Goal: Task Accomplishment & Management: Use online tool/utility

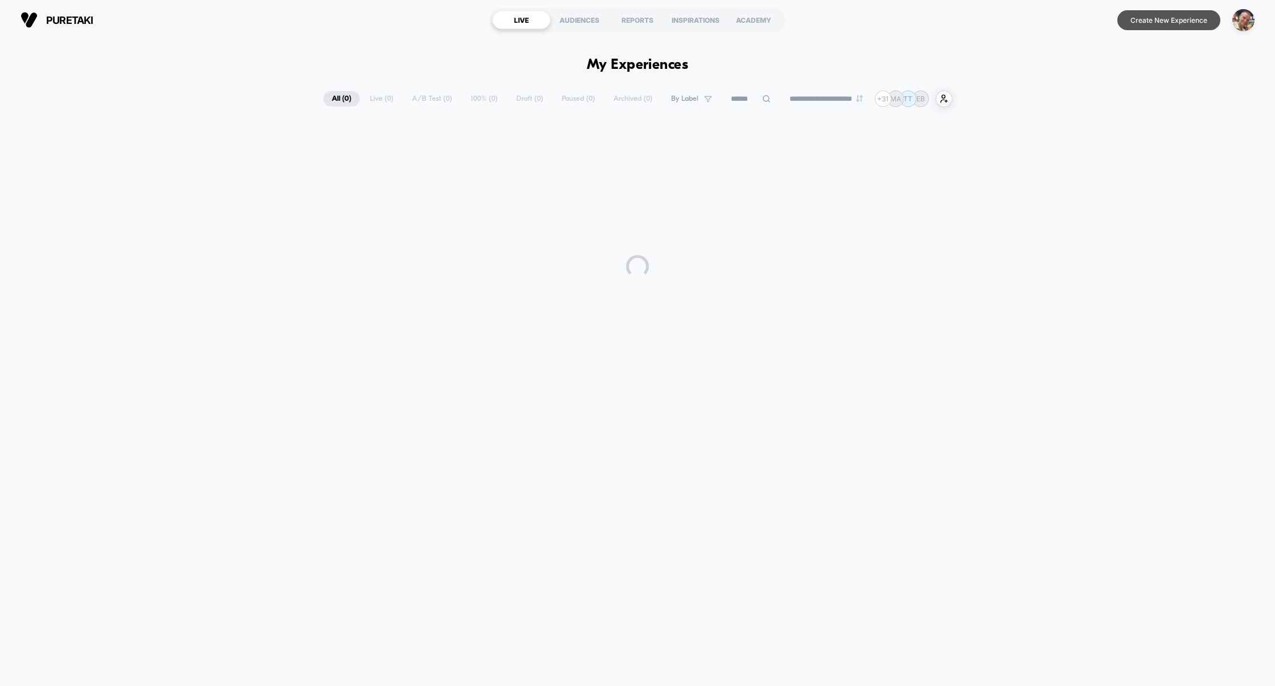
click at [1150, 23] on button "Create New Experience" at bounding box center [1168, 20] width 103 height 20
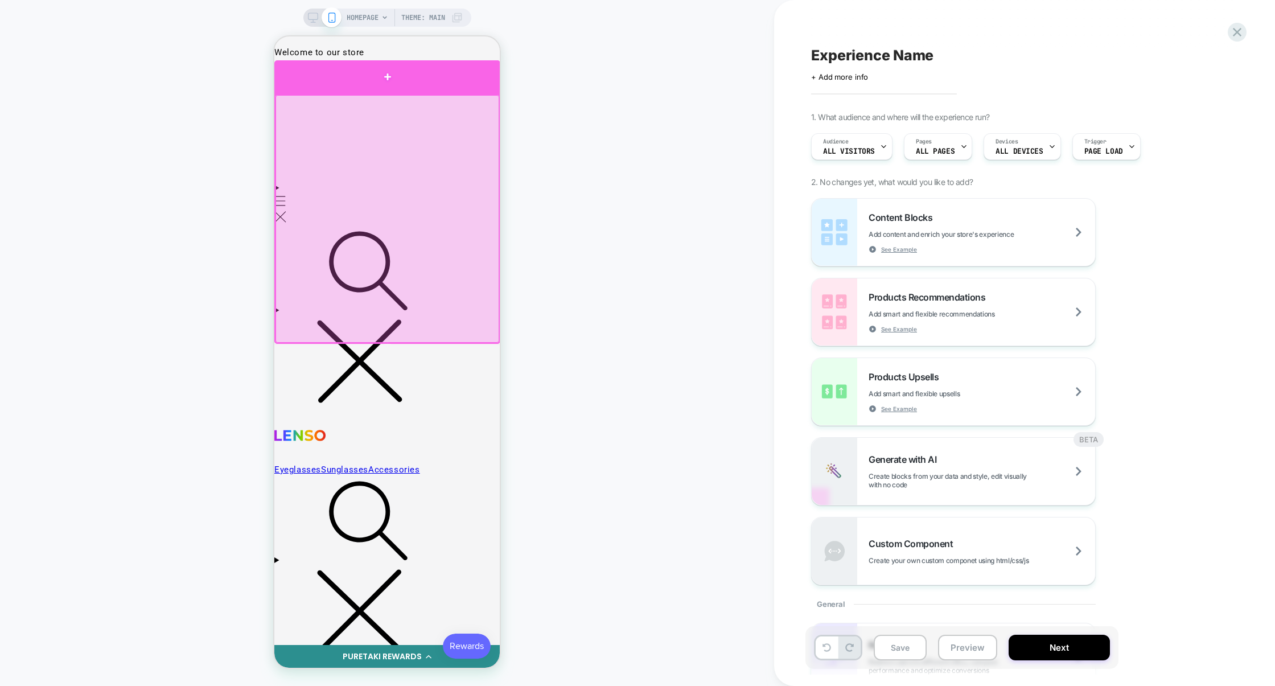
click at [408, 91] on div at bounding box center [387, 77] width 226 height 34
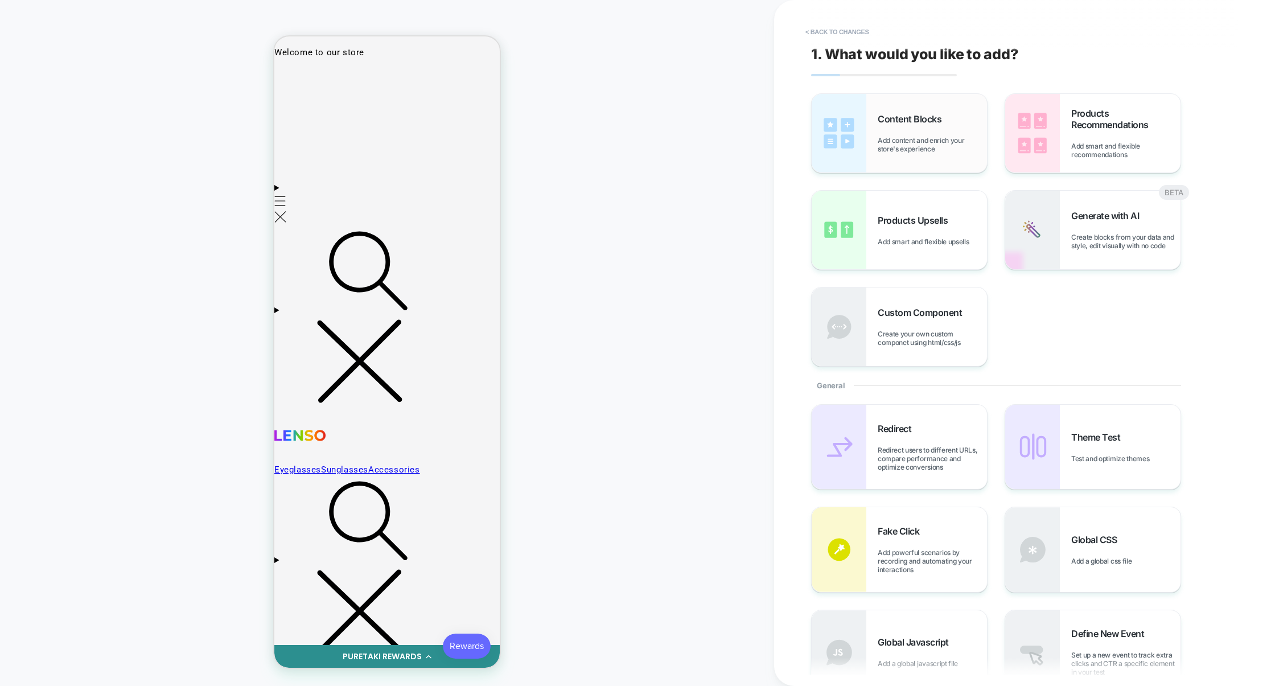
click at [925, 136] on span "Add content and enrich your store's experience" at bounding box center [932, 144] width 109 height 17
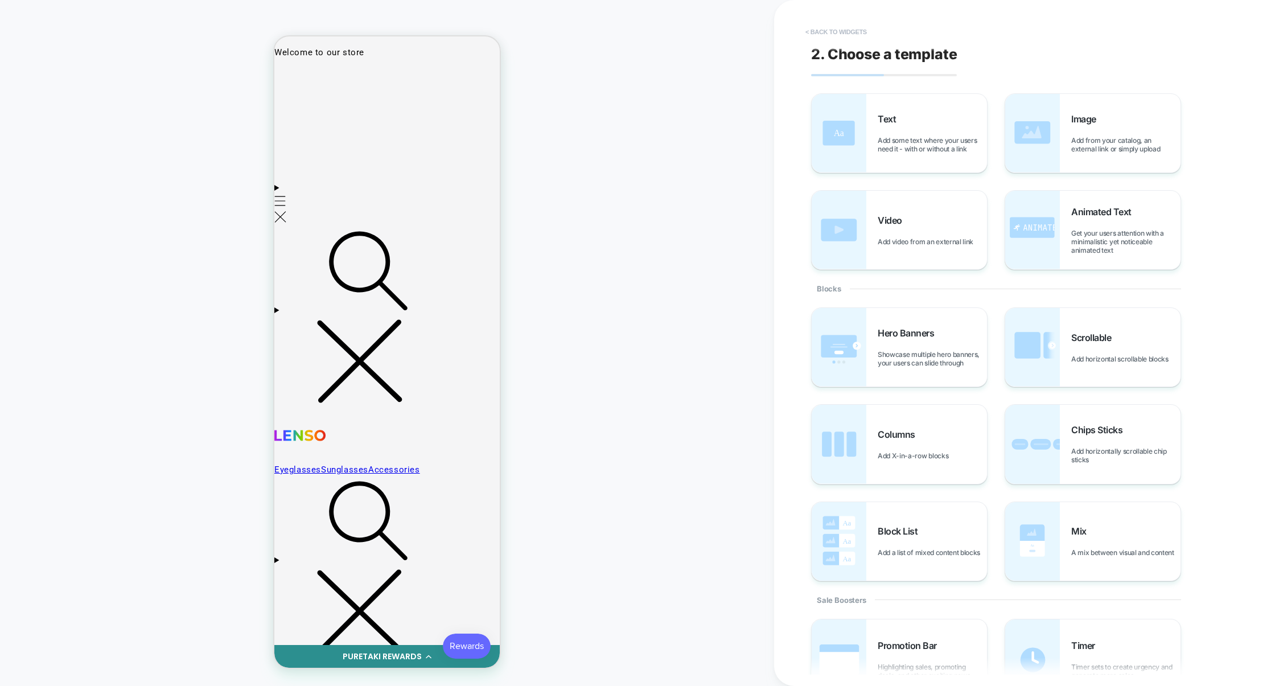
click at [854, 32] on button "< Back to widgets" at bounding box center [836, 32] width 73 height 18
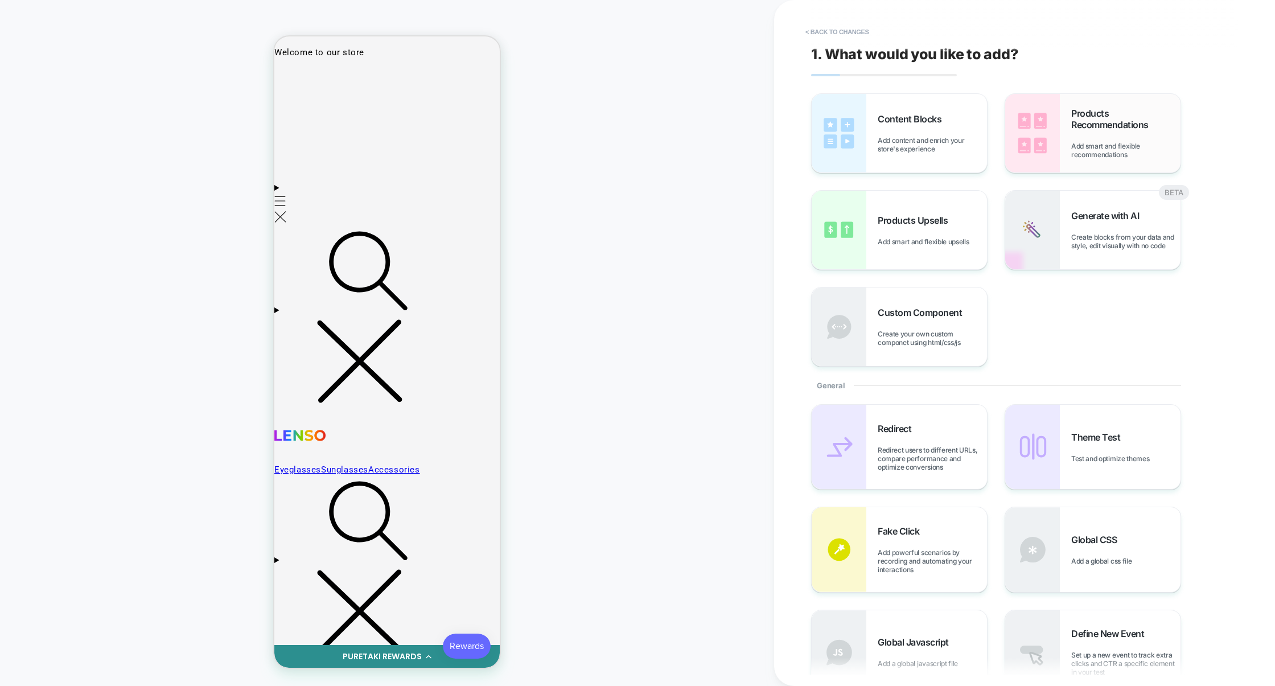
click at [1076, 128] on span "Products Recommendations" at bounding box center [1125, 119] width 109 height 23
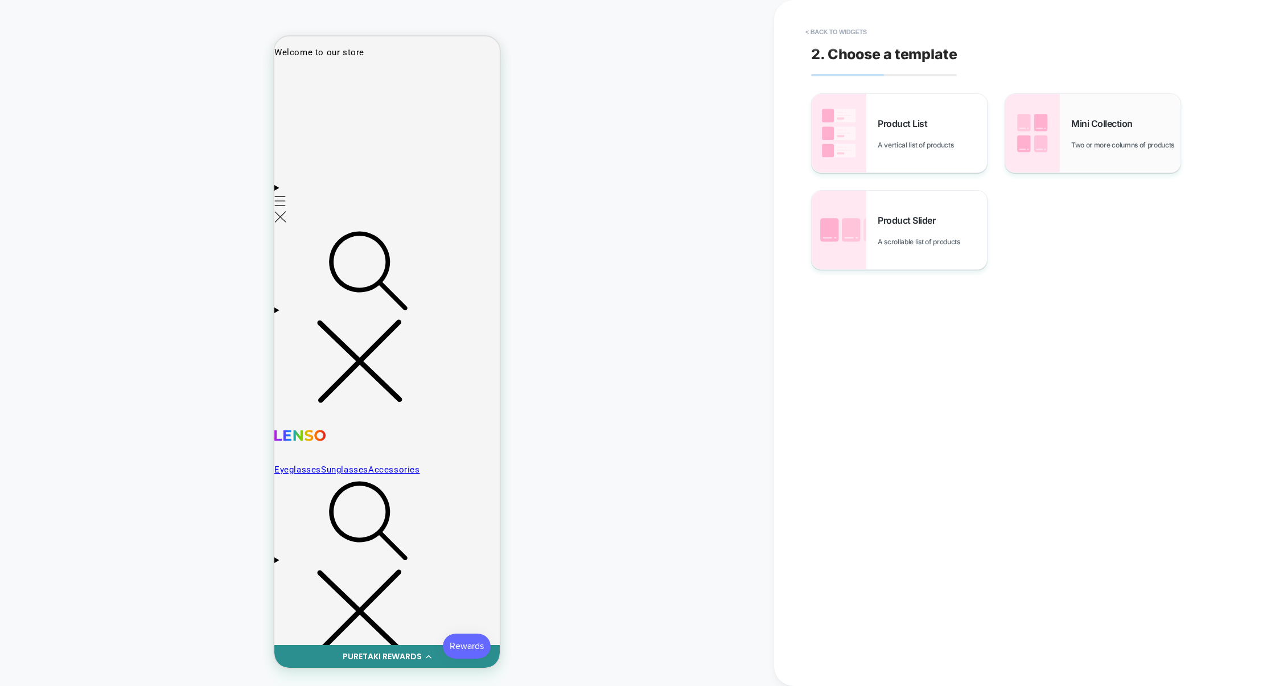
click at [1024, 126] on img at bounding box center [1032, 133] width 55 height 79
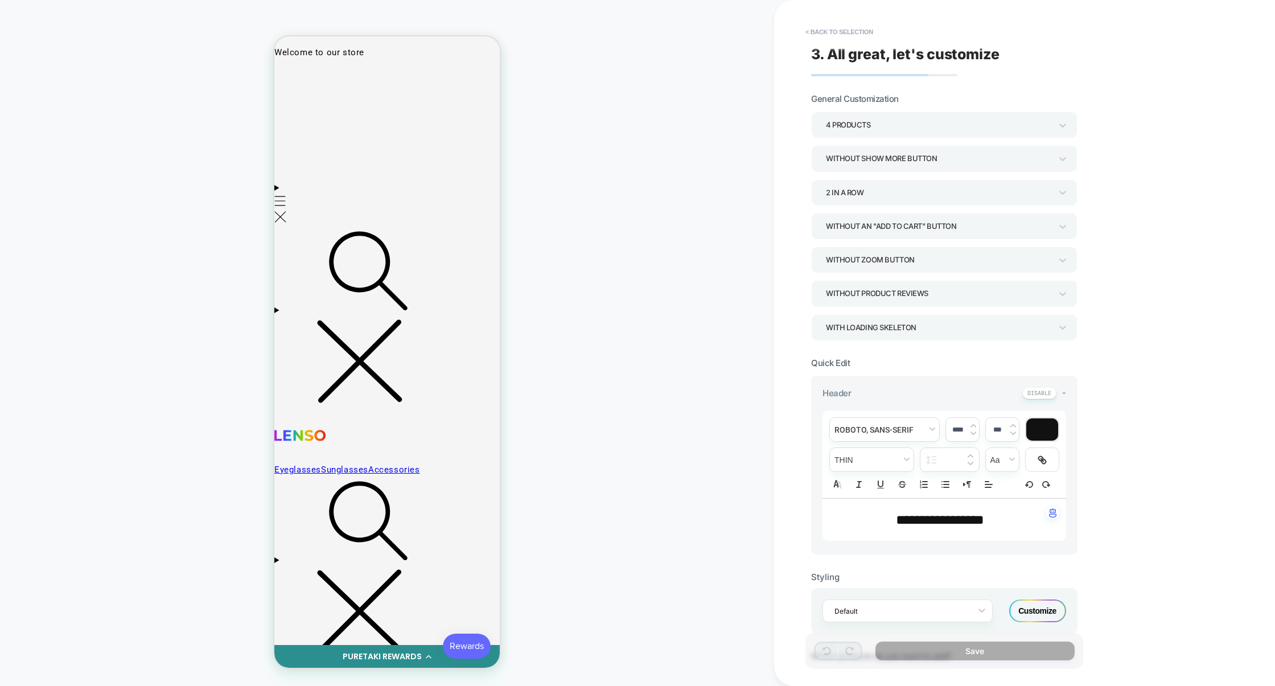
click at [905, 226] on div "Without an "add to cart" button" at bounding box center [938, 226] width 225 height 15
click at [874, 326] on div "With add to cart below prices" at bounding box center [944, 328] width 257 height 23
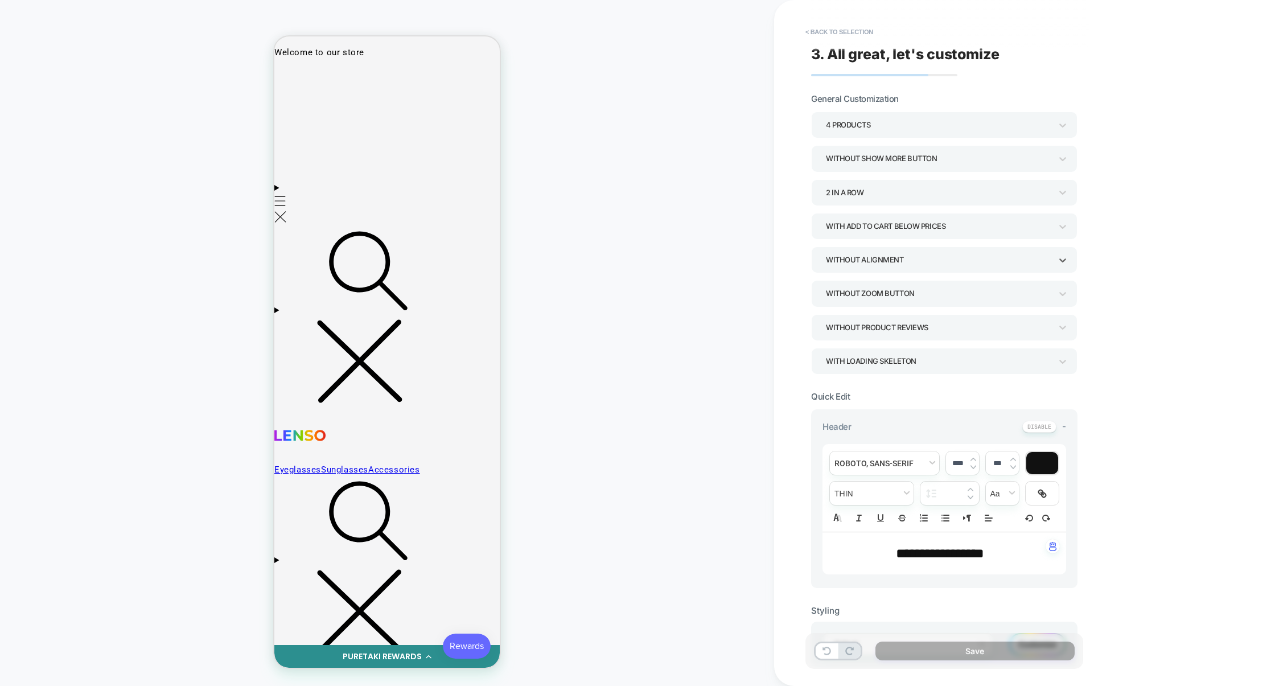
click at [872, 262] on div "Without alignment" at bounding box center [938, 259] width 225 height 15
click at [872, 261] on div at bounding box center [637, 343] width 1275 height 686
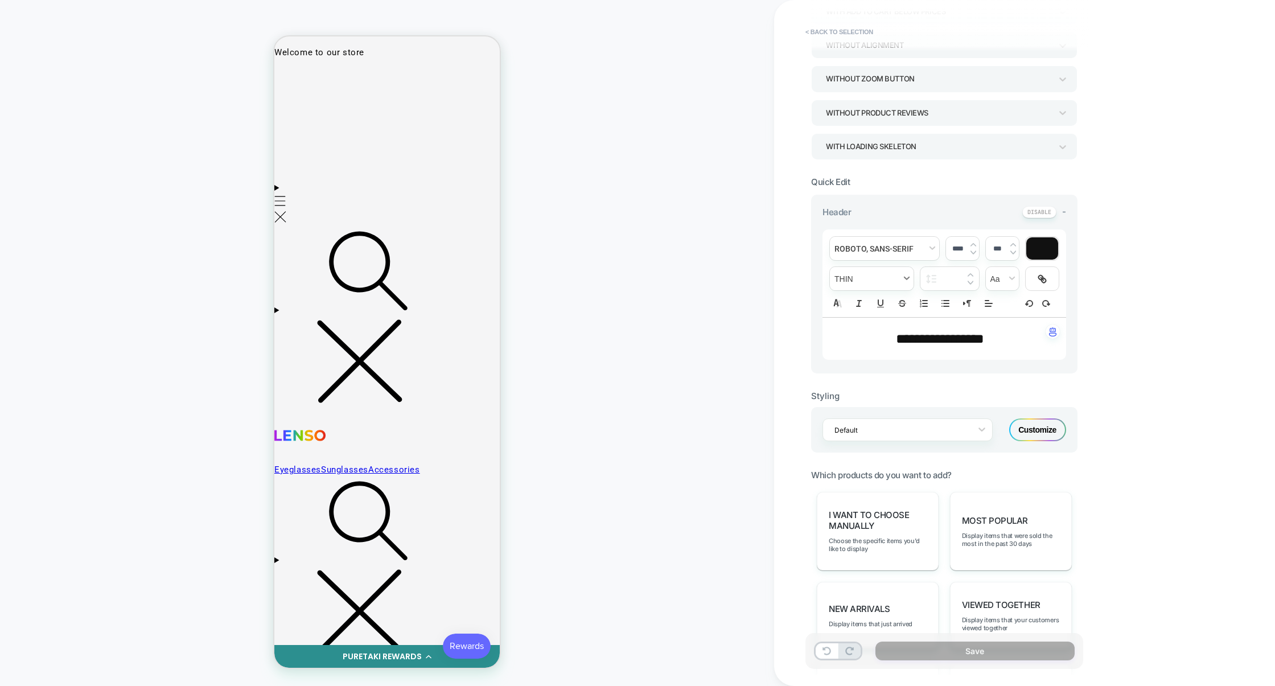
scroll to position [315, 0]
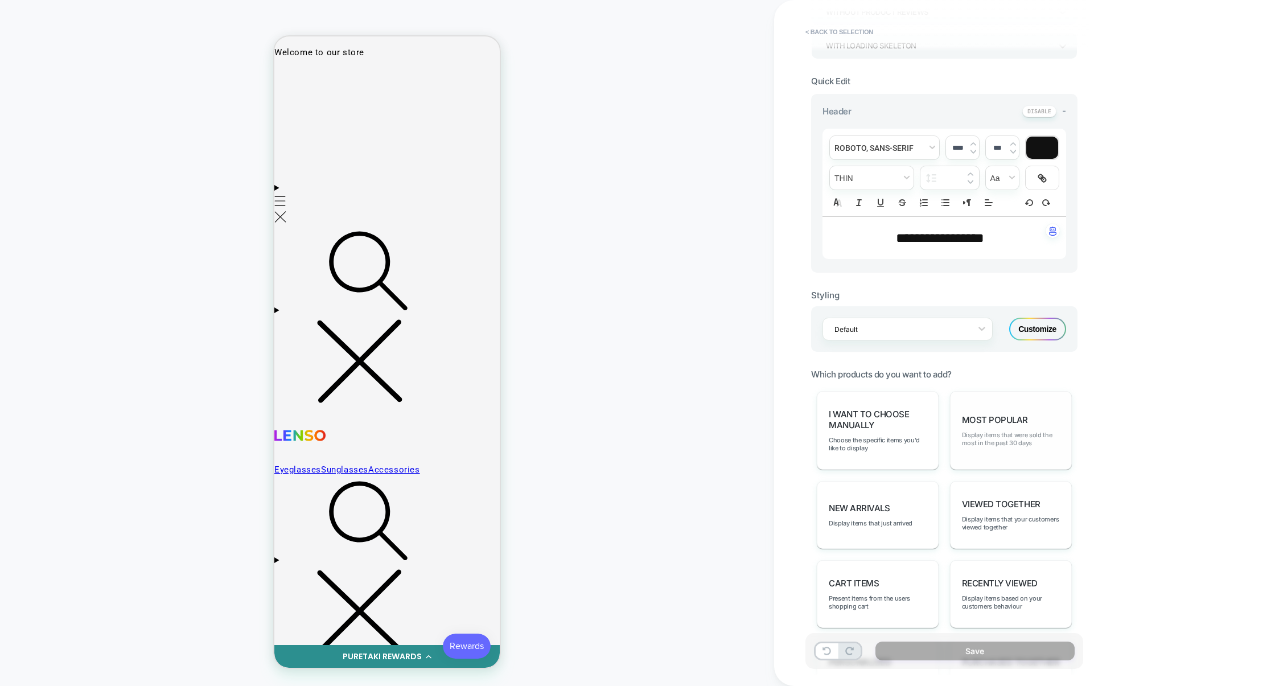
click at [985, 442] on span "Display items that were sold the most in the past 30 days" at bounding box center [1011, 439] width 98 height 16
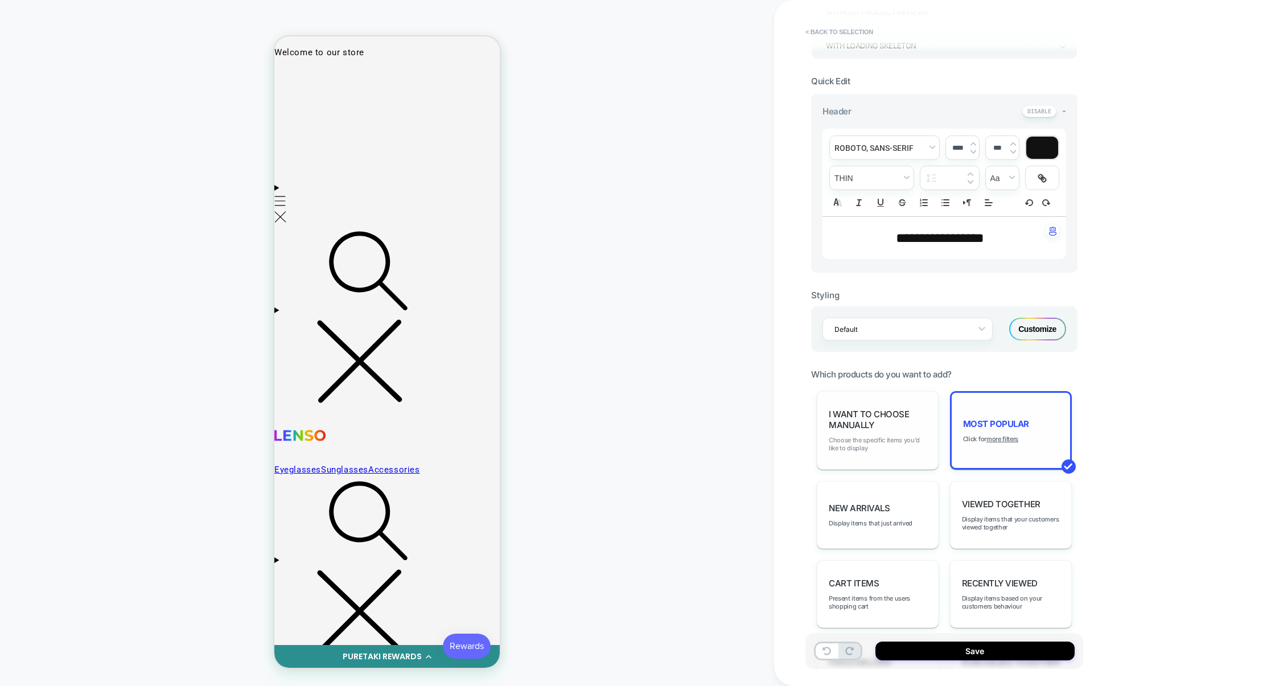
click at [908, 447] on span "Choose the specific items you'd like to display" at bounding box center [878, 444] width 98 height 16
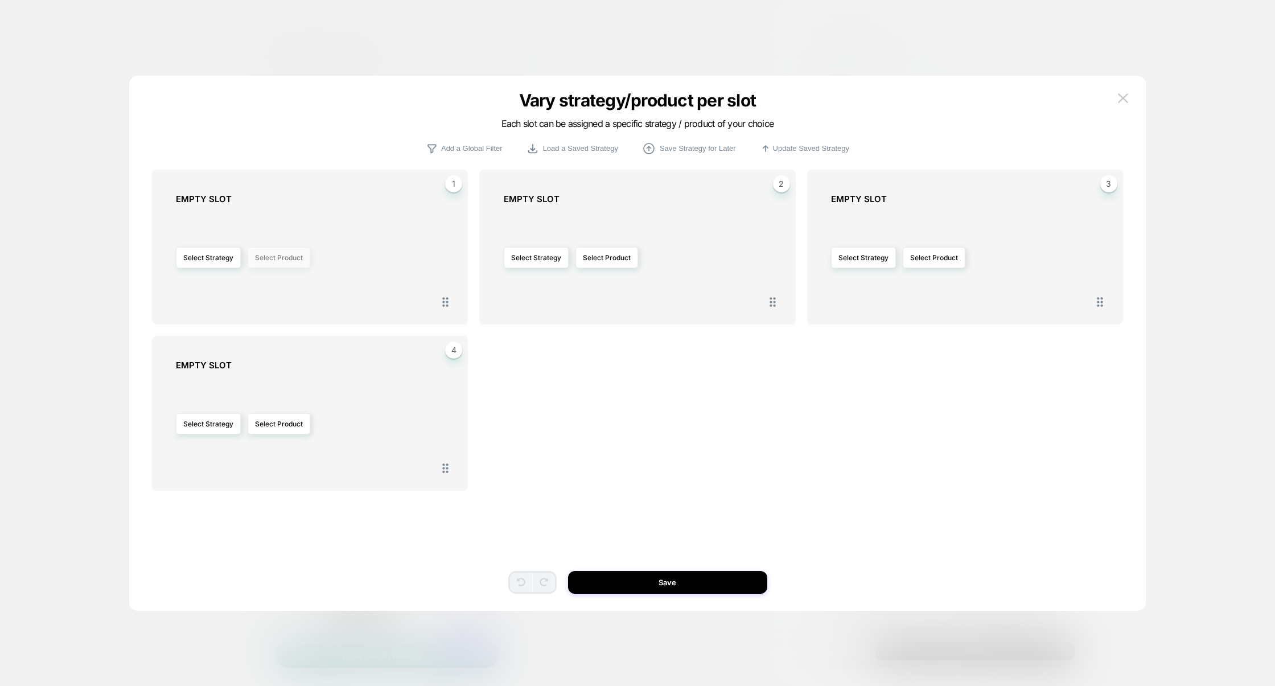
click at [305, 255] on button "Select Product" at bounding box center [279, 257] width 63 height 21
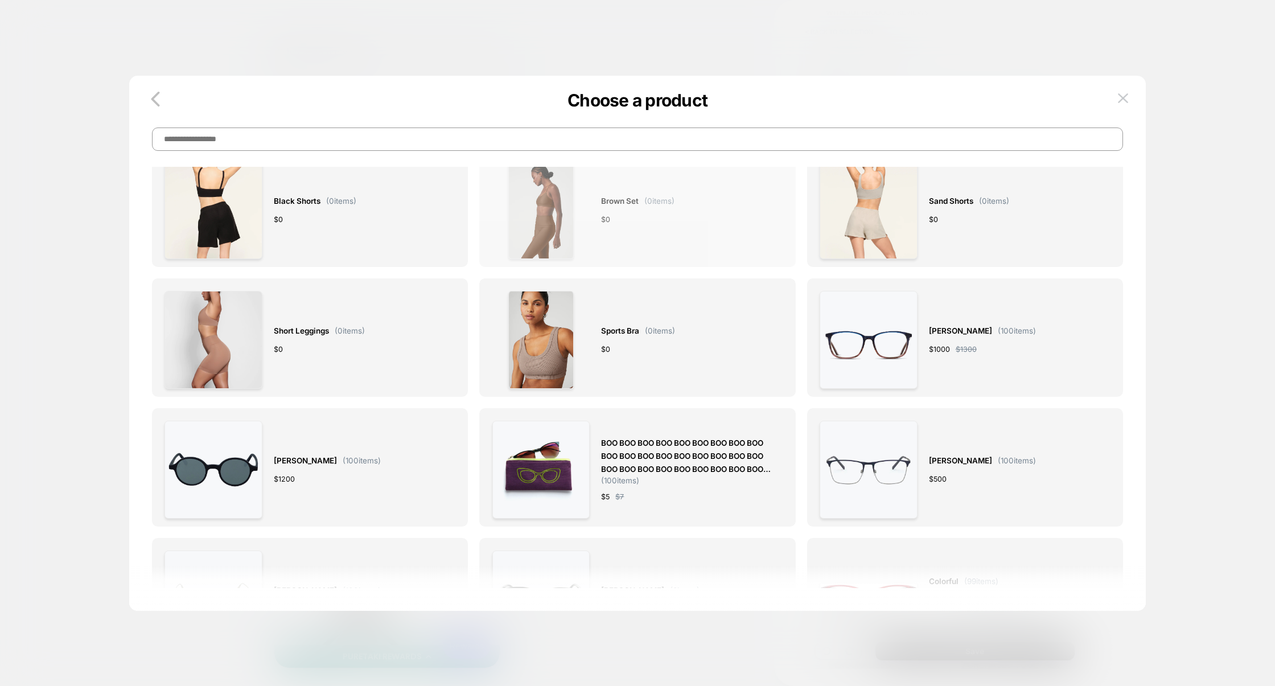
scroll to position [276, 0]
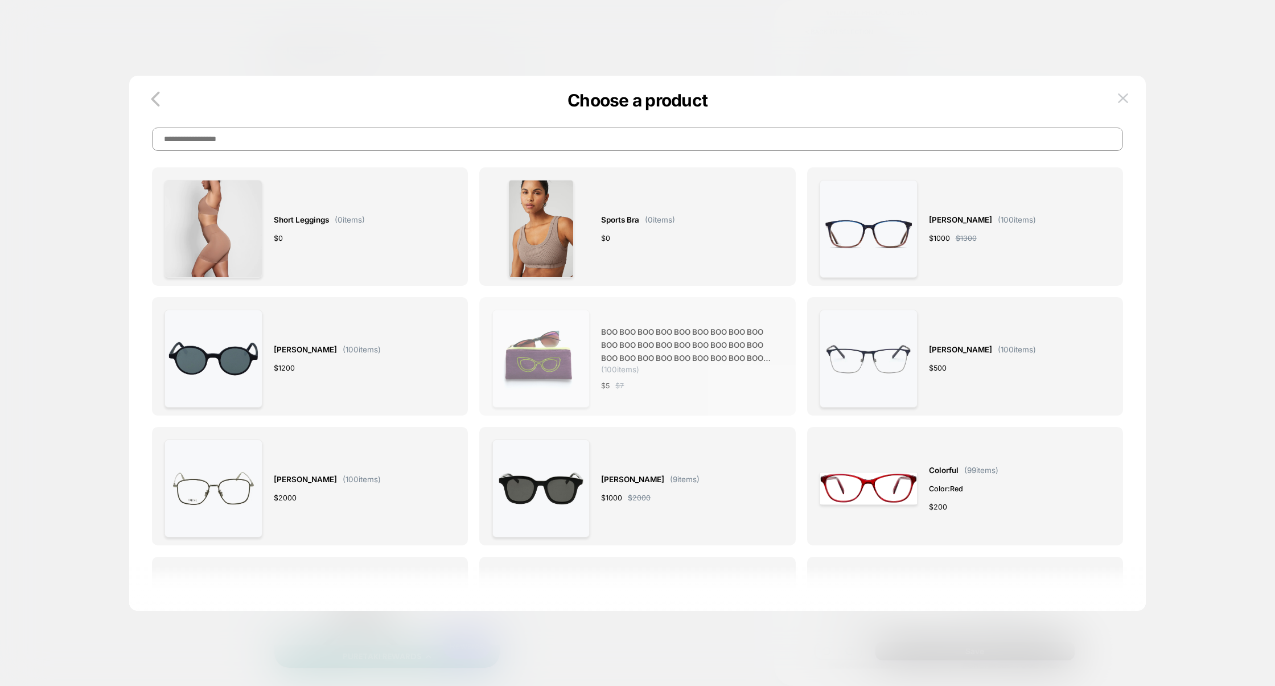
click at [606, 373] on span "( 100 items)" at bounding box center [620, 369] width 38 height 9
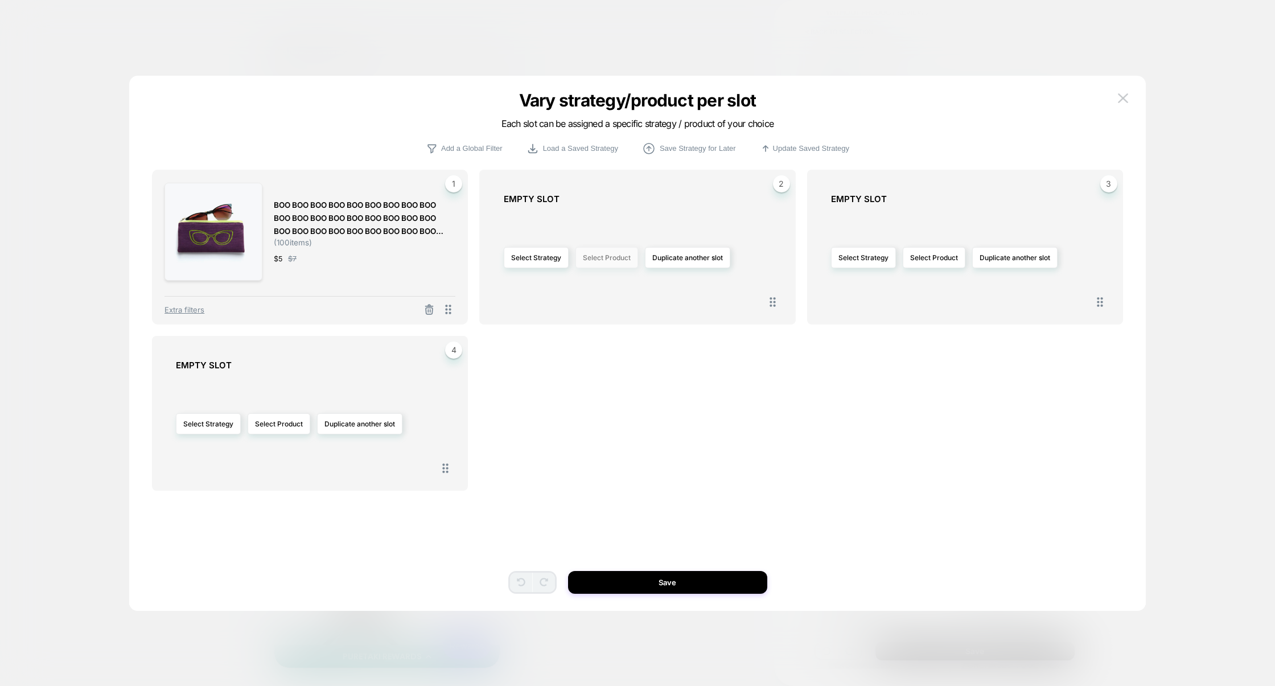
click at [609, 256] on button "Select Product" at bounding box center [606, 257] width 63 height 21
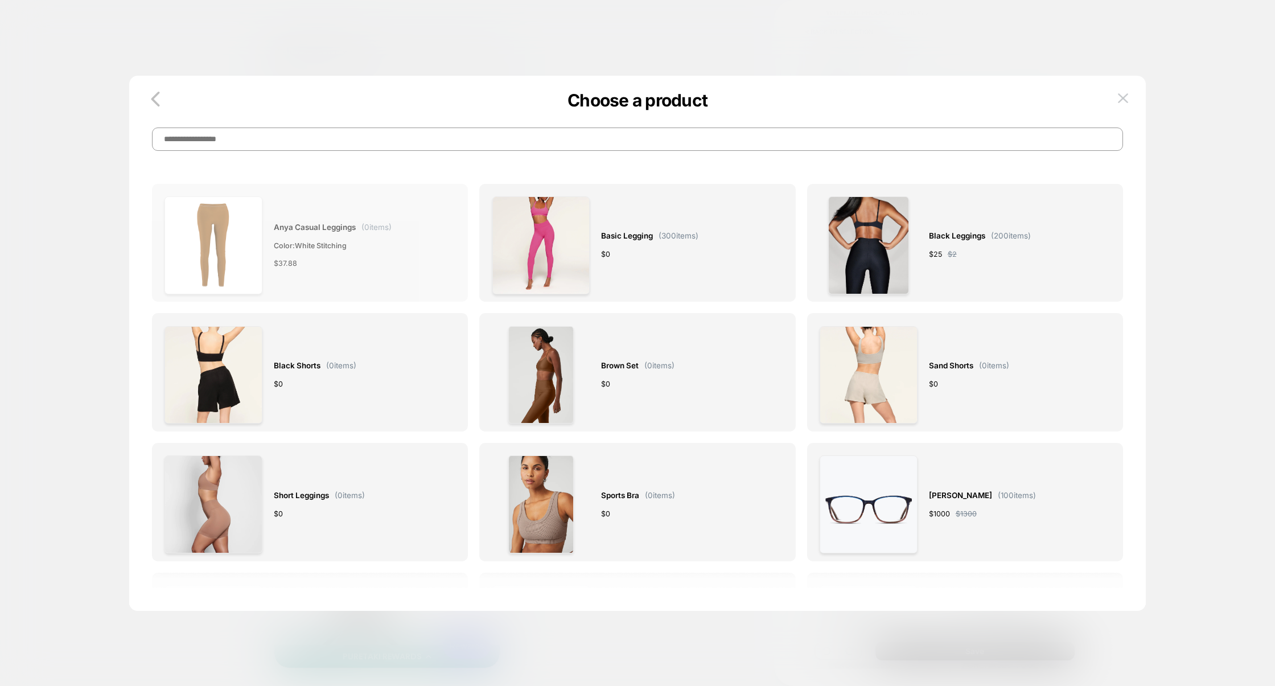
click at [419, 264] on div "Anya Casual Leggings ( 0 items) Color: White stitching $ 37.88" at bounding box center [310, 245] width 291 height 98
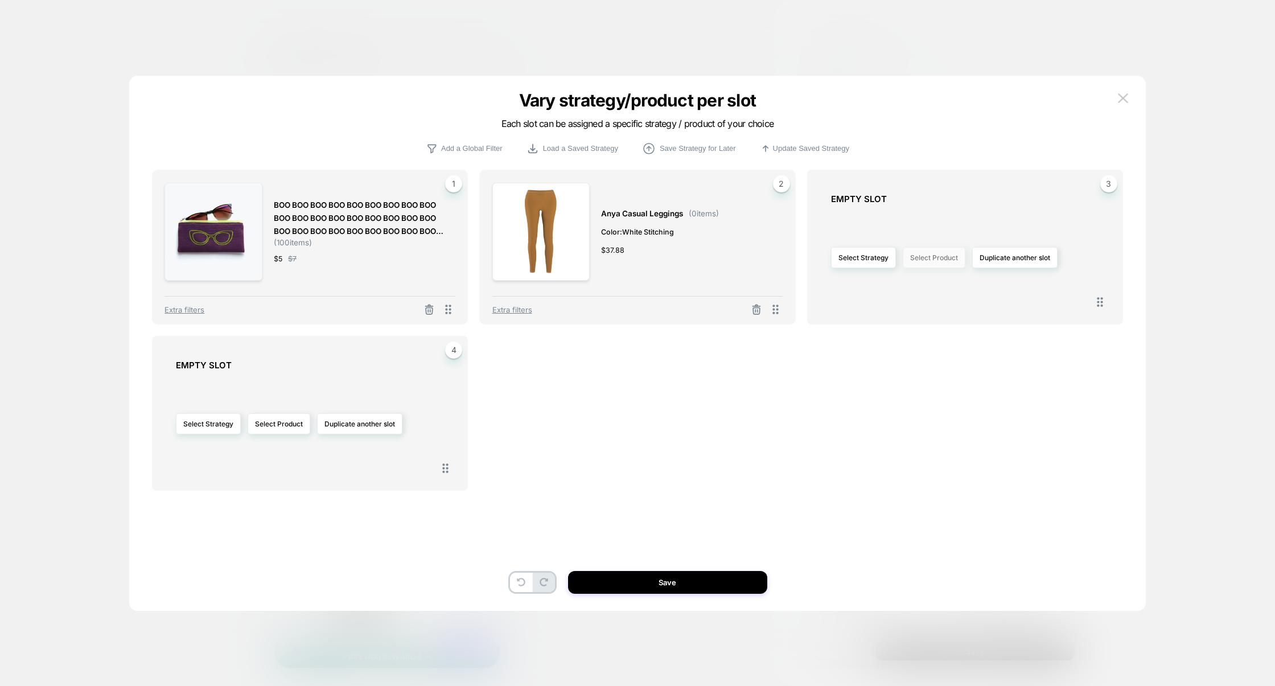
click at [922, 254] on button "Select Product" at bounding box center [934, 257] width 63 height 21
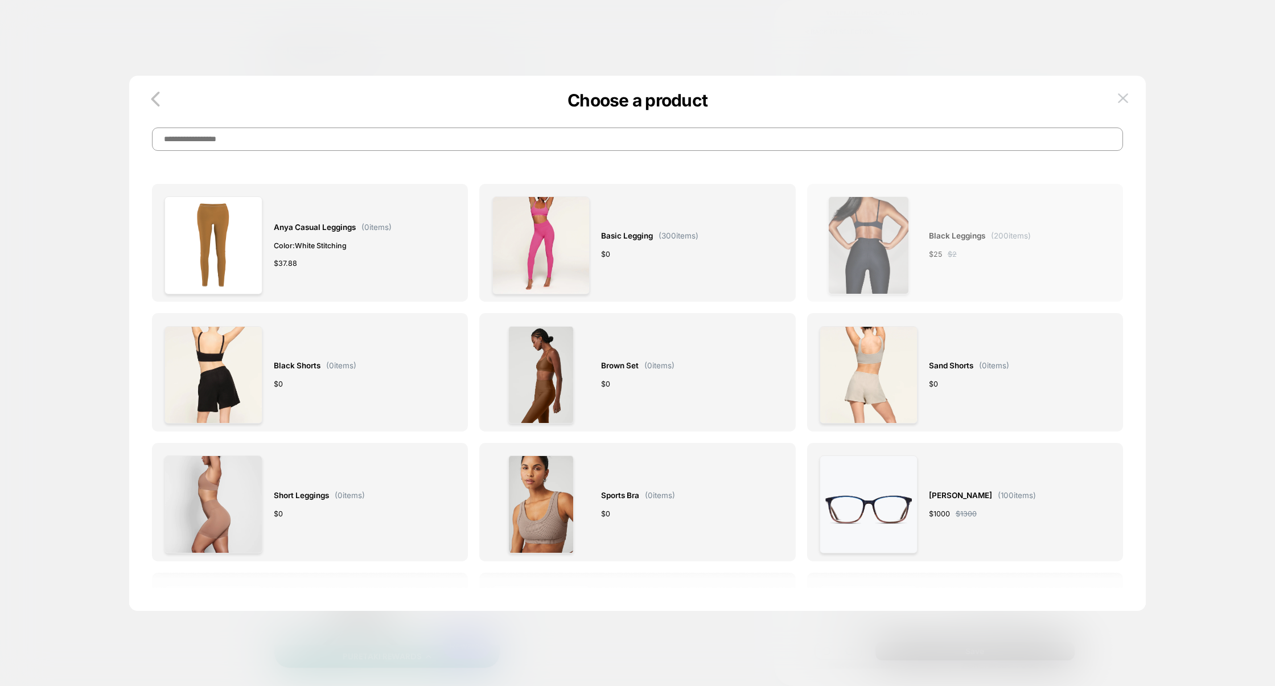
click at [907, 273] on img at bounding box center [868, 245] width 81 height 98
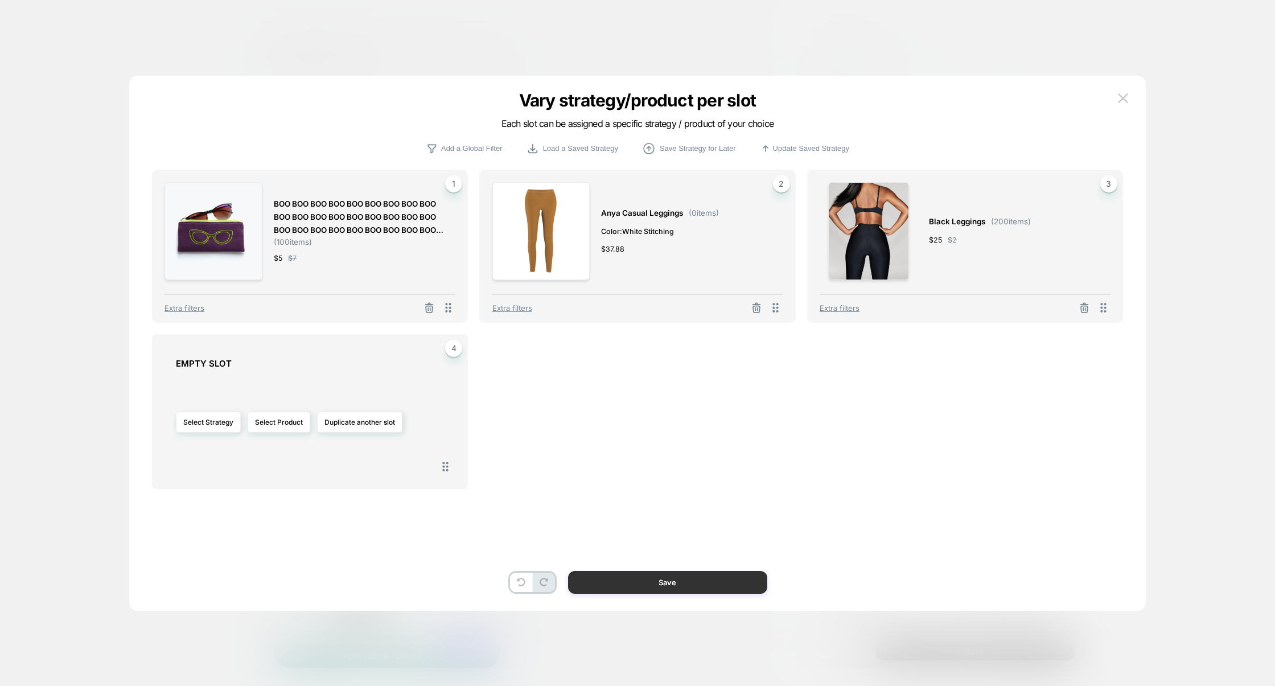
click at [702, 589] on button "Save" at bounding box center [667, 582] width 199 height 23
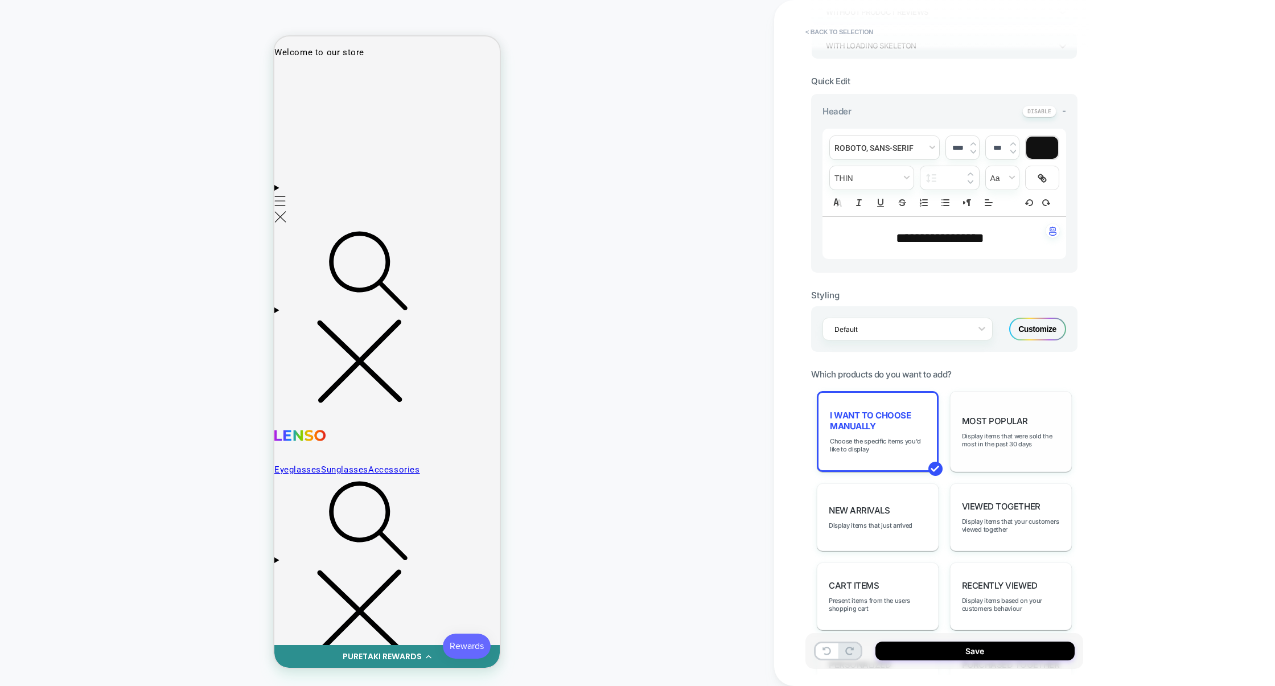
scroll to position [0, 0]
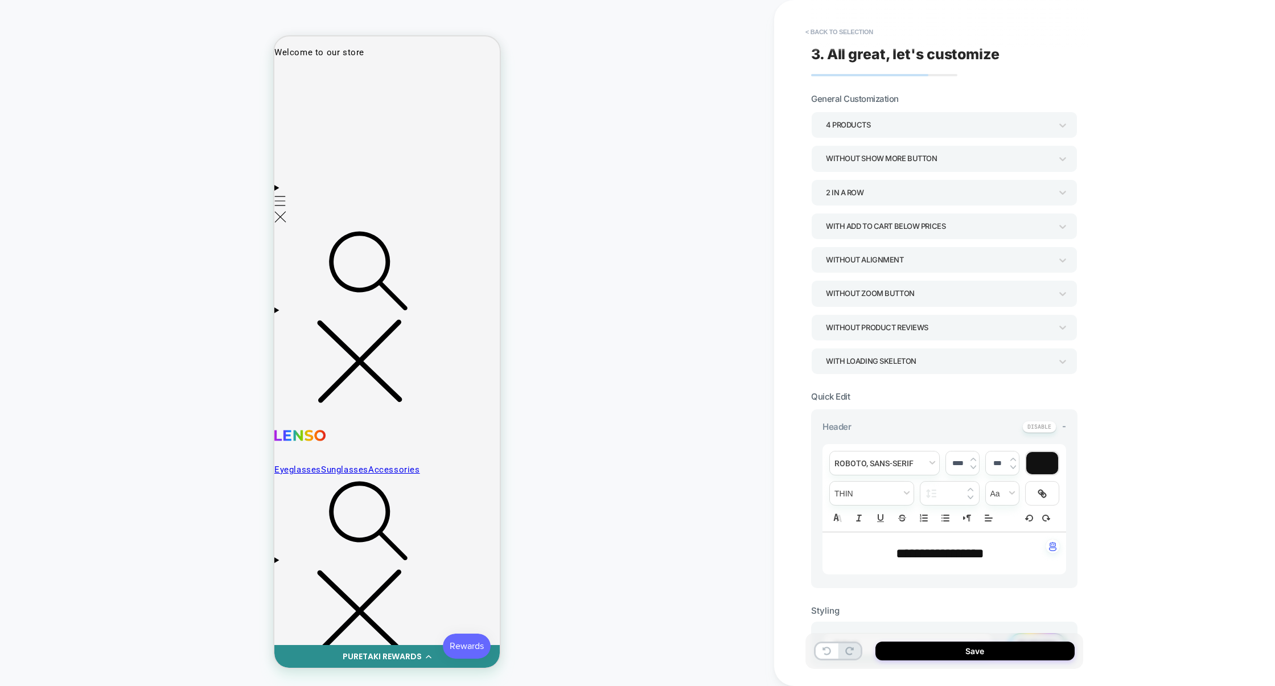
click at [887, 262] on div "Without alignment" at bounding box center [938, 259] width 225 height 15
click at [852, 316] on div "Align add to cart to the bottom" at bounding box center [944, 315] width 257 height 23
click at [876, 266] on div "Align add to cart to the bottom" at bounding box center [938, 259] width 225 height 15
click at [876, 266] on div at bounding box center [637, 343] width 1275 height 686
click at [876, 266] on div "Align add to cart to the bottom" at bounding box center [938, 259] width 225 height 15
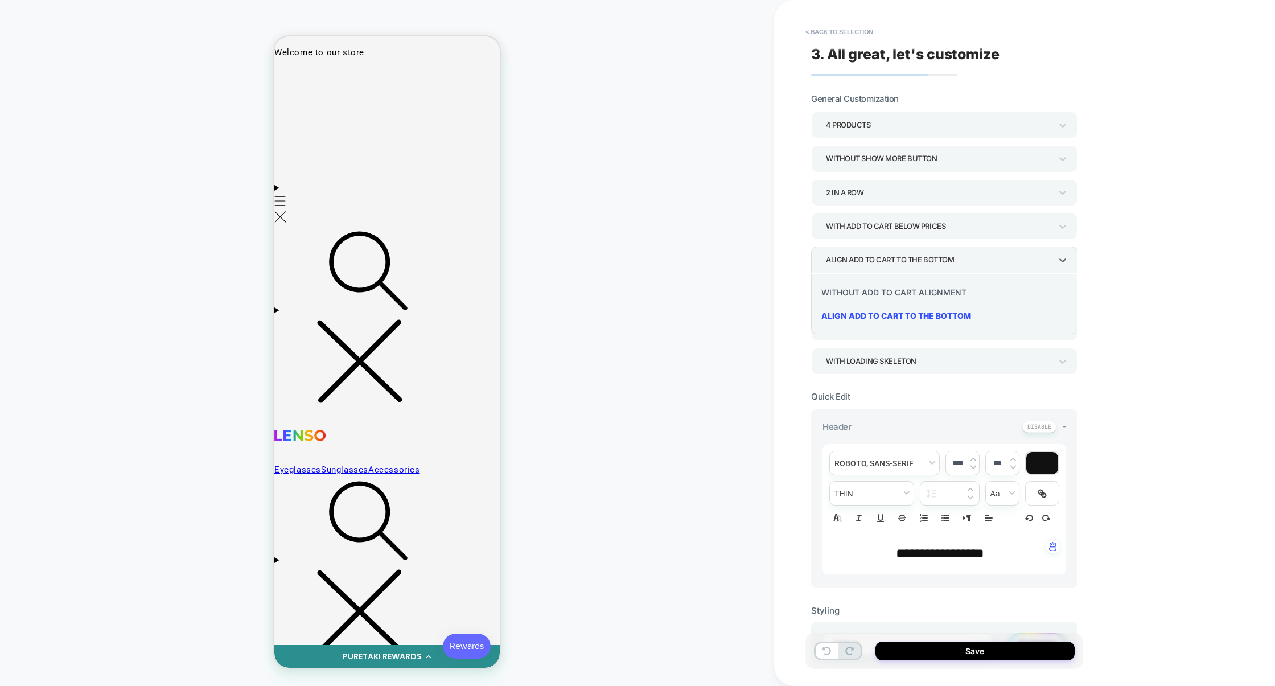
click at [875, 267] on div at bounding box center [637, 343] width 1275 height 686
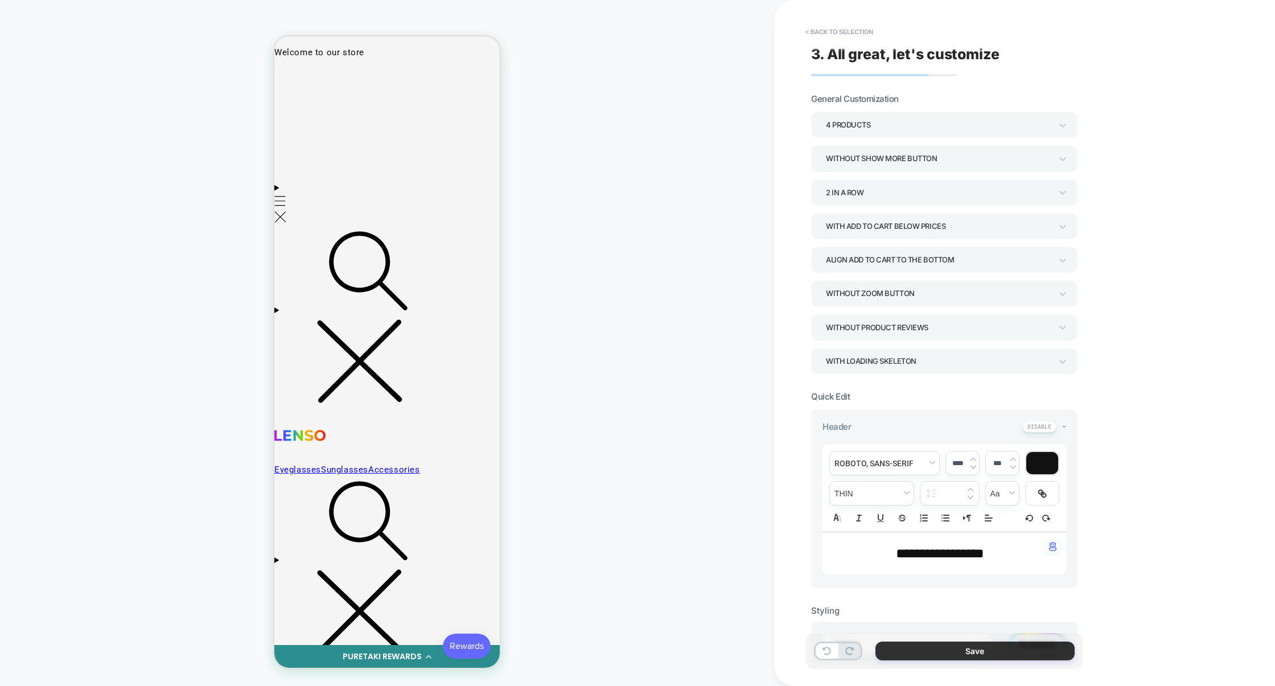
click at [961, 646] on button "Save" at bounding box center [974, 651] width 199 height 19
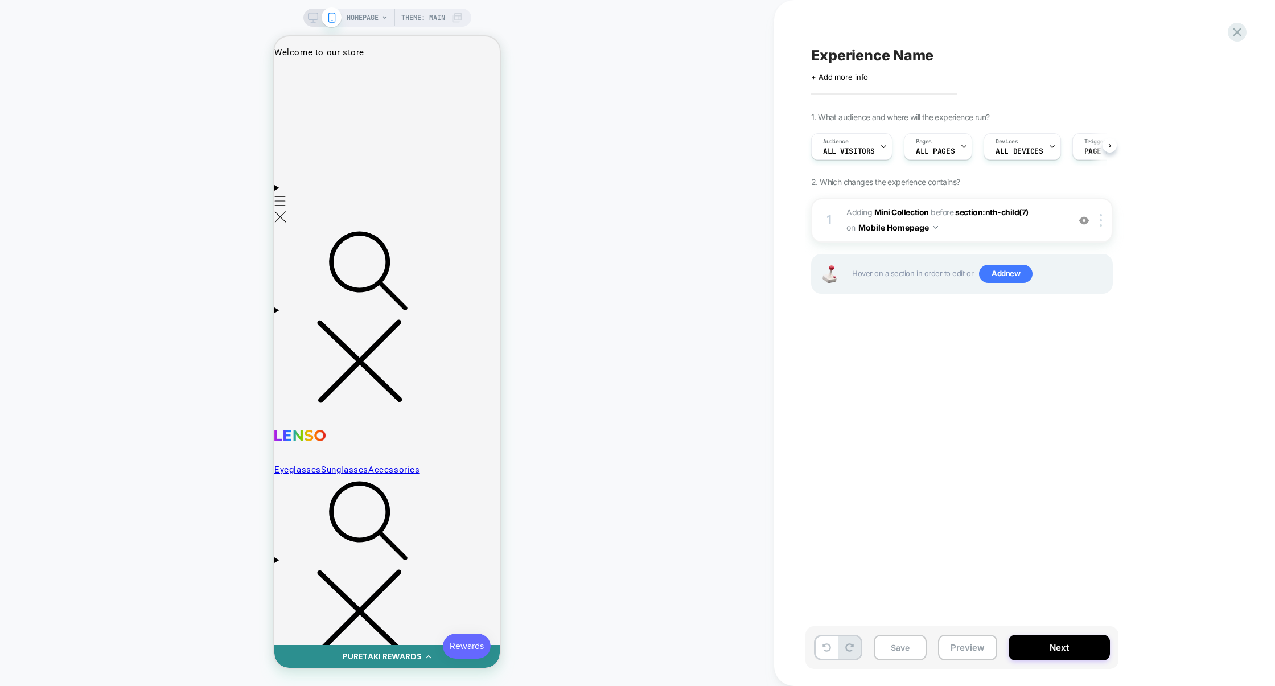
scroll to position [0, 1]
click at [315, 19] on rect at bounding box center [313, 16] width 10 height 6
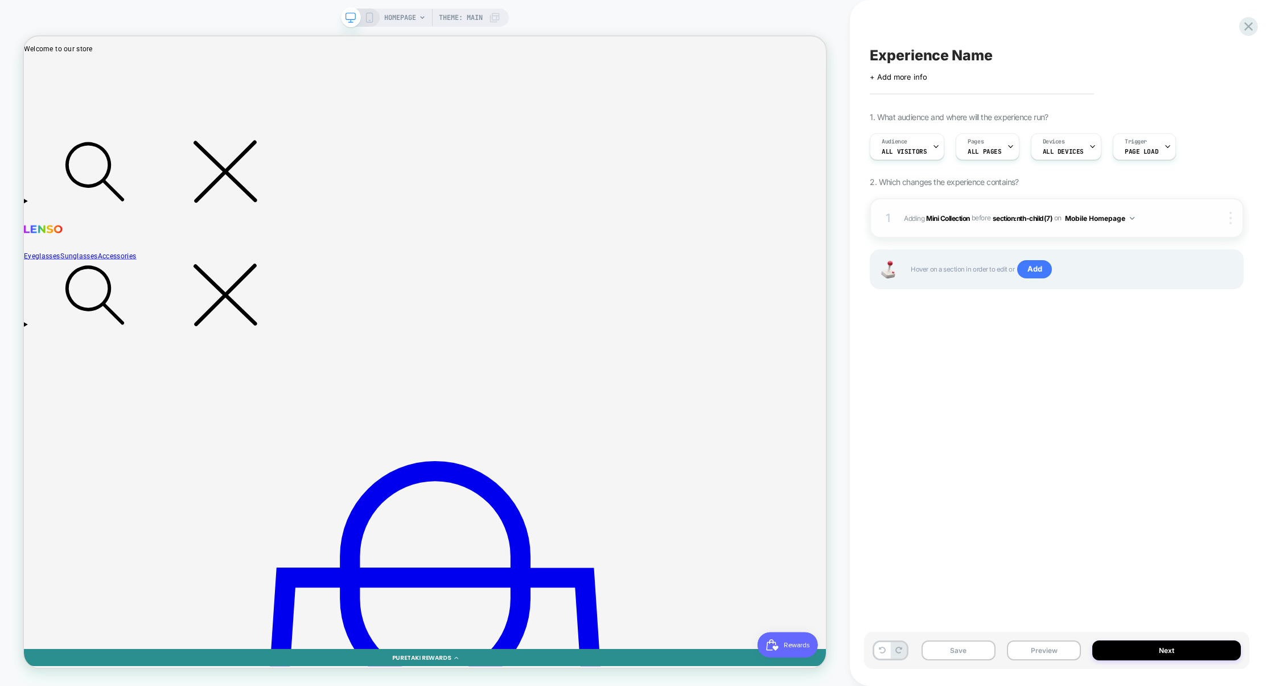
click at [1232, 221] on div at bounding box center [1233, 218] width 22 height 13
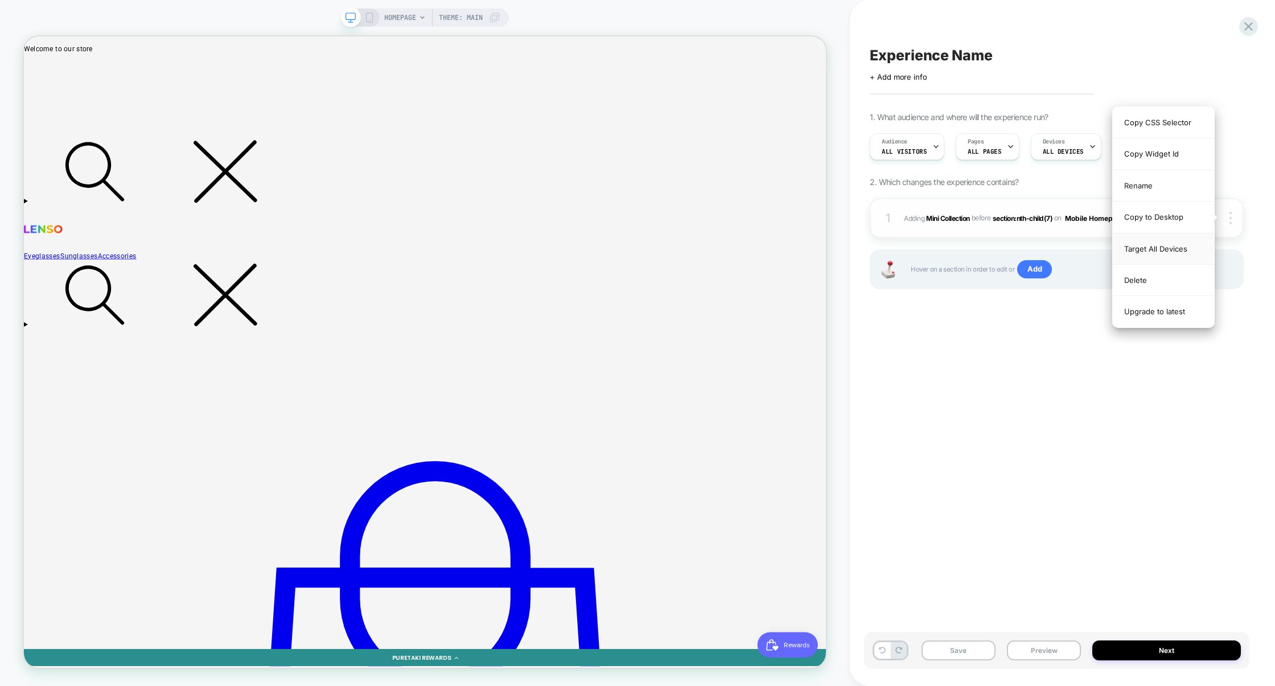
click at [1157, 248] on div "Target All Devices" at bounding box center [1163, 248] width 101 height 31
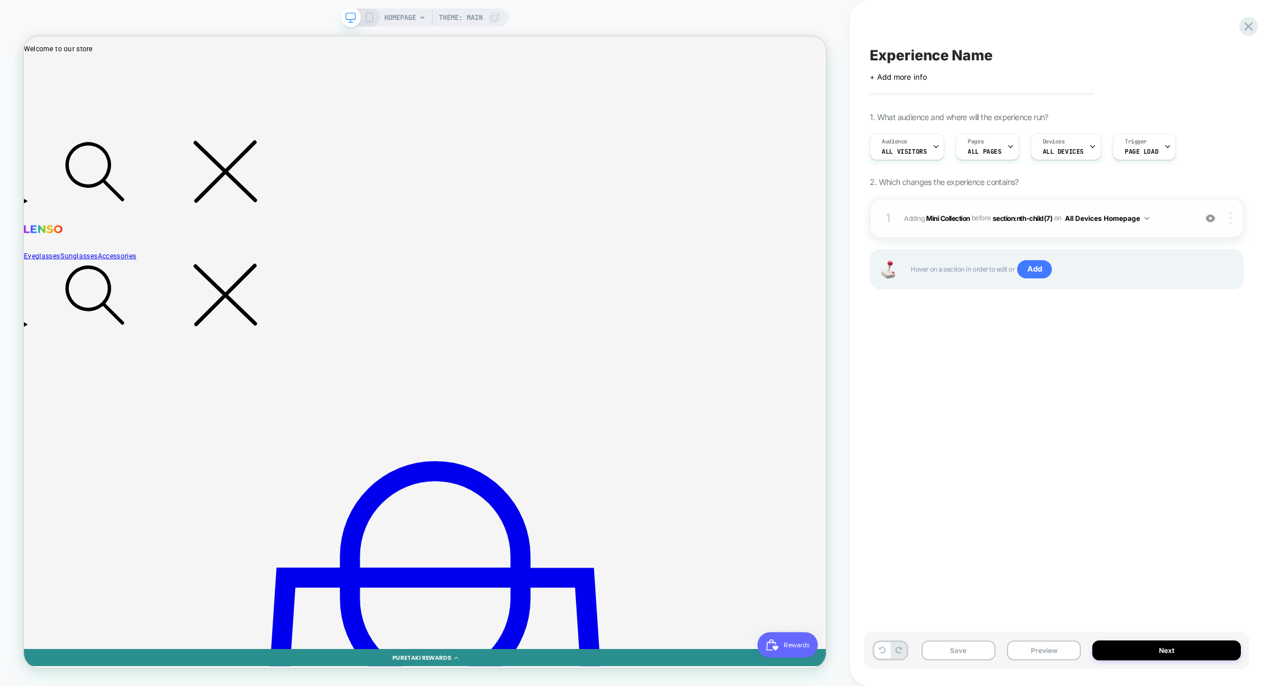
click at [1235, 217] on div at bounding box center [1233, 218] width 22 height 13
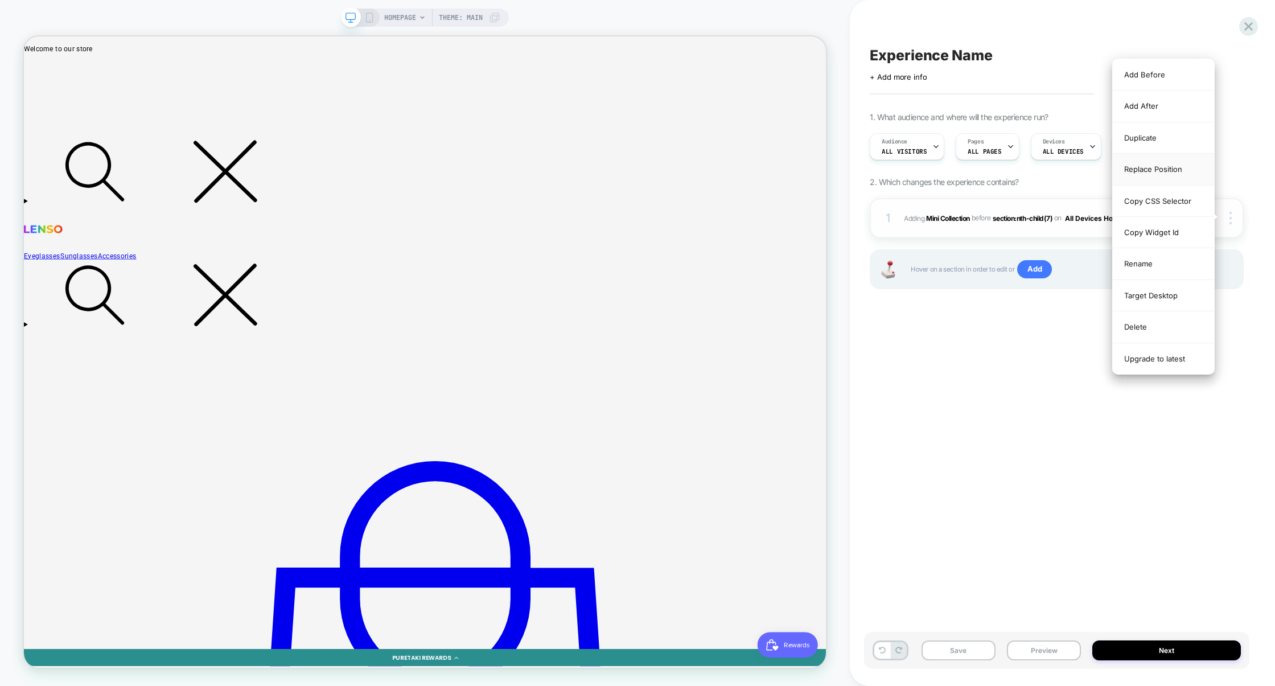
click at [1150, 175] on div "Replace Position" at bounding box center [1163, 169] width 101 height 31
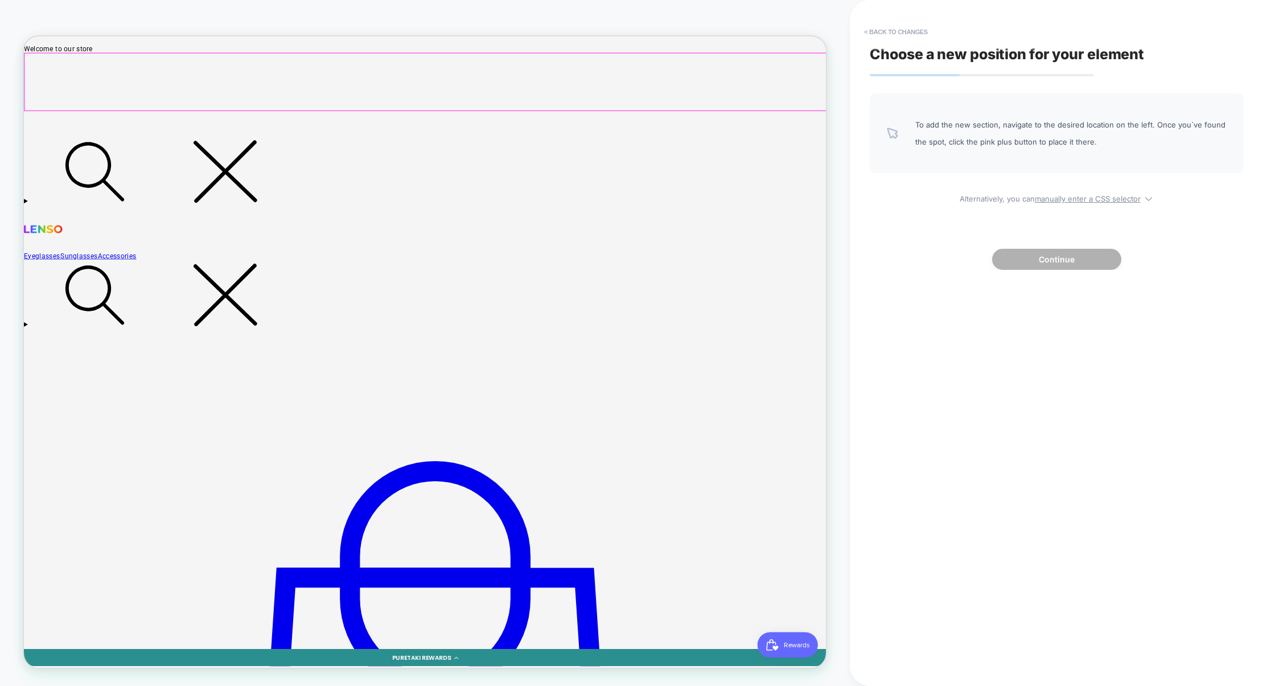
click at [825, 116] on div at bounding box center [559, 97] width 1068 height 76
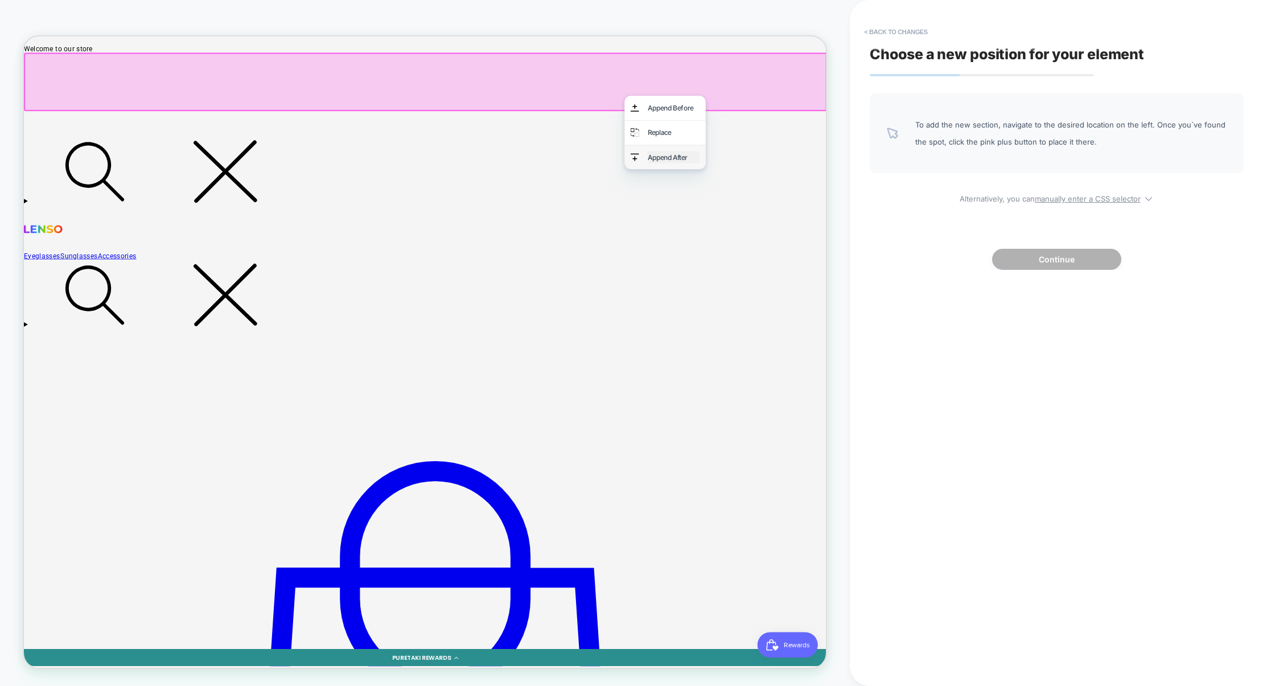
click at [897, 203] on div "Append After" at bounding box center [890, 198] width 69 height 17
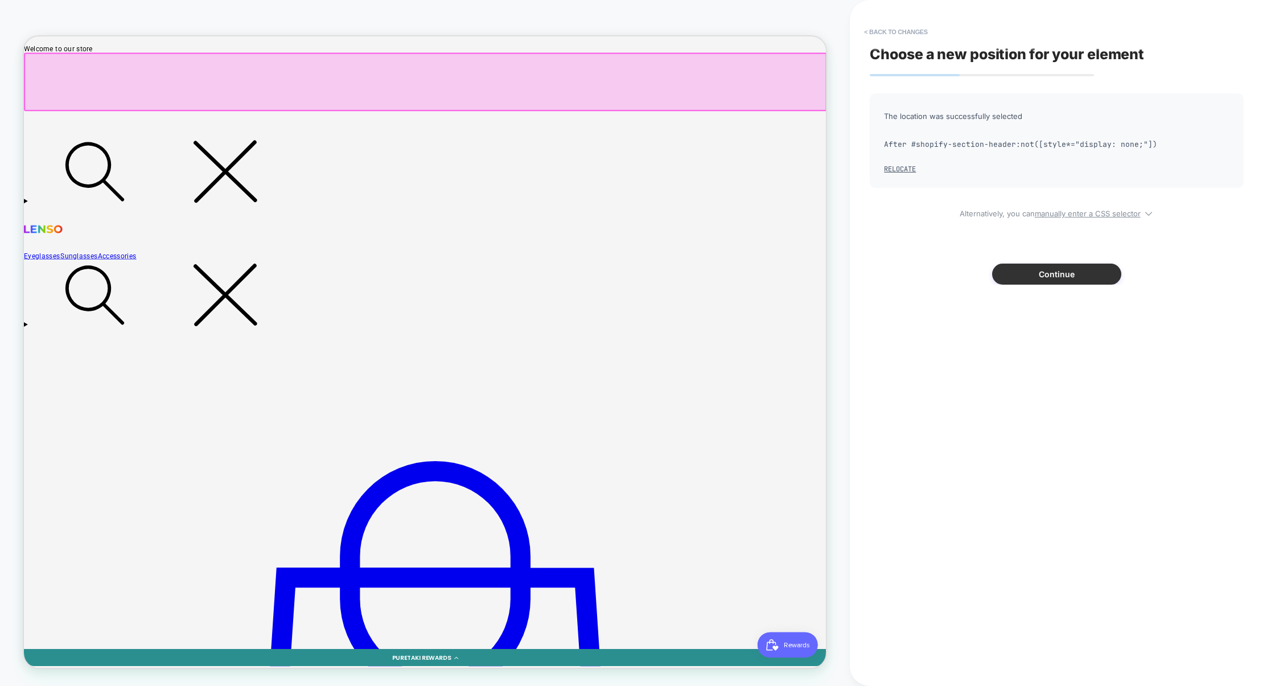
click at [1017, 279] on button "Continue" at bounding box center [1056, 274] width 129 height 21
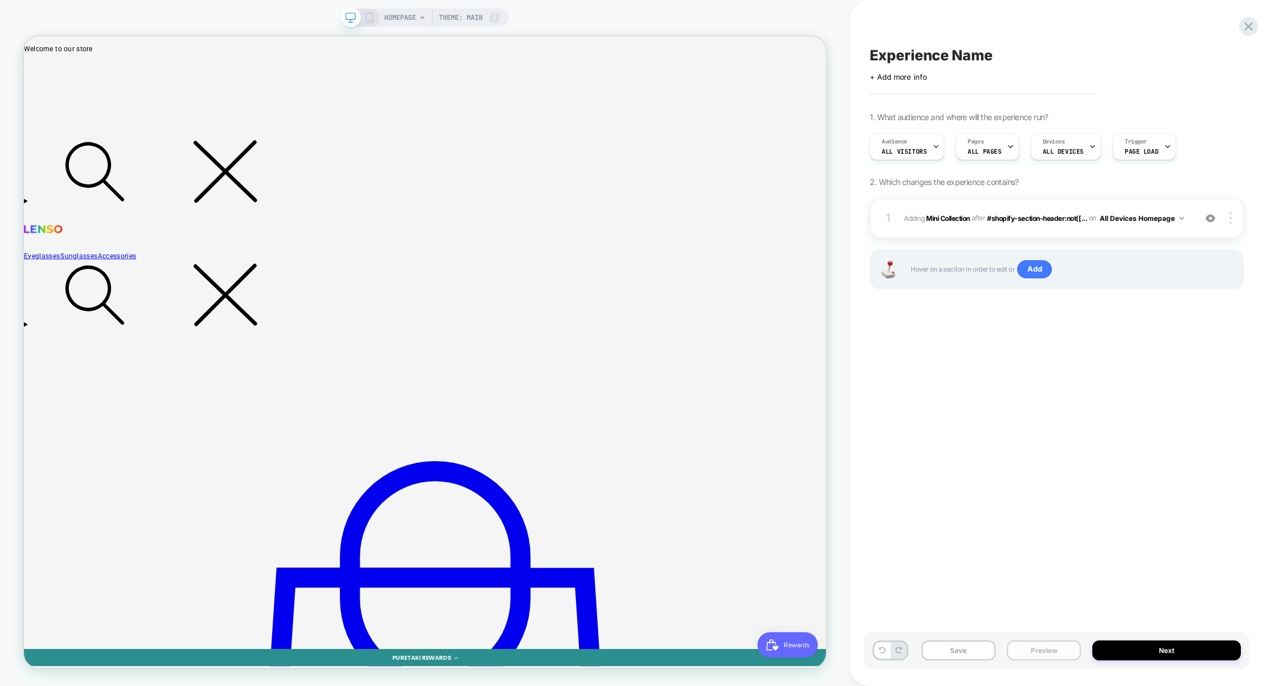
click at [1043, 646] on button "Preview" at bounding box center [1044, 650] width 74 height 20
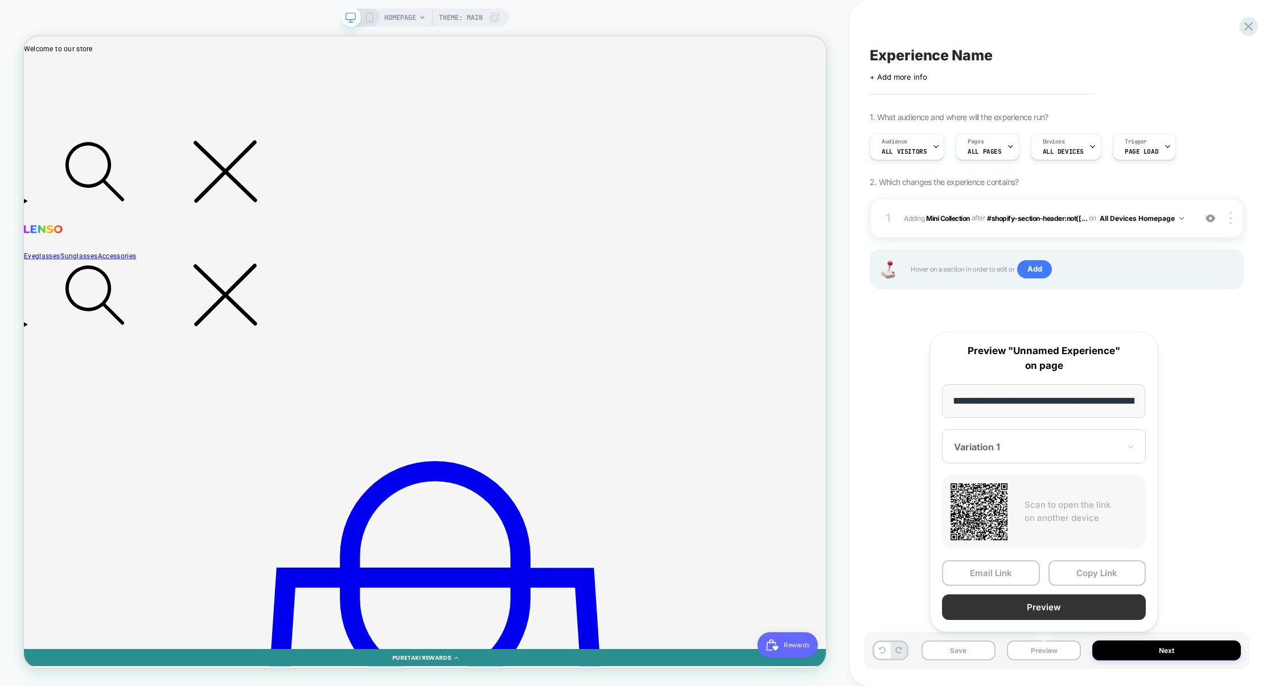
click at [1042, 609] on button "Preview" at bounding box center [1044, 607] width 204 height 26
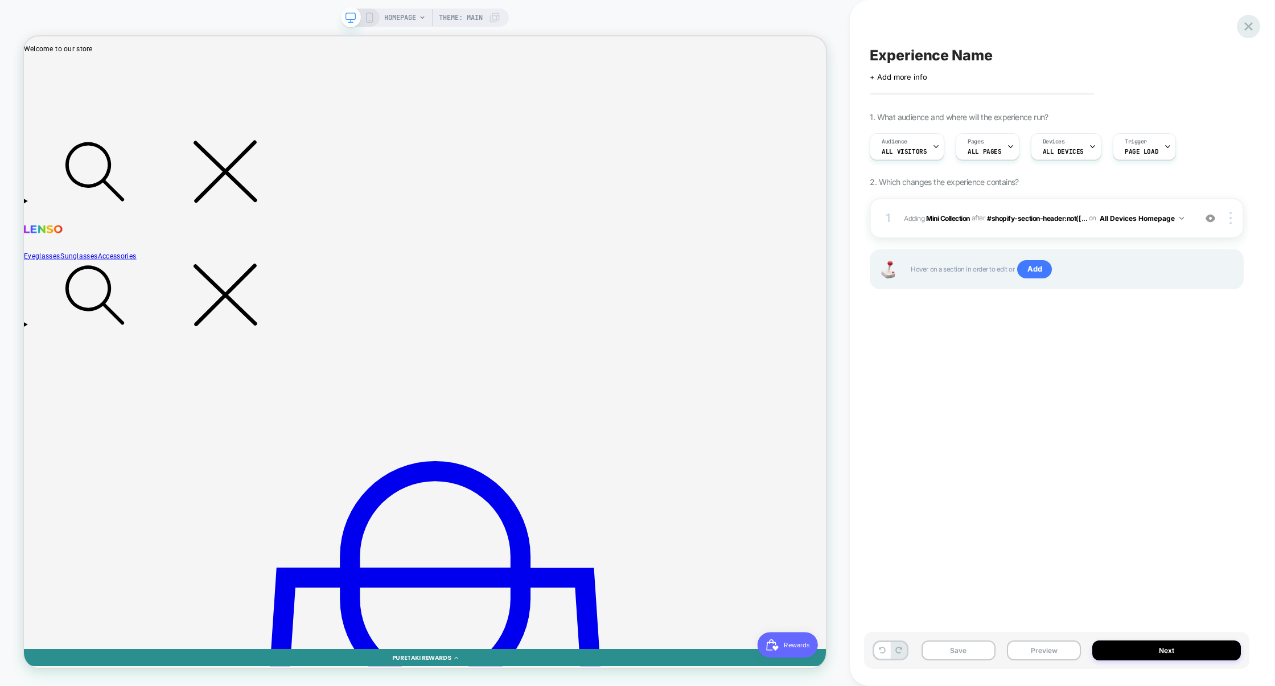
click at [1252, 28] on icon at bounding box center [1248, 26] width 15 height 15
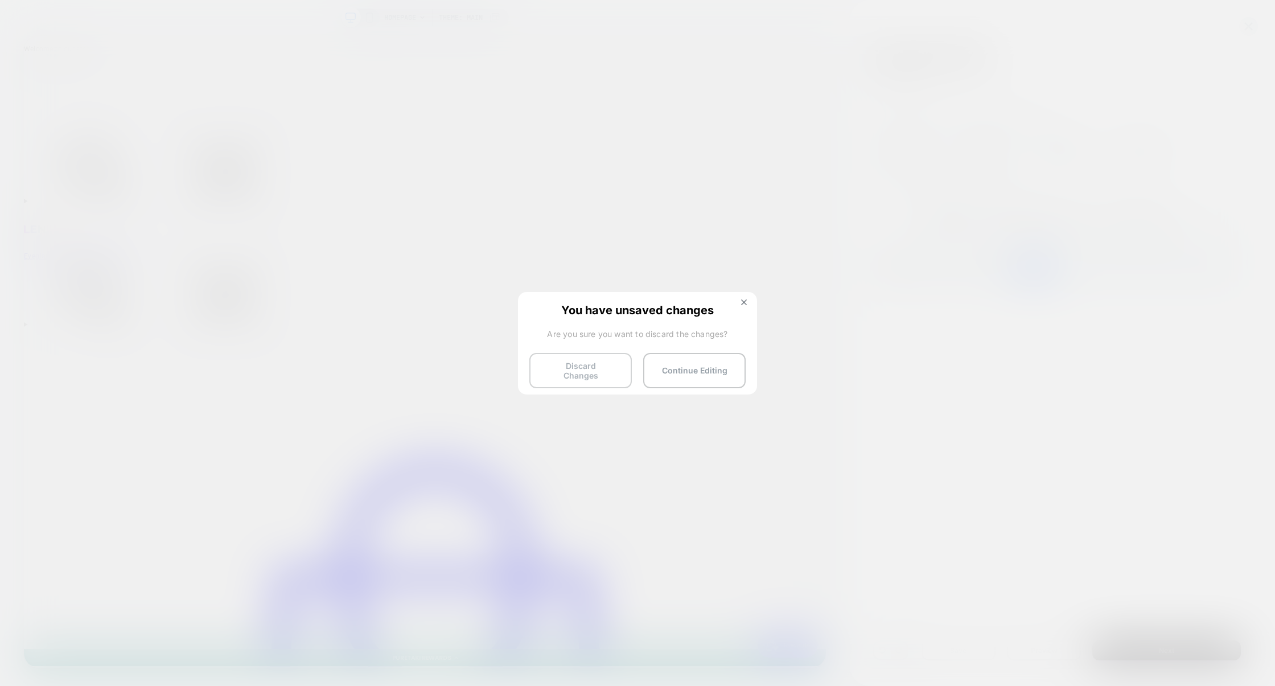
click at [583, 380] on button "Discard Changes" at bounding box center [580, 370] width 102 height 35
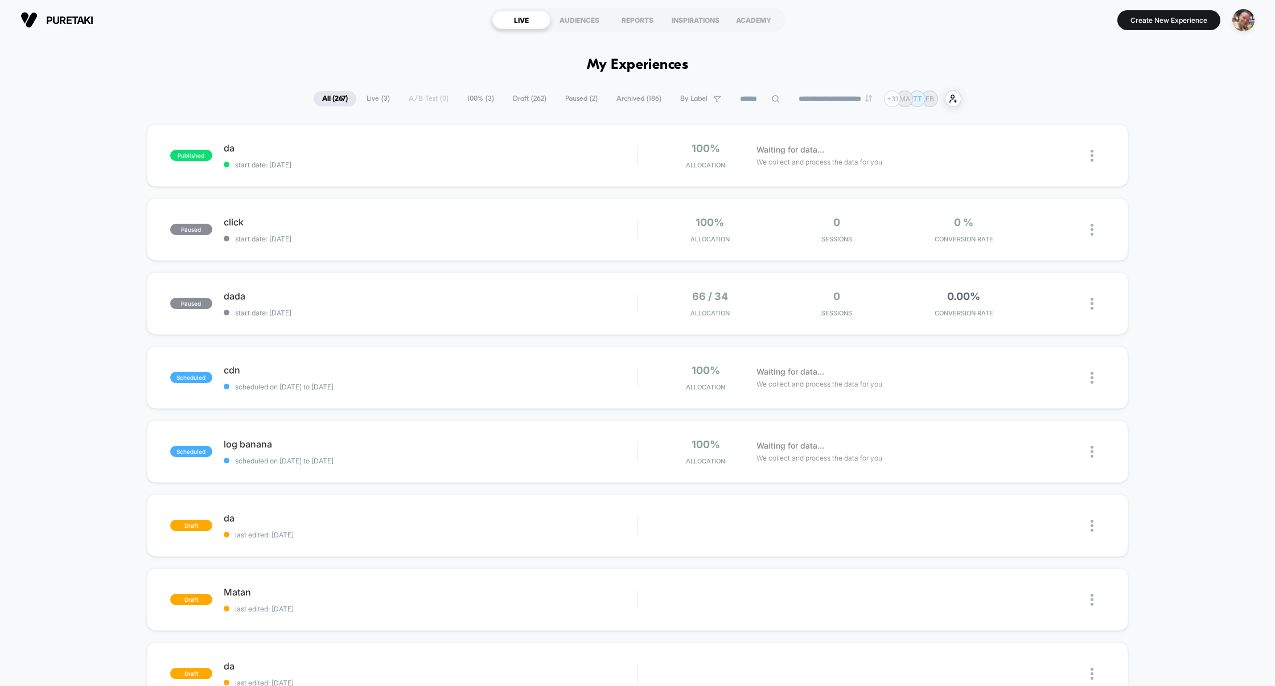
click at [1260, 22] on div "puretaki [URL][DOMAIN_NAME] LIVE AUDIENCES REPORTS INSPIRATIONS ACADEMY Create …" at bounding box center [637, 20] width 1275 height 40
click at [1252, 22] on img "button" at bounding box center [1243, 20] width 22 height 22
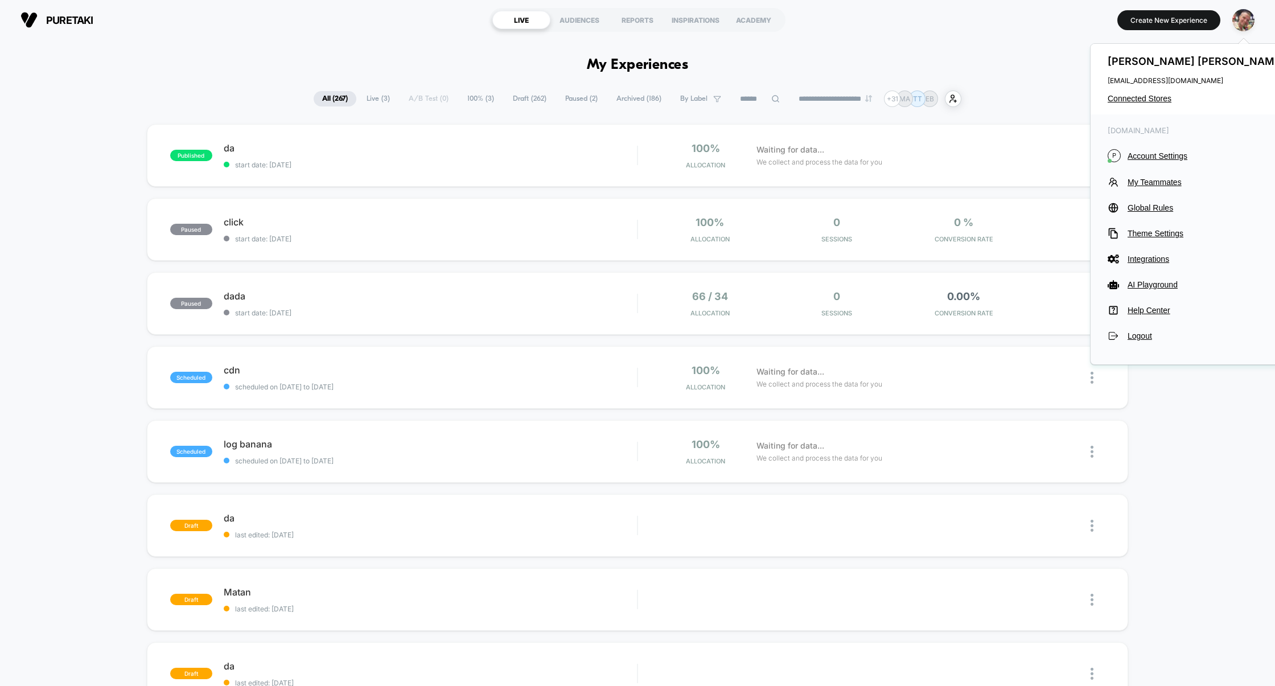
click at [1155, 89] on div "[PERSON_NAME] [PERSON_NAME][EMAIL_ADDRESS][DOMAIN_NAME] Connected Stores" at bounding box center [1198, 79] width 214 height 71
click at [1155, 98] on span "Connected Stores" at bounding box center [1198, 98] width 180 height 9
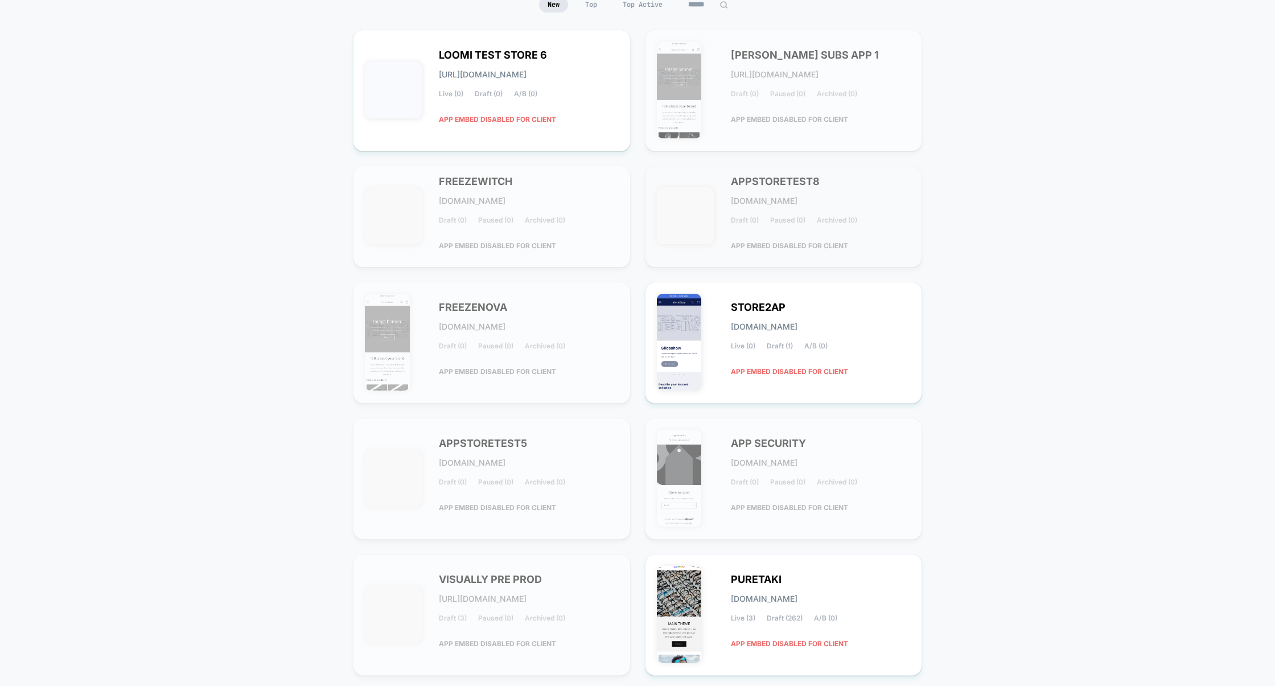
scroll to position [208, 0]
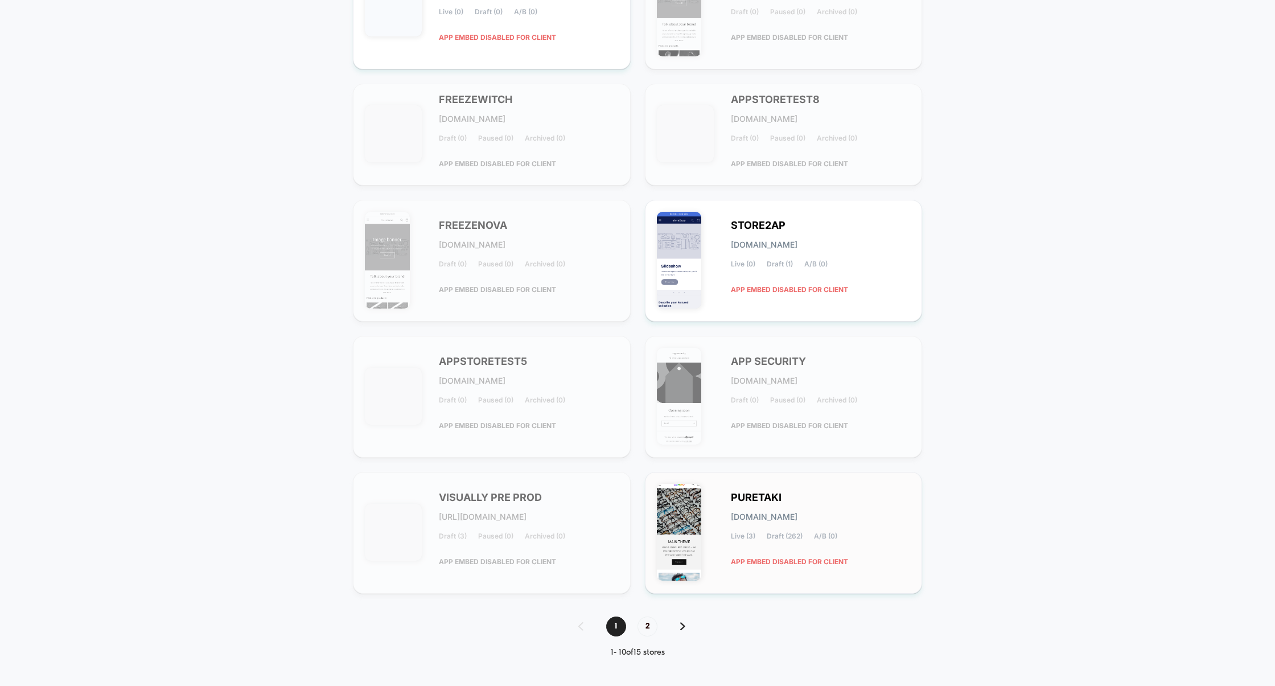
click at [701, 543] on img at bounding box center [679, 532] width 45 height 97
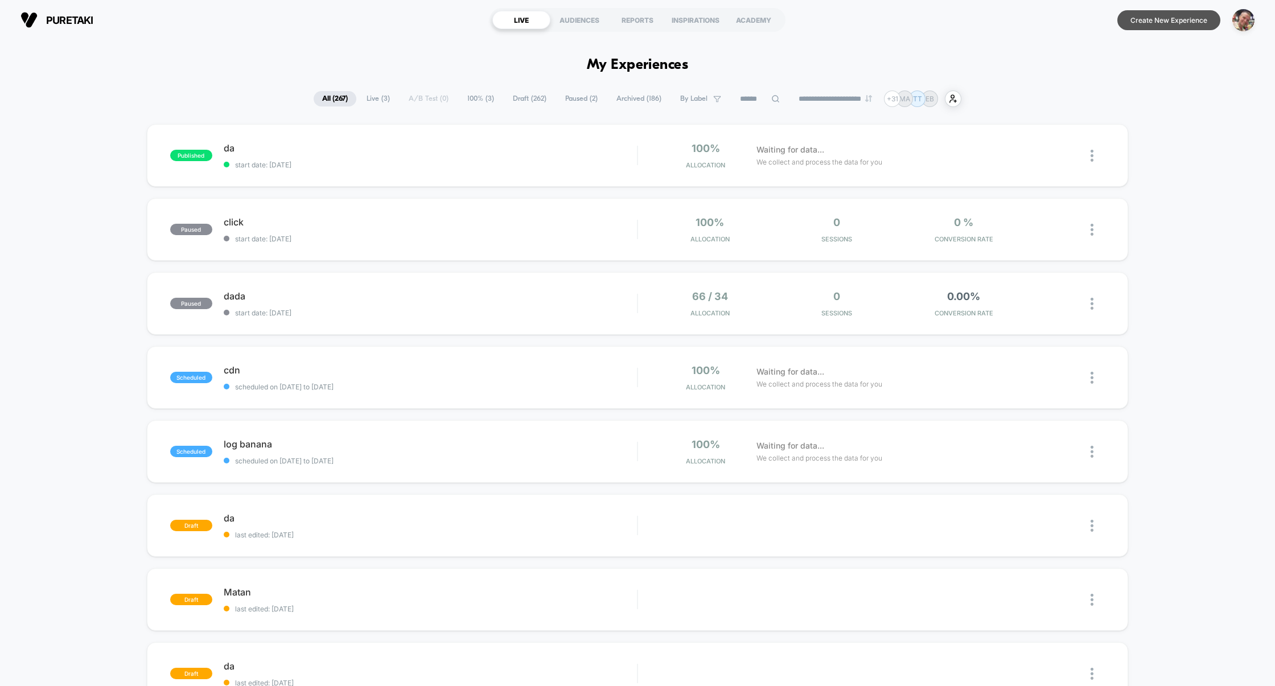
click at [1125, 14] on button "Create New Experience" at bounding box center [1168, 20] width 103 height 20
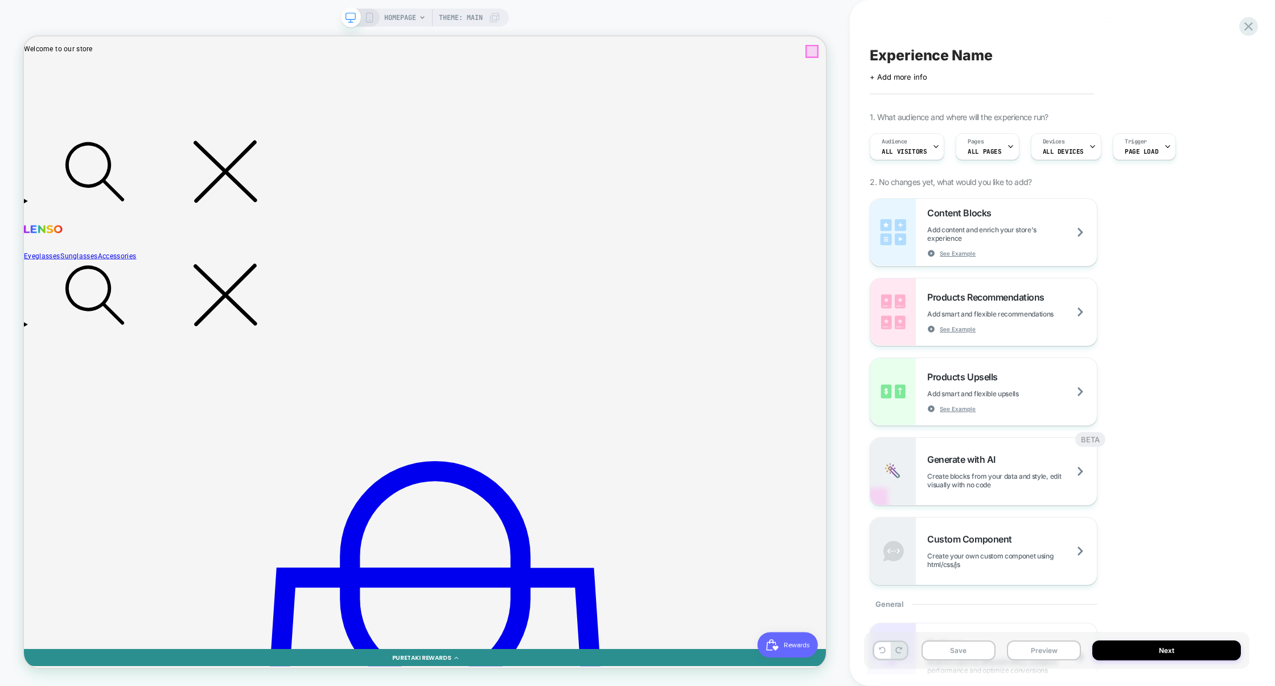
click at [370, 18] on icon at bounding box center [369, 18] width 10 height 10
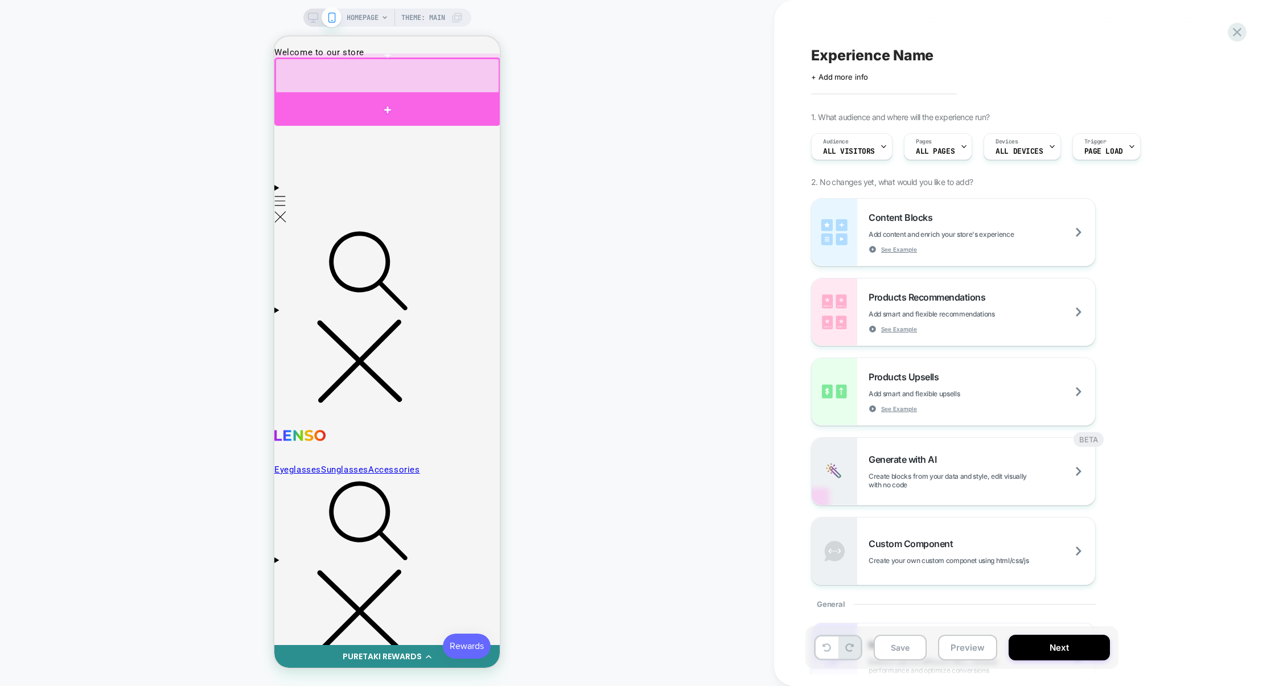
click at [426, 103] on div at bounding box center [387, 110] width 226 height 32
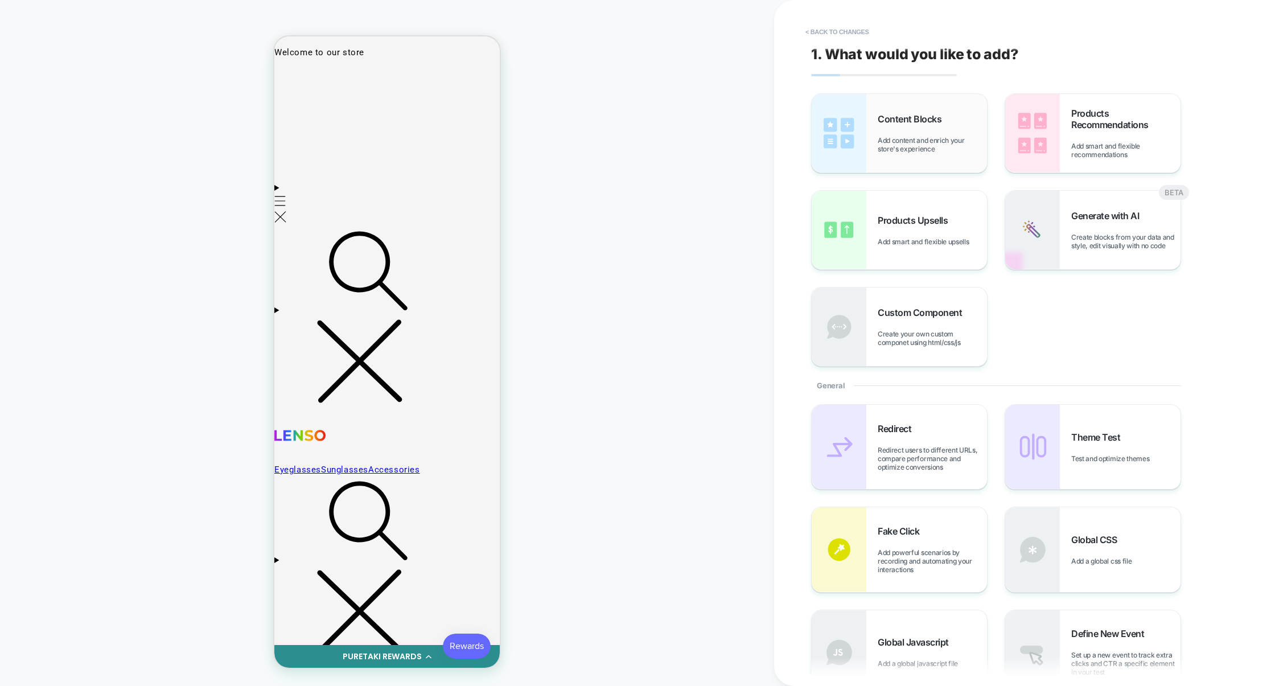
click at [955, 147] on span "Add content and enrich your store's experience" at bounding box center [932, 144] width 109 height 17
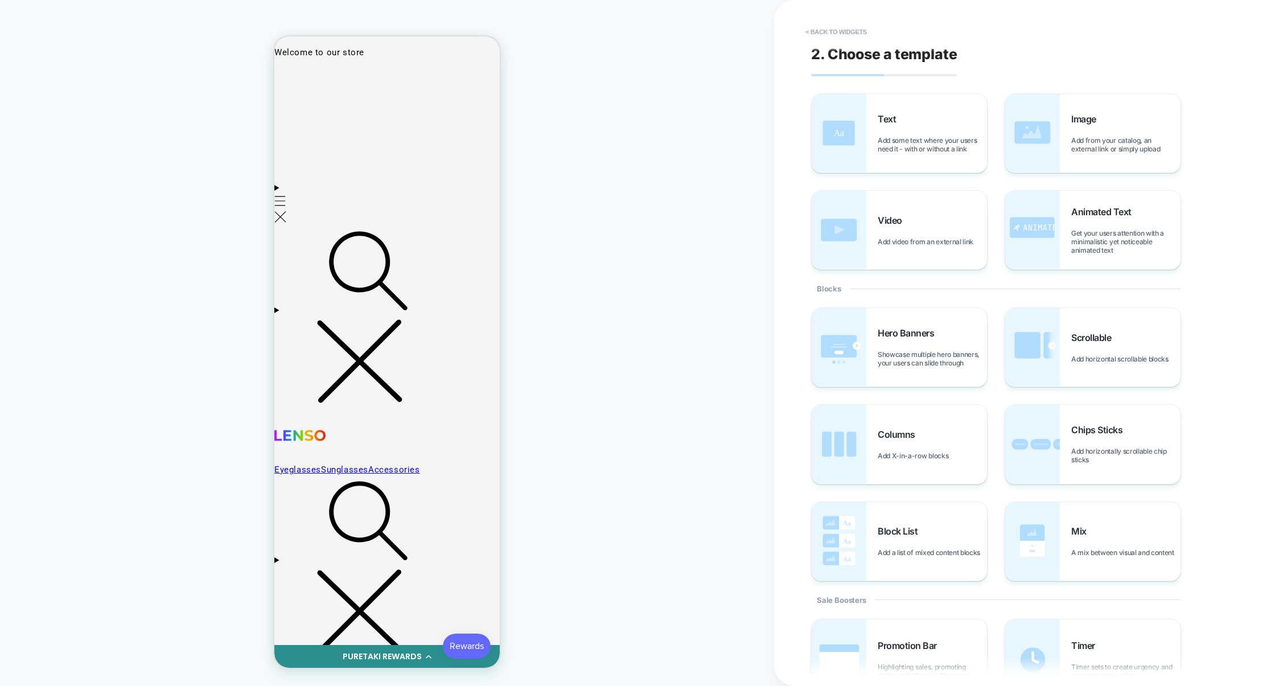
click at [836, 18] on div "2. Choose a template Text Add some text where your users need it - with or with…" at bounding box center [1018, 342] width 427 height 663
click at [836, 23] on button "< Back to widgets" at bounding box center [836, 32] width 73 height 18
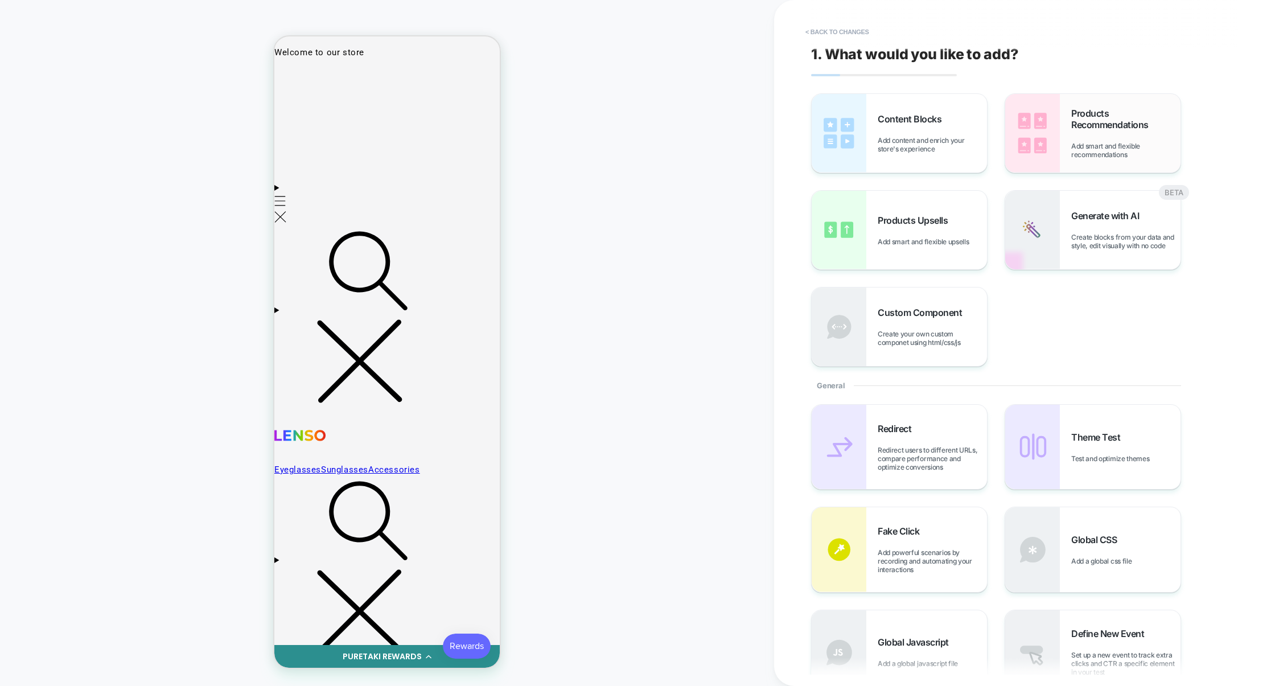
click at [1048, 135] on img at bounding box center [1032, 133] width 55 height 79
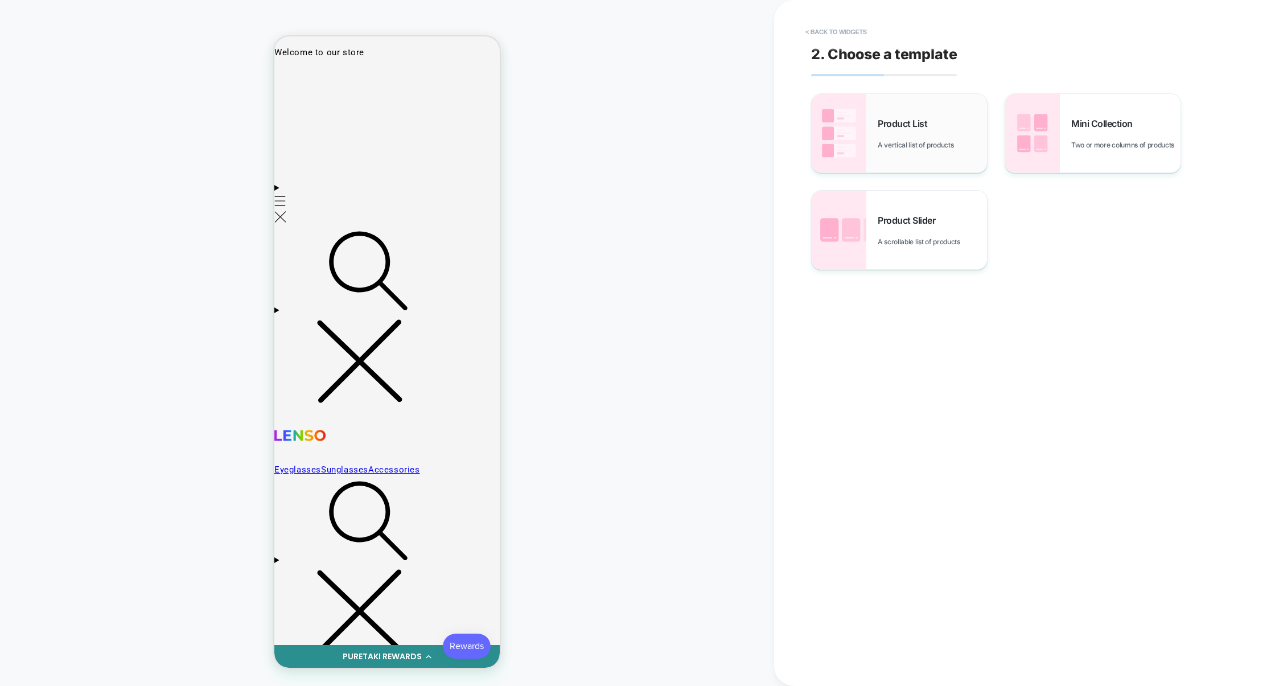
click at [938, 145] on span "A vertical list of products" at bounding box center [918, 145] width 81 height 9
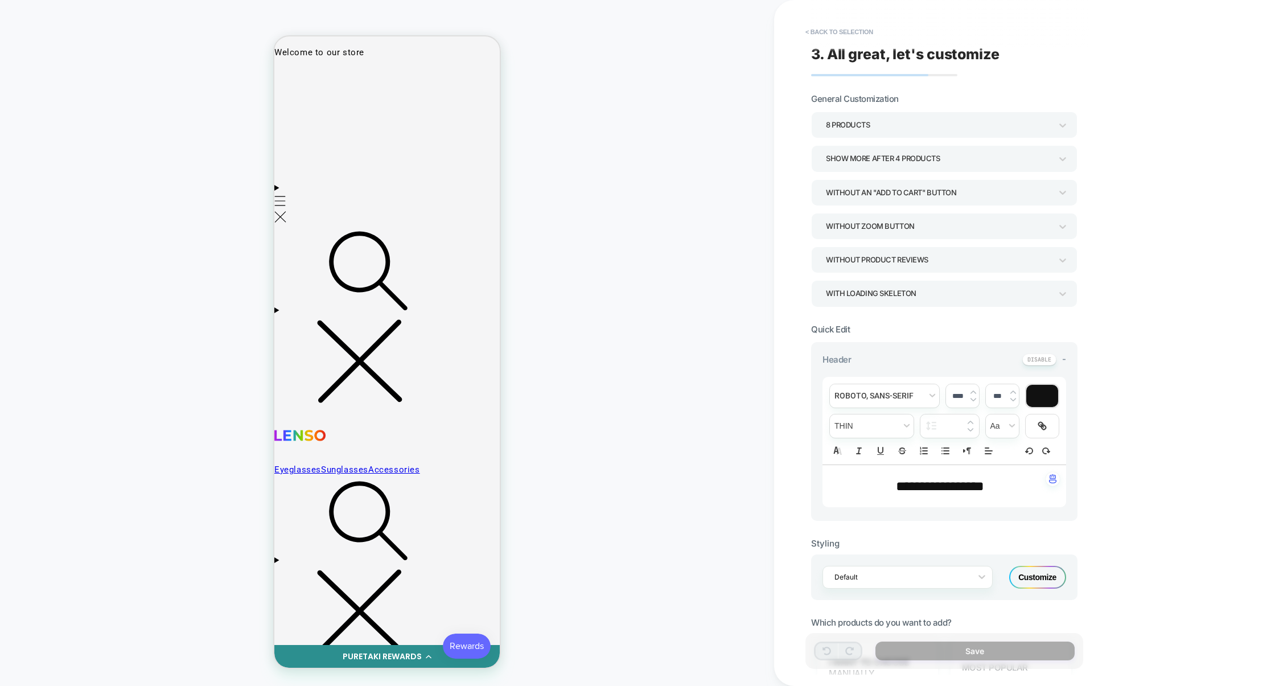
click at [885, 198] on div "Without an "add to cart" button" at bounding box center [938, 192] width 225 height 15
click at [868, 248] on div "With add to cart below prices" at bounding box center [944, 247] width 257 height 23
click at [872, 202] on div "With add to cart below prices" at bounding box center [944, 192] width 266 height 26
click at [856, 271] on div "With add to cart at the right side" at bounding box center [944, 271] width 257 height 23
click at [873, 198] on div "With add to cart at the right side" at bounding box center [938, 192] width 225 height 15
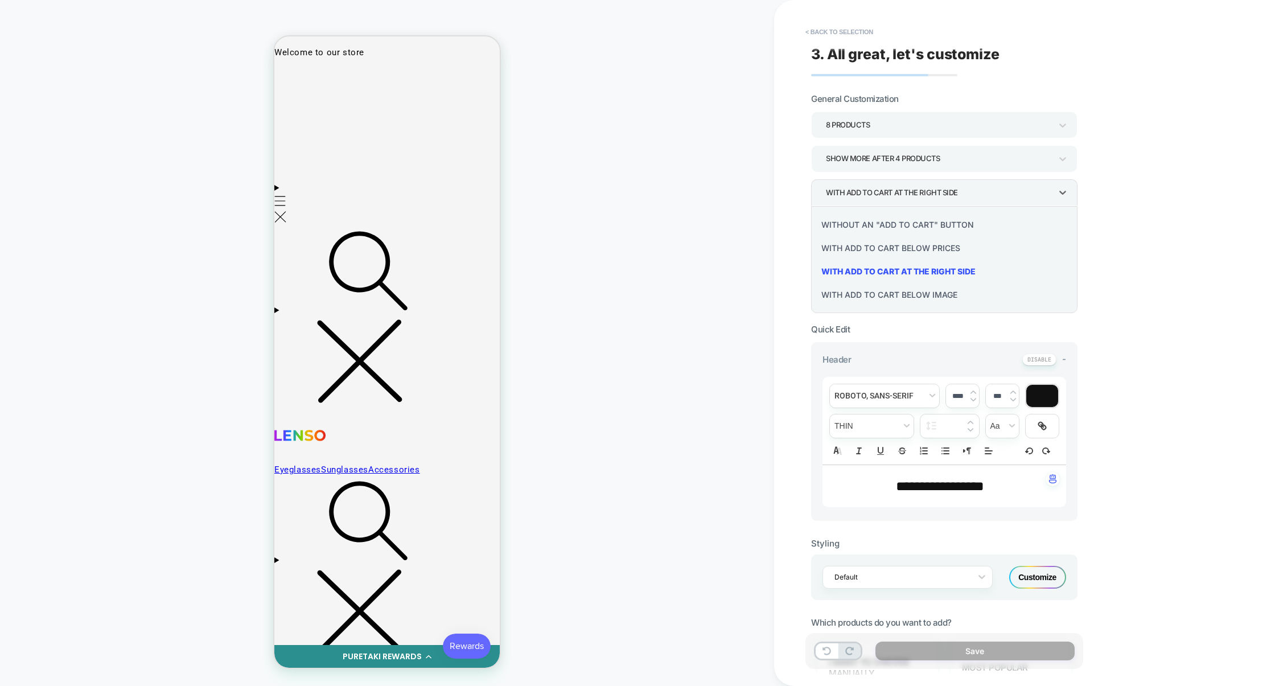
click at [876, 291] on div "With add to cart below image" at bounding box center [944, 294] width 257 height 23
click at [853, 38] on button "< Back to selection" at bounding box center [839, 32] width 79 height 18
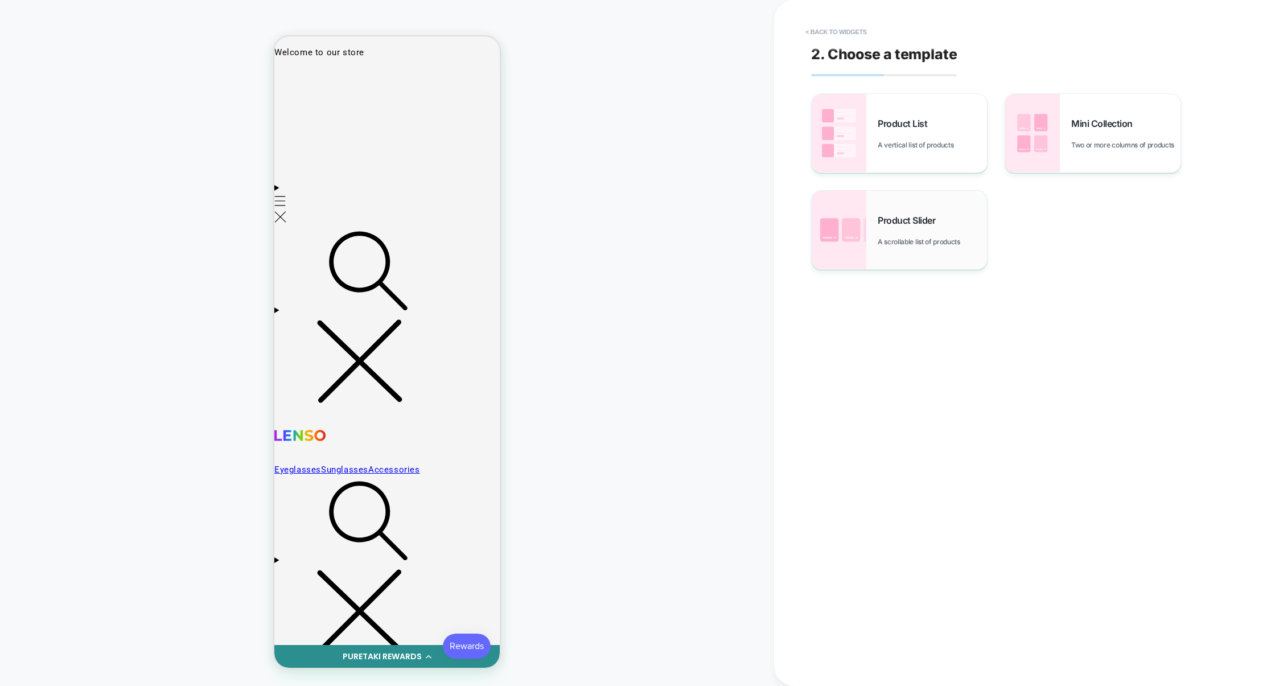
click at [913, 221] on span "Product Slider" at bounding box center [909, 220] width 63 height 11
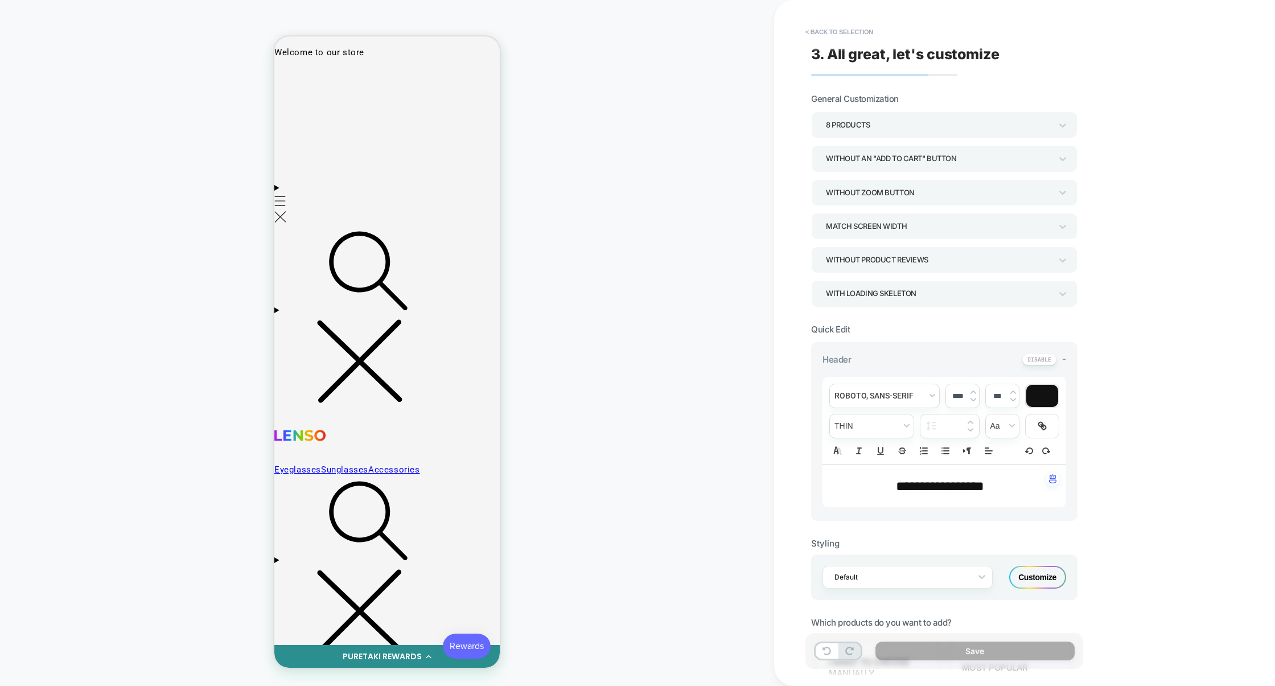
click at [861, 198] on div "Without Zoom Button" at bounding box center [938, 192] width 225 height 15
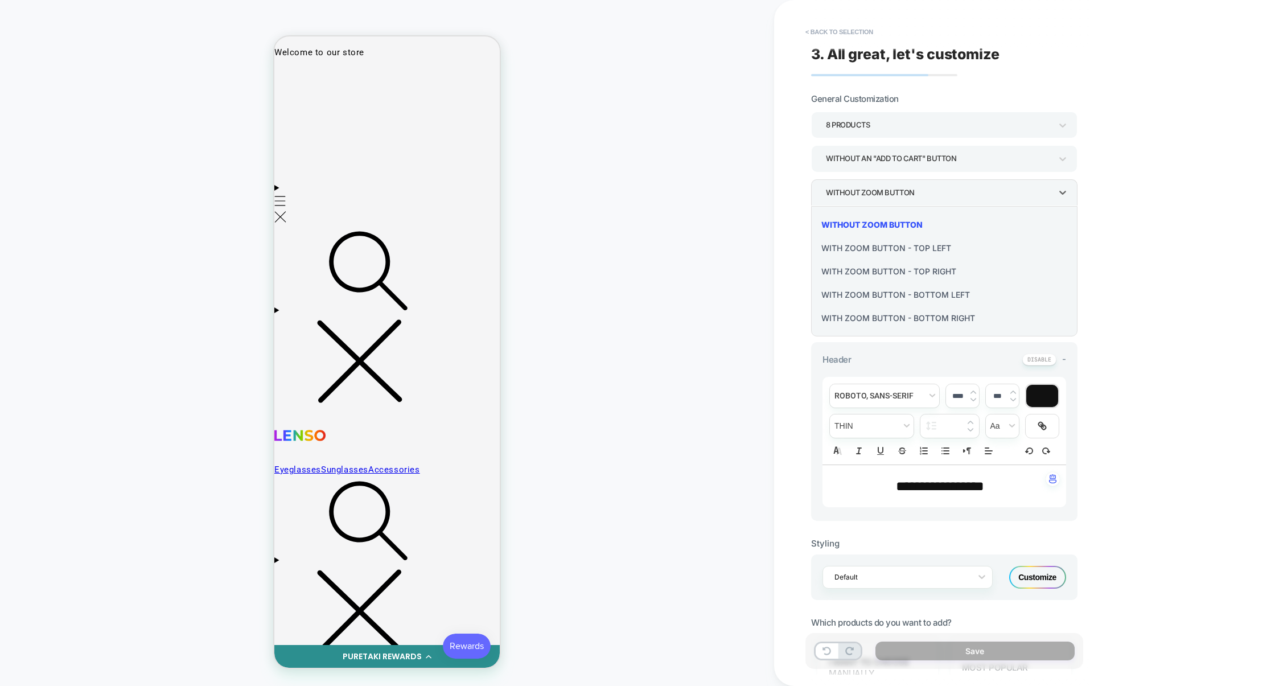
click at [861, 198] on div at bounding box center [637, 343] width 1275 height 686
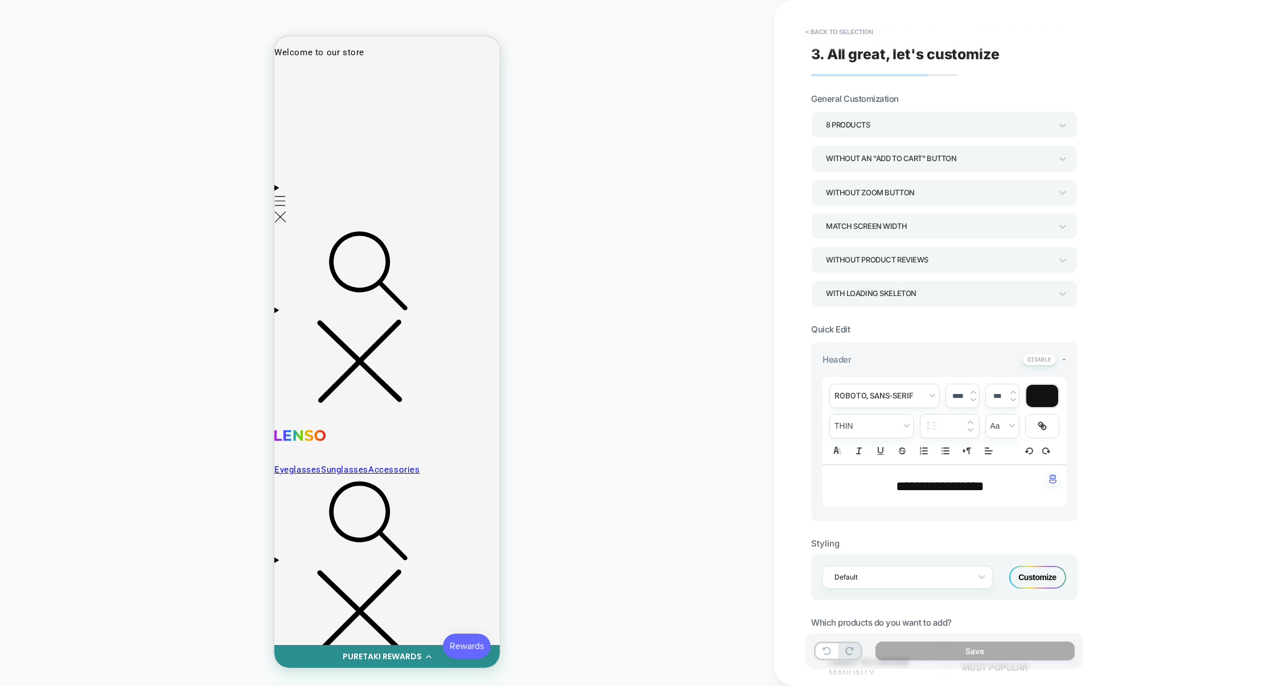
click at [865, 158] on div "Without an "add to cart" button" at bounding box center [938, 158] width 225 height 15
click at [862, 219] on div "With add to cart inside image" at bounding box center [944, 214] width 257 height 23
click at [865, 157] on div "With add to cart inside image" at bounding box center [938, 158] width 225 height 15
click at [867, 235] on div "With add to cart above title" at bounding box center [944, 237] width 257 height 23
click at [873, 165] on div "With add to cart above title" at bounding box center [938, 158] width 225 height 15
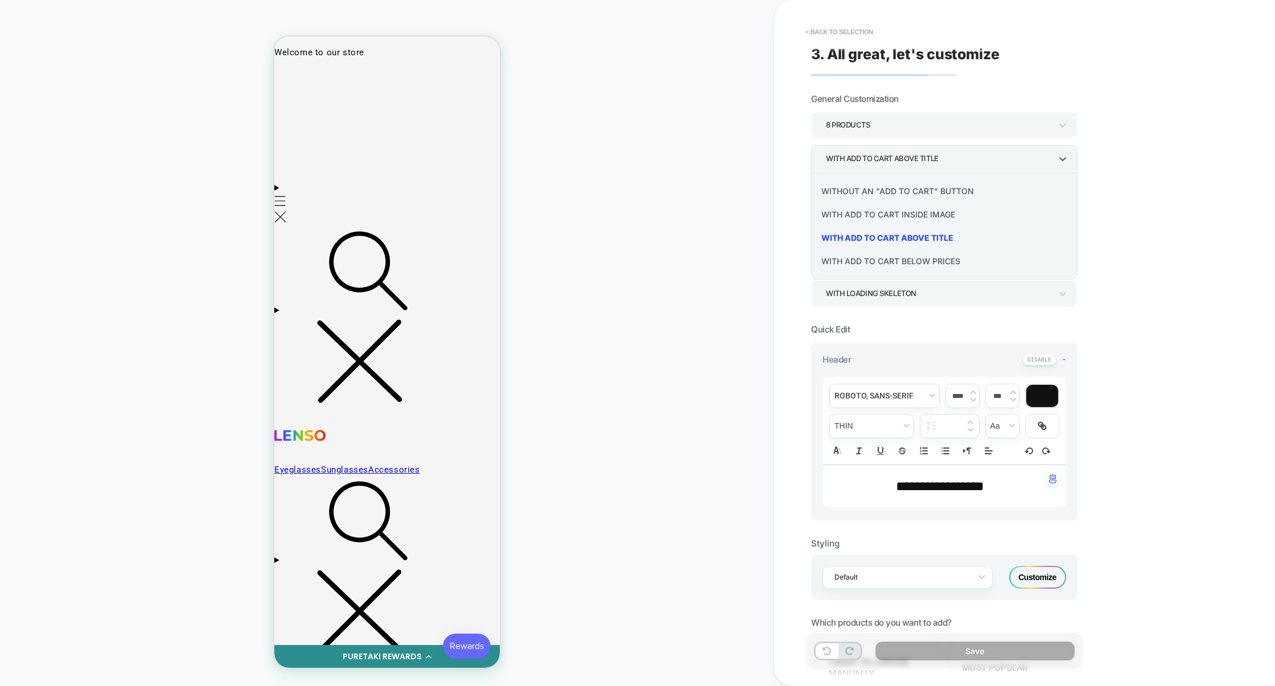
click at [873, 260] on div "With add to cart below prices" at bounding box center [944, 260] width 257 height 23
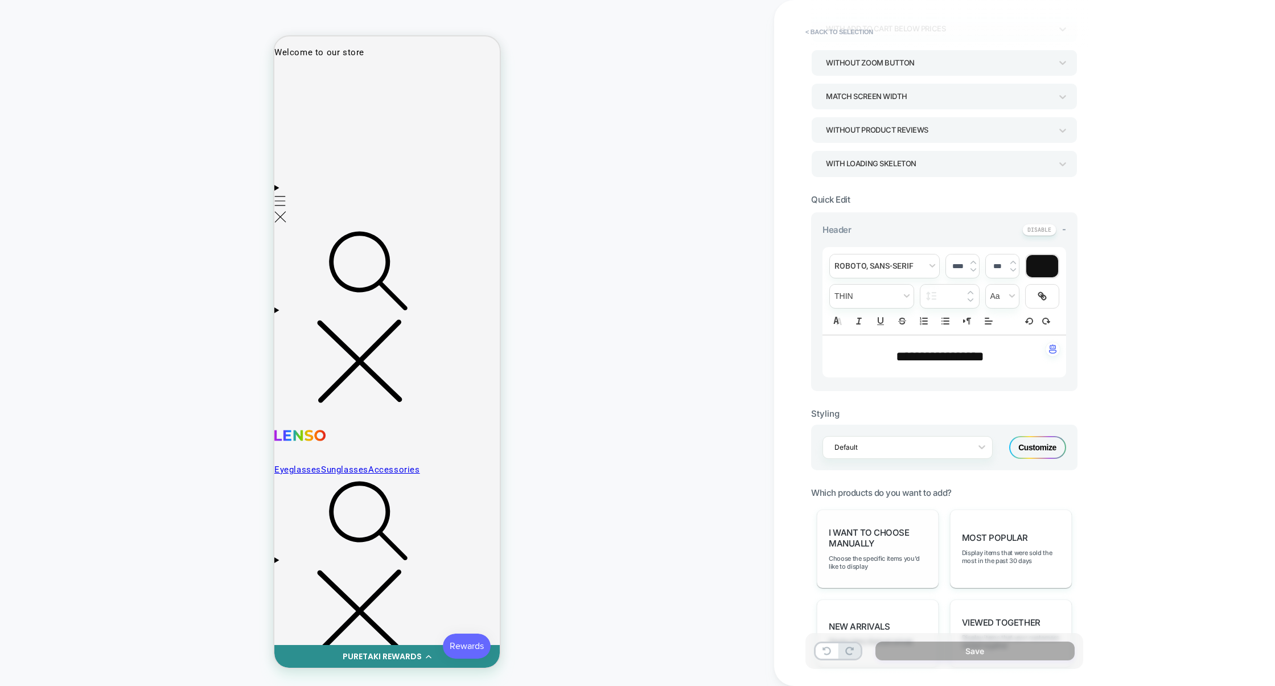
scroll to position [149, 0]
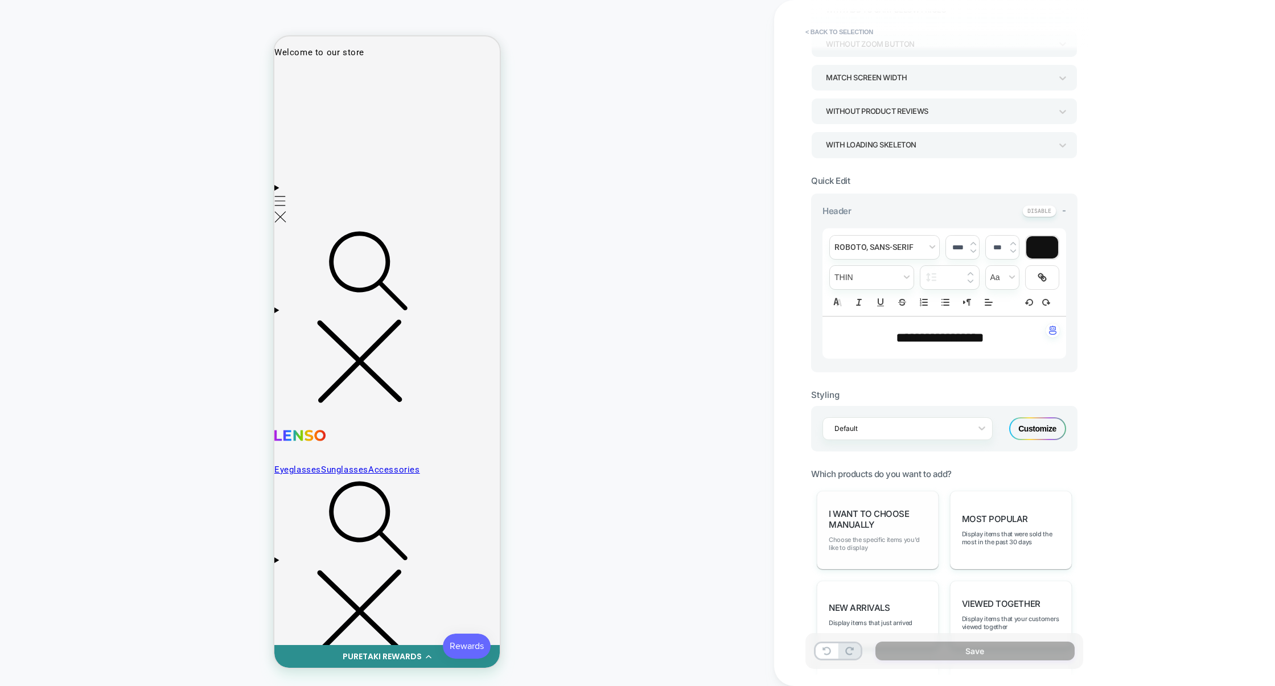
click at [868, 545] on span "Choose the specific items you'd like to display" at bounding box center [878, 544] width 98 height 16
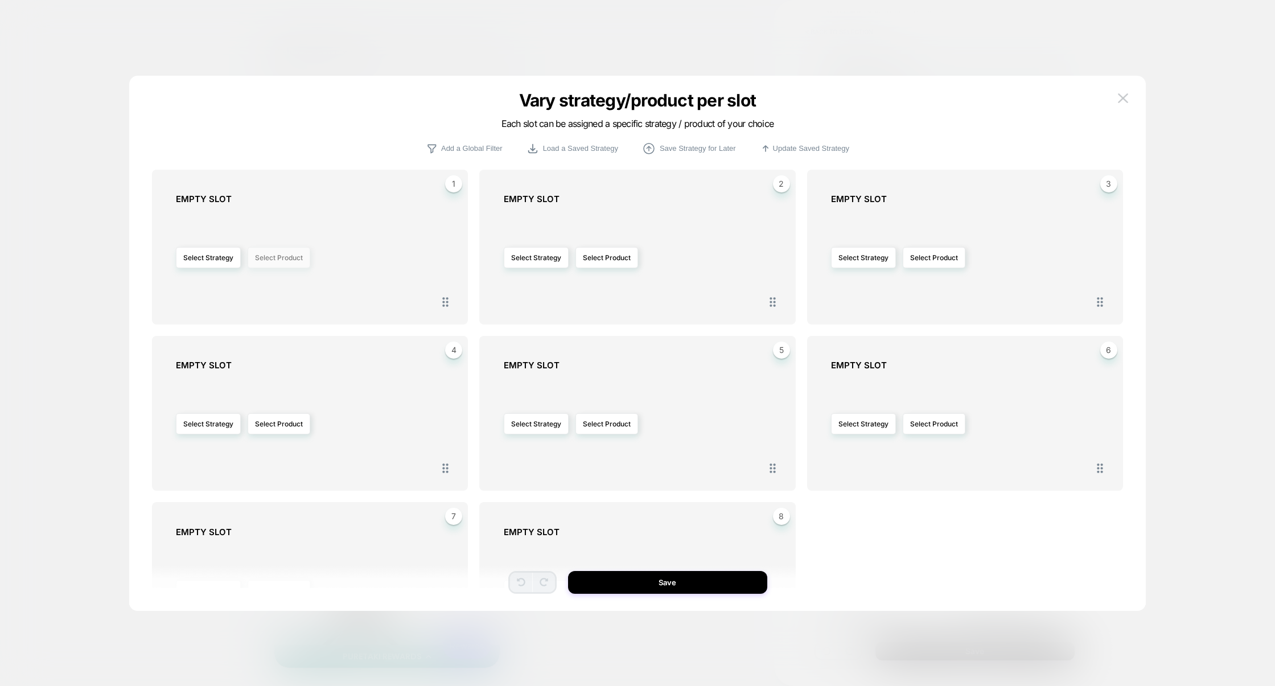
click at [282, 264] on button "Select Product" at bounding box center [279, 257] width 63 height 21
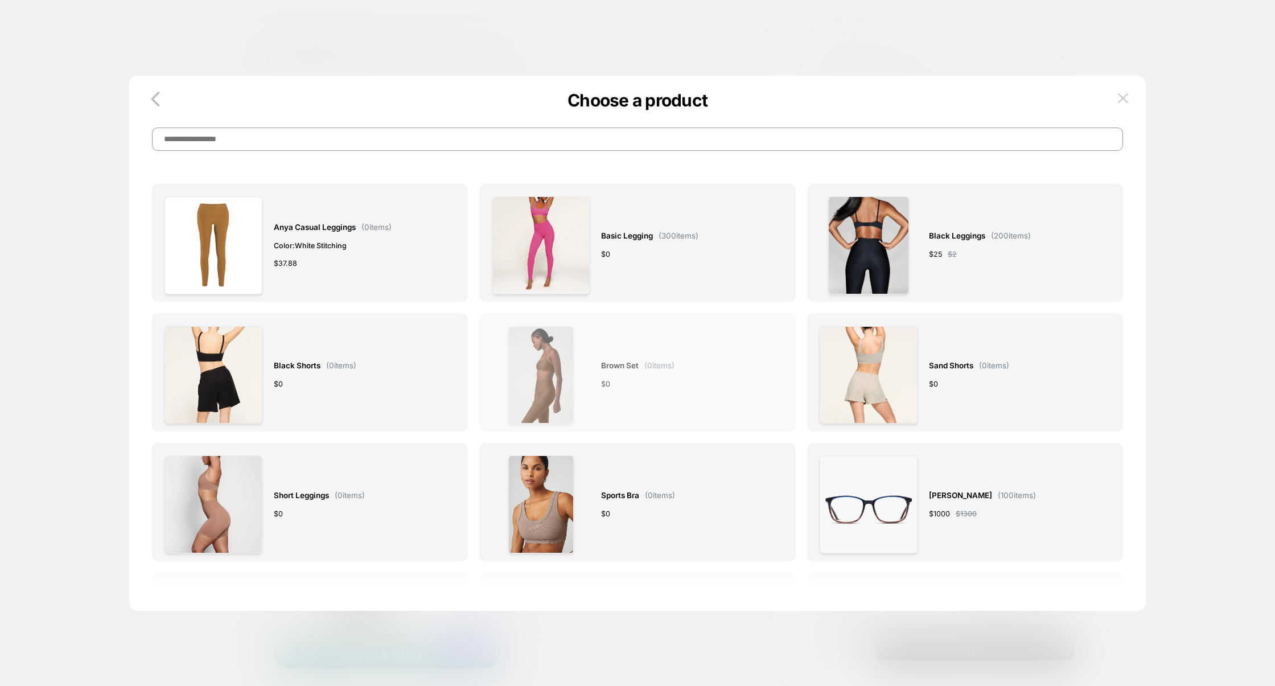
scroll to position [212, 0]
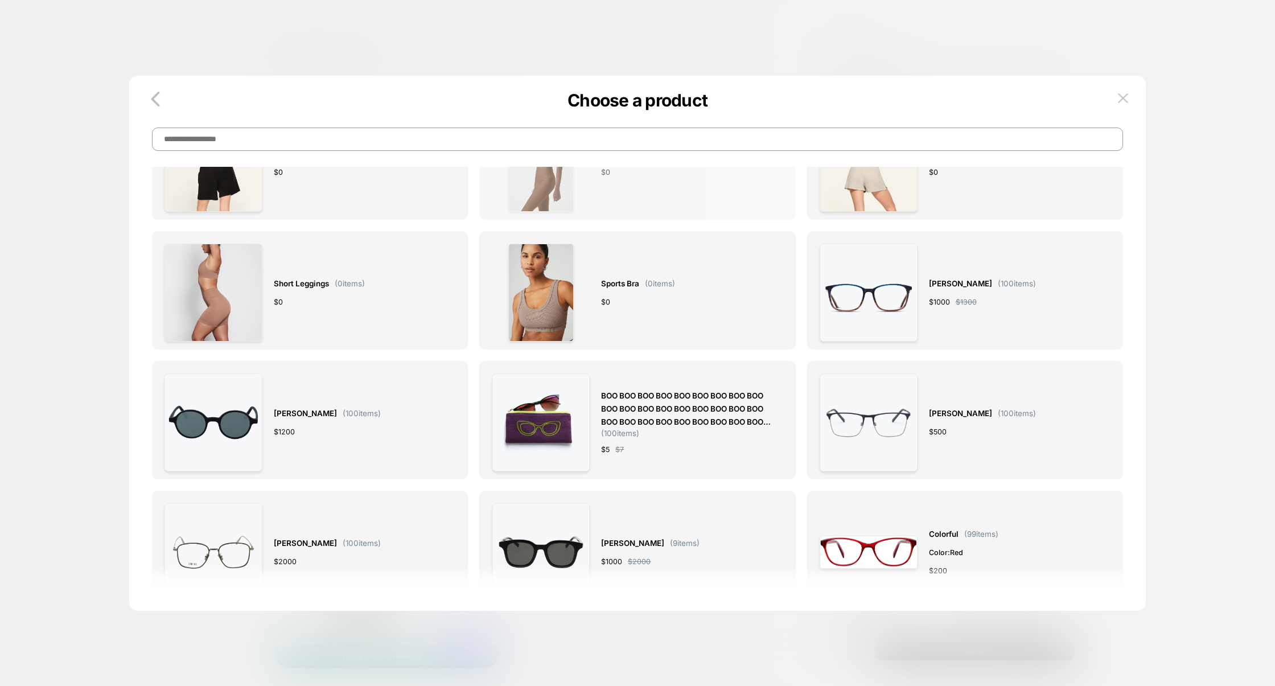
click at [626, 417] on span "BOO BOO BOO BOO BOO BOO BOO BOO BOO BOO BOO BOO BOO BOO BOO BOO BOO BOO BOO BOO…" at bounding box center [686, 408] width 170 height 39
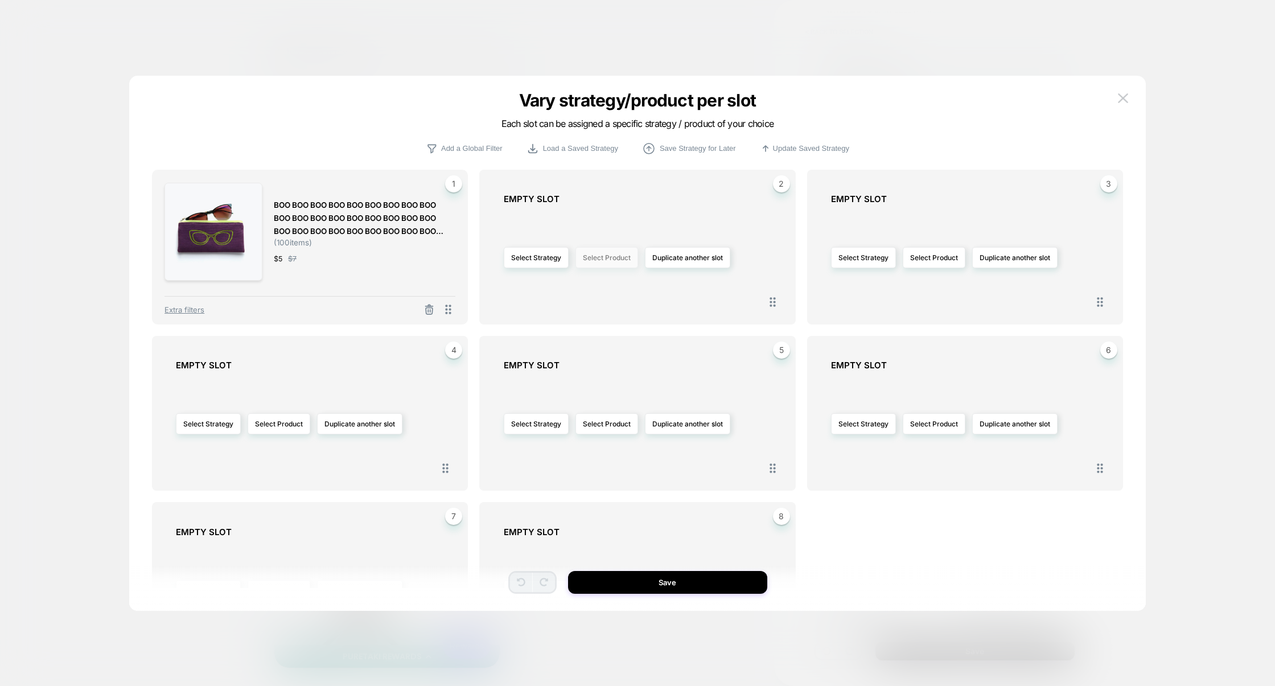
click at [603, 264] on button "Select Product" at bounding box center [606, 257] width 63 height 21
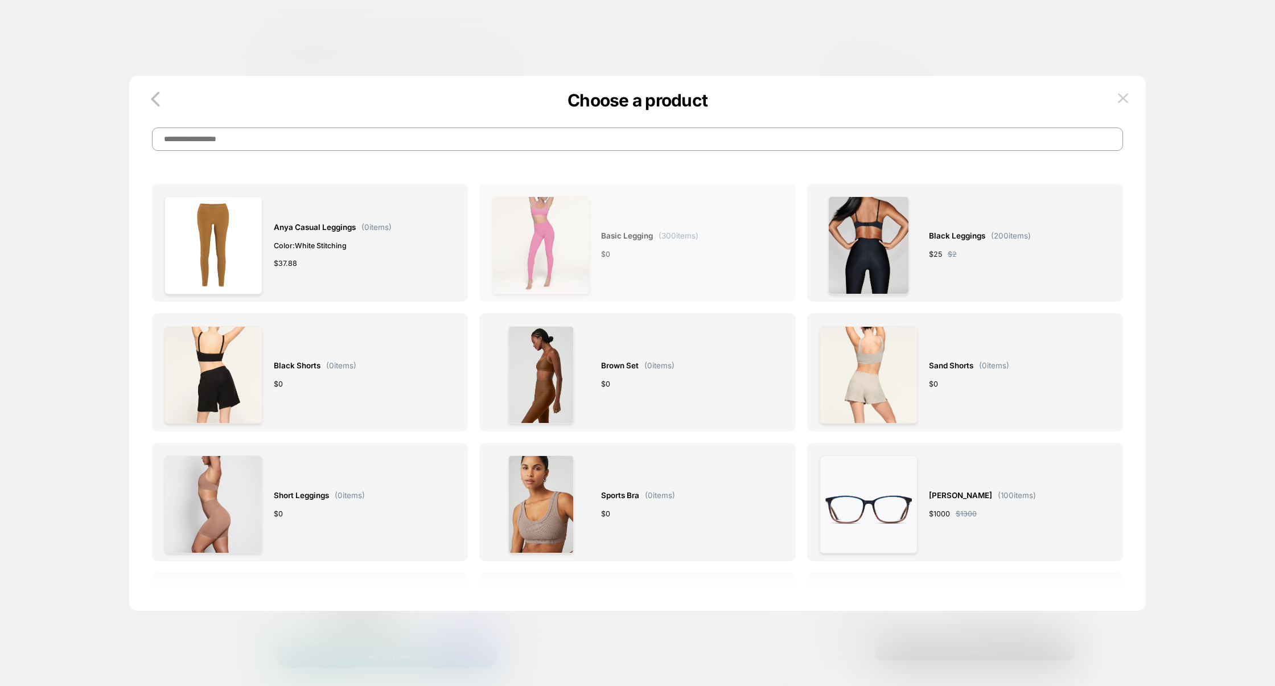
click at [589, 263] on div "Basic legging ( 300 items) $ 0" at bounding box center [637, 245] width 291 height 98
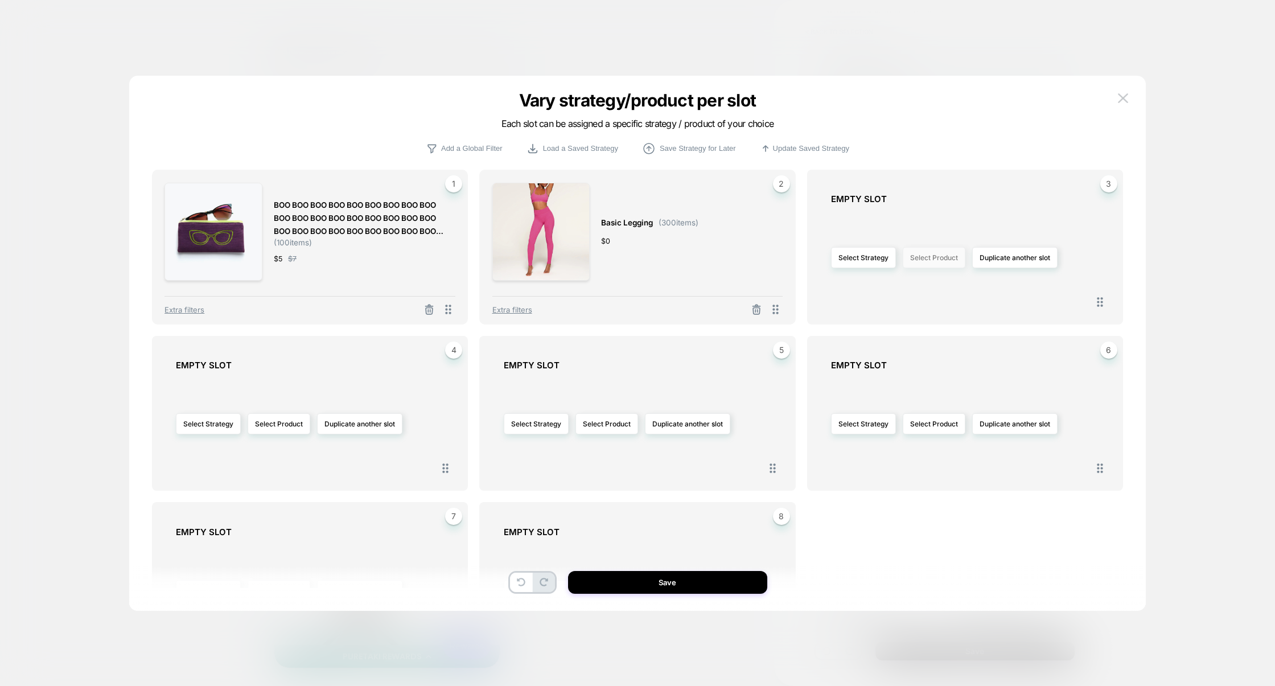
click at [943, 259] on button "Select Product" at bounding box center [934, 257] width 63 height 21
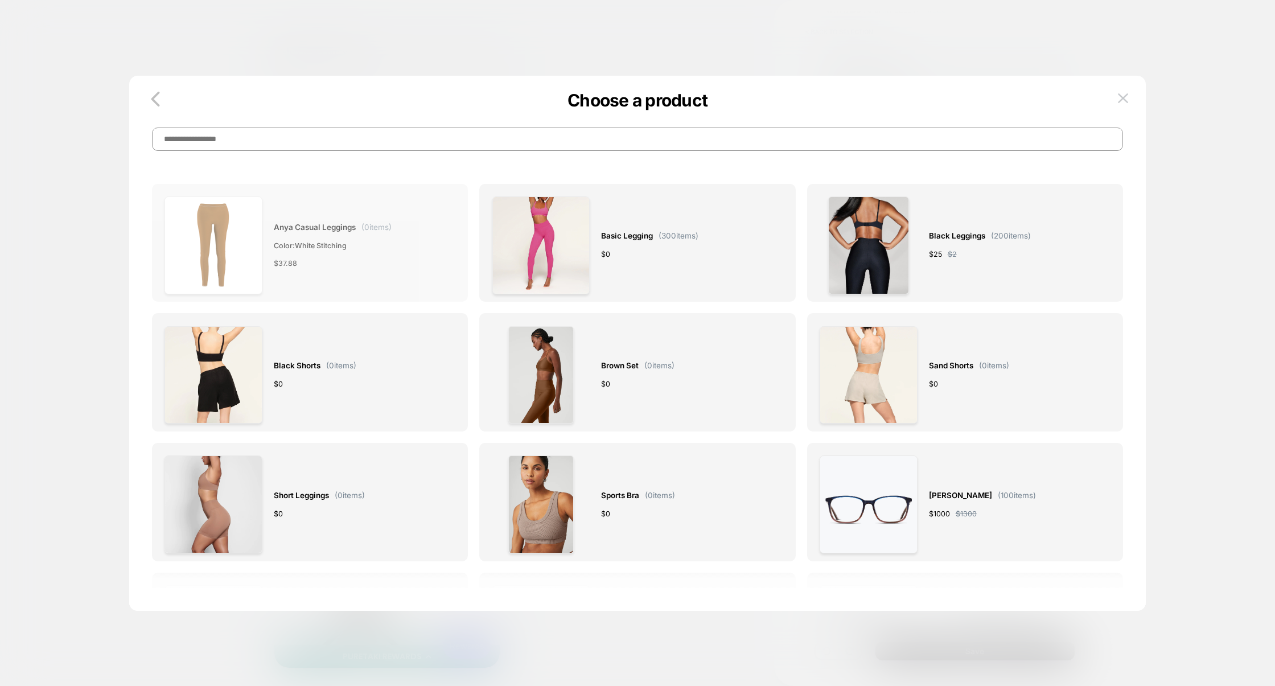
click at [282, 253] on div "Anya Casual Leggings ( 0 items) Color: White stitching $ 37.88" at bounding box center [333, 245] width 118 height 98
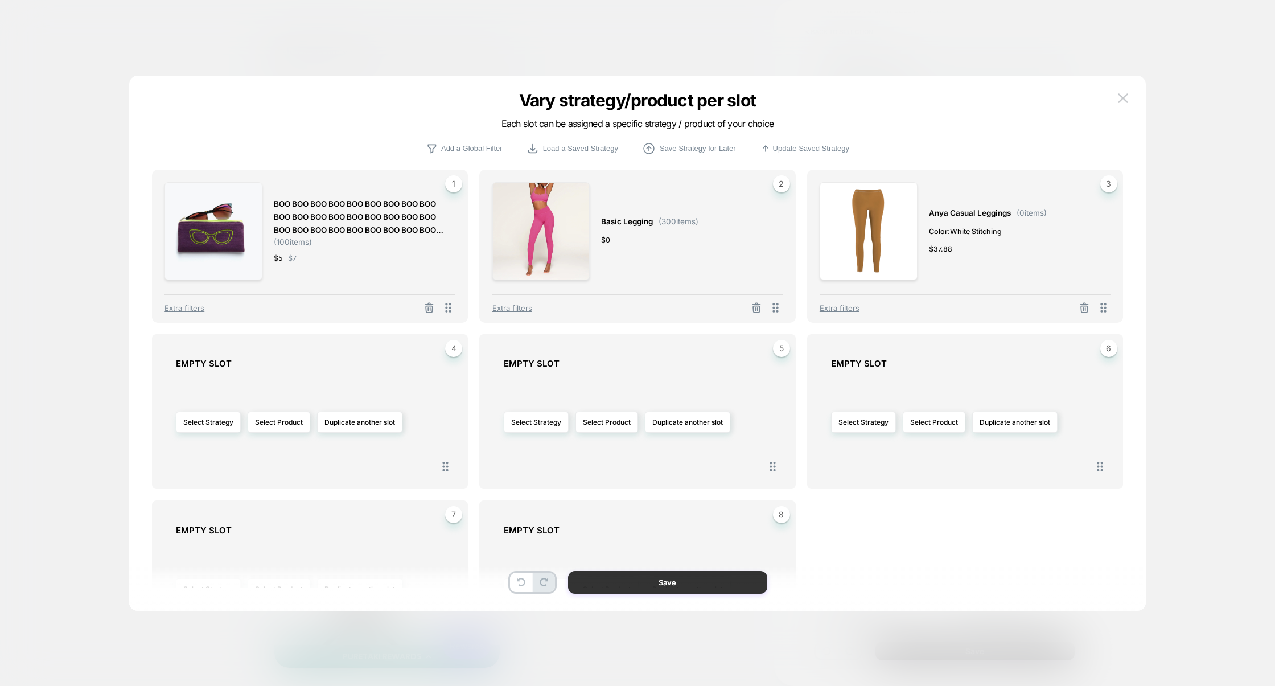
click at [652, 574] on button "Save" at bounding box center [667, 582] width 199 height 23
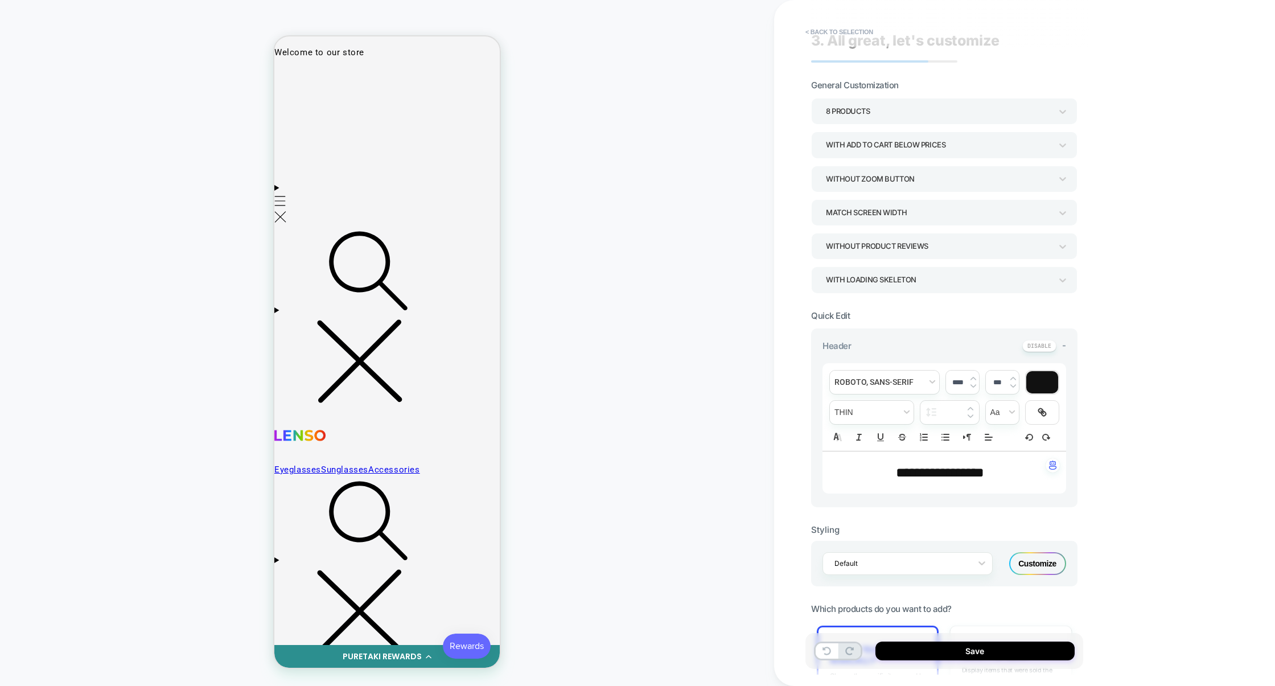
scroll to position [0, 0]
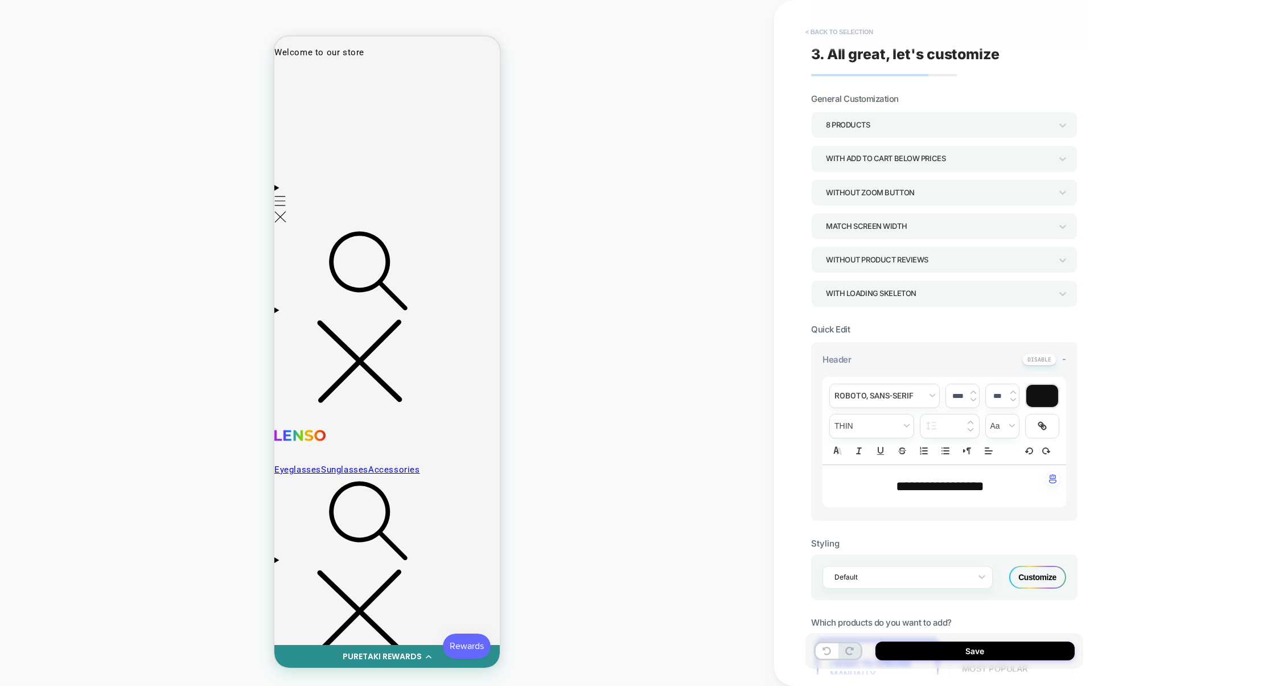
click at [842, 33] on button "< Back to selection" at bounding box center [839, 32] width 79 height 18
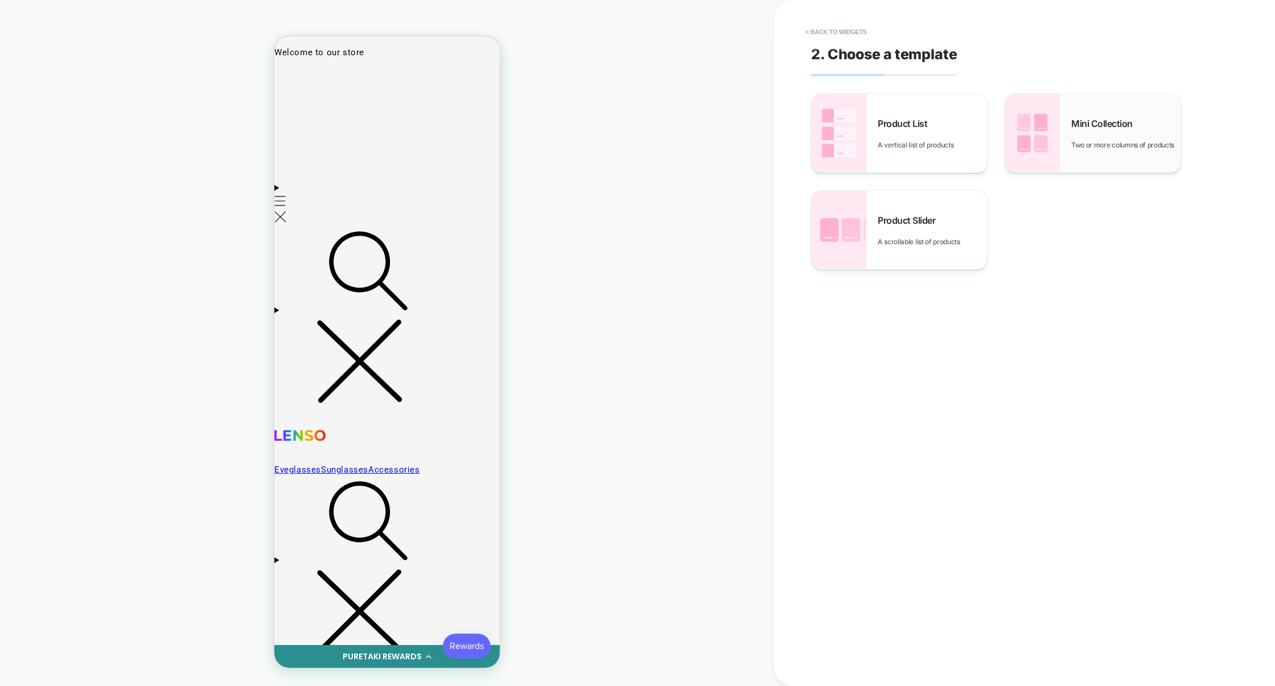
click at [1051, 159] on img at bounding box center [1032, 133] width 55 height 79
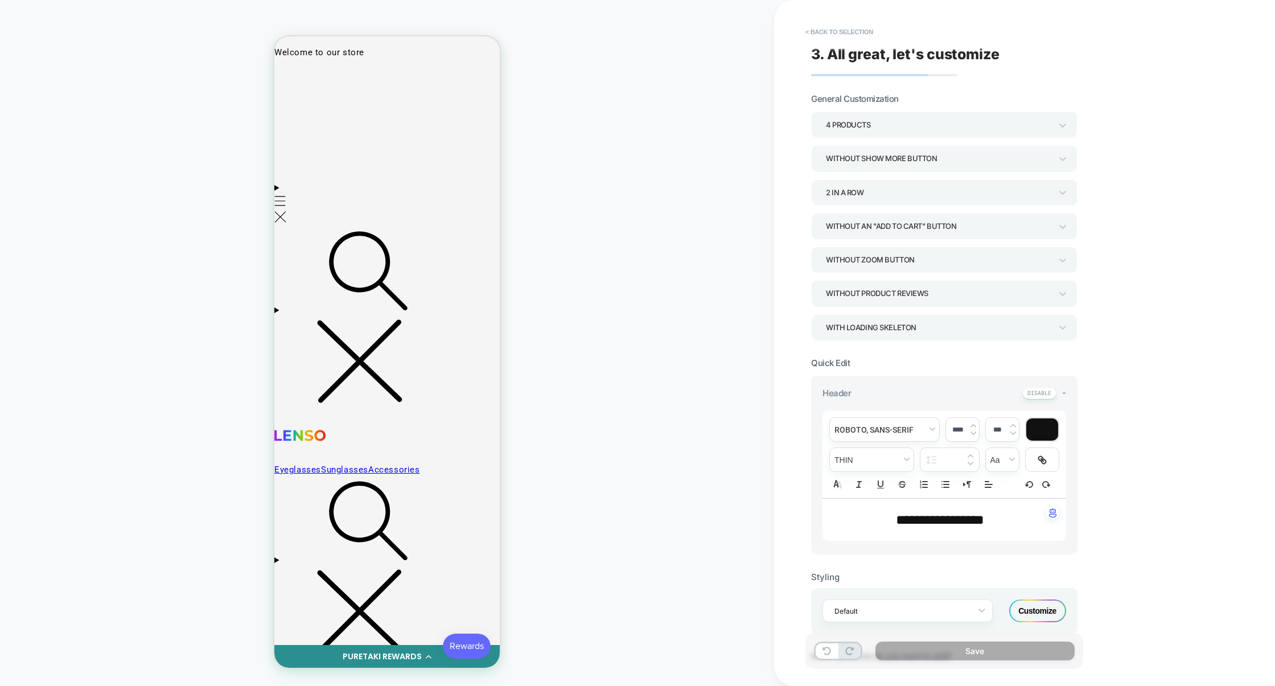
click at [850, 197] on div "2 In a Row" at bounding box center [938, 192] width 225 height 15
click at [837, 291] on div "4 In a Row" at bounding box center [944, 294] width 257 height 23
click at [877, 231] on div "Without an "add to cart" button" at bounding box center [938, 226] width 225 height 15
click at [858, 325] on div "With add to cart below prices" at bounding box center [944, 328] width 257 height 23
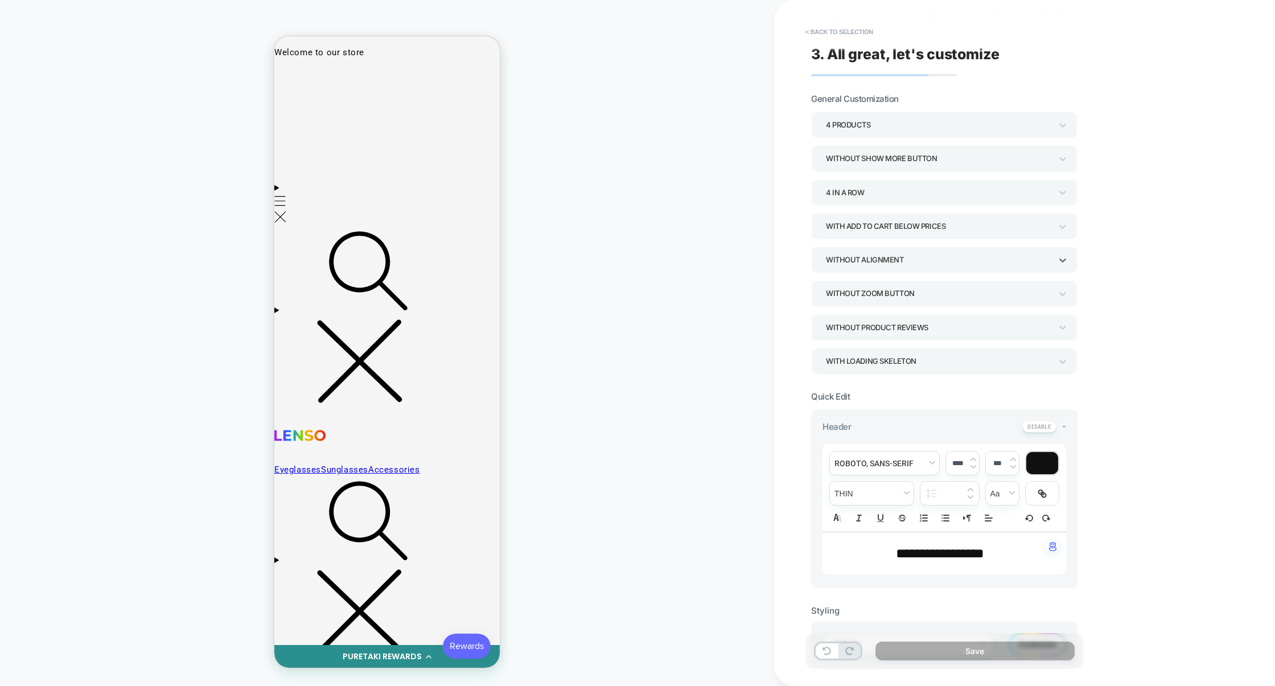
click at [863, 262] on div "Without alignment" at bounding box center [938, 259] width 225 height 15
click at [863, 262] on div at bounding box center [637, 343] width 1275 height 686
click at [863, 262] on div "Without alignment" at bounding box center [938, 259] width 225 height 15
click at [860, 319] on div "Align Add to cart button to bottom" at bounding box center [944, 315] width 257 height 23
click at [865, 267] on div "Align Add to cart button to bottom" at bounding box center [938, 259] width 225 height 15
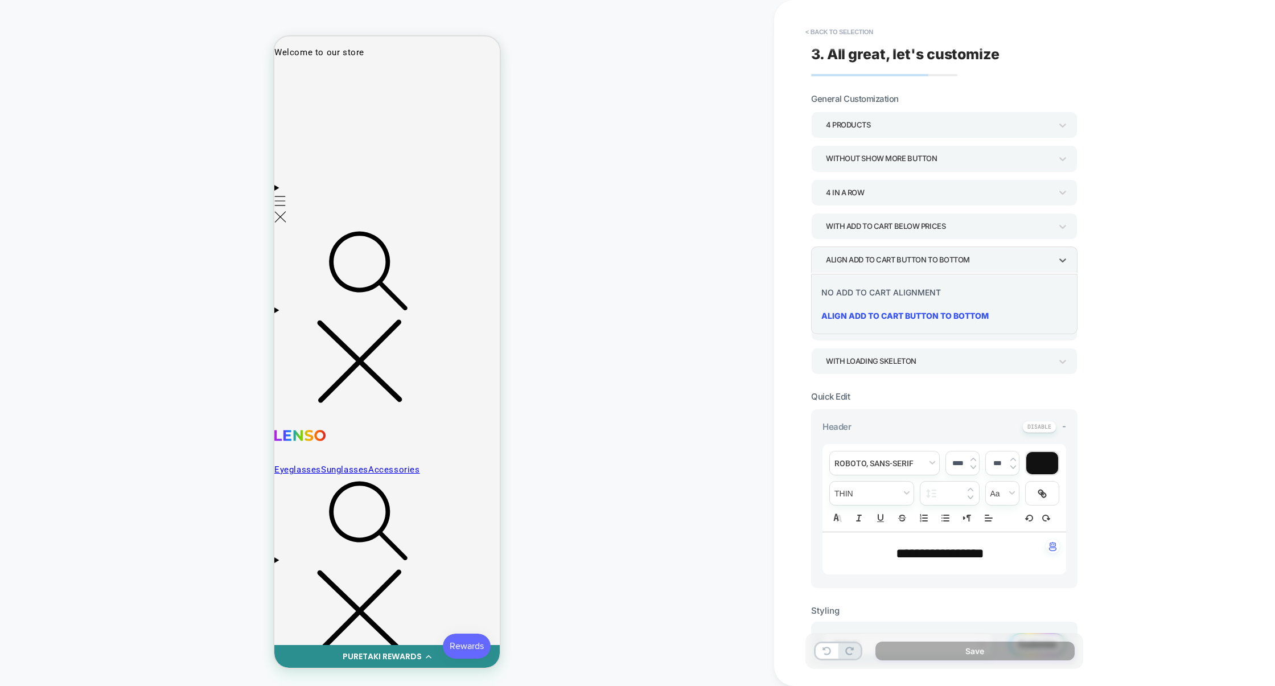
click at [865, 289] on div "No Add to cart alignment" at bounding box center [944, 292] width 257 height 23
click at [865, 265] on div "No Add to cart alignment" at bounding box center [938, 259] width 225 height 15
click at [860, 315] on div "Align Add to cart button to bottom" at bounding box center [944, 315] width 257 height 23
click at [865, 265] on div "Align Add to cart button to bottom" at bounding box center [938, 259] width 225 height 15
click at [863, 291] on div "No Add to cart alignment" at bounding box center [944, 292] width 257 height 23
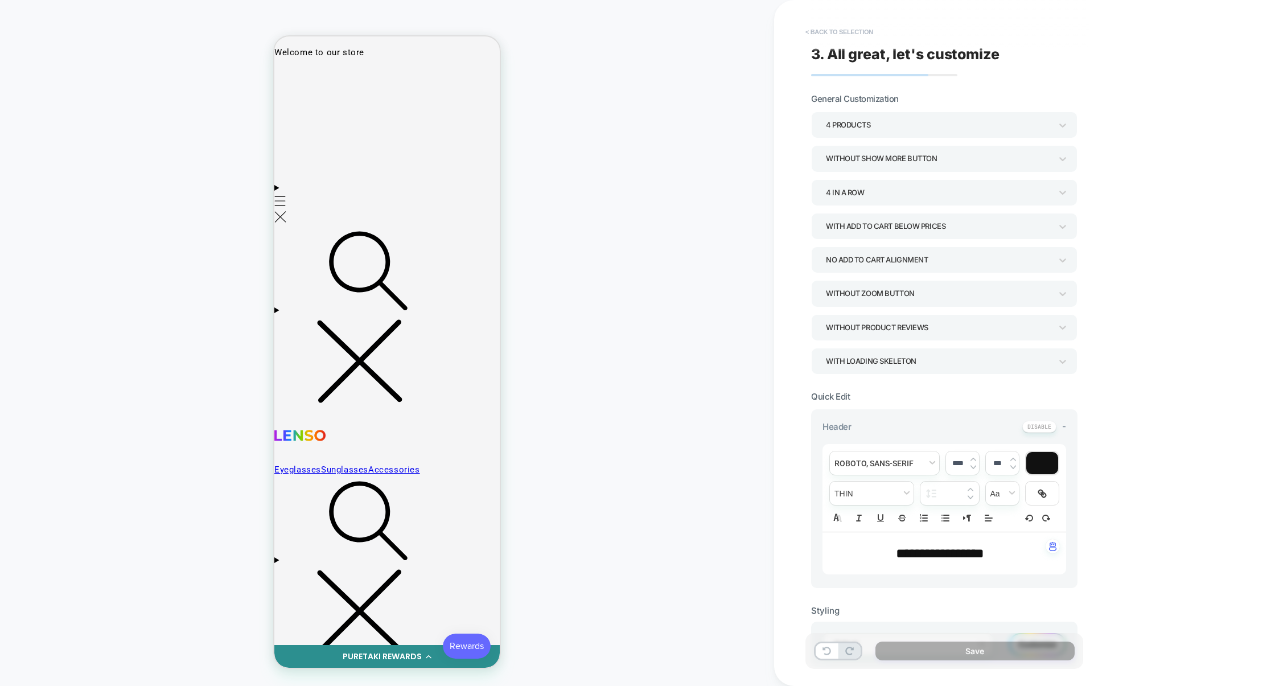
click at [854, 33] on button "< Back to selection" at bounding box center [839, 32] width 79 height 18
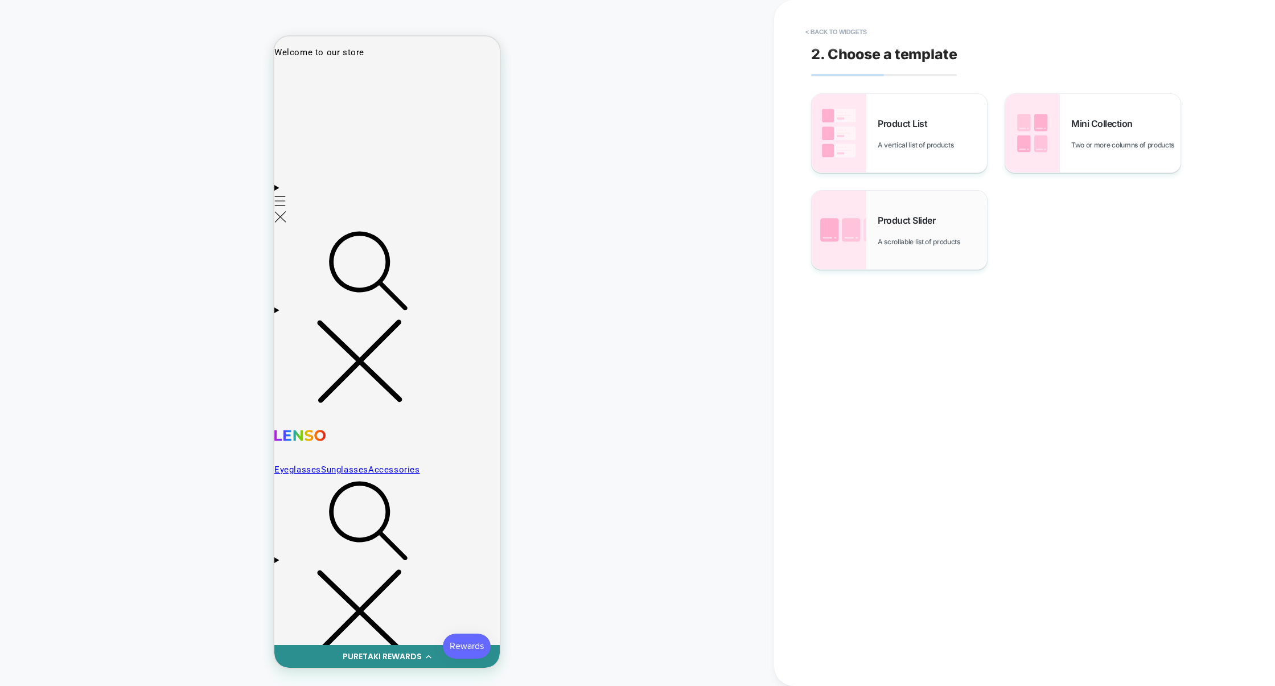
click at [897, 225] on span "Product Slider" at bounding box center [909, 220] width 63 height 11
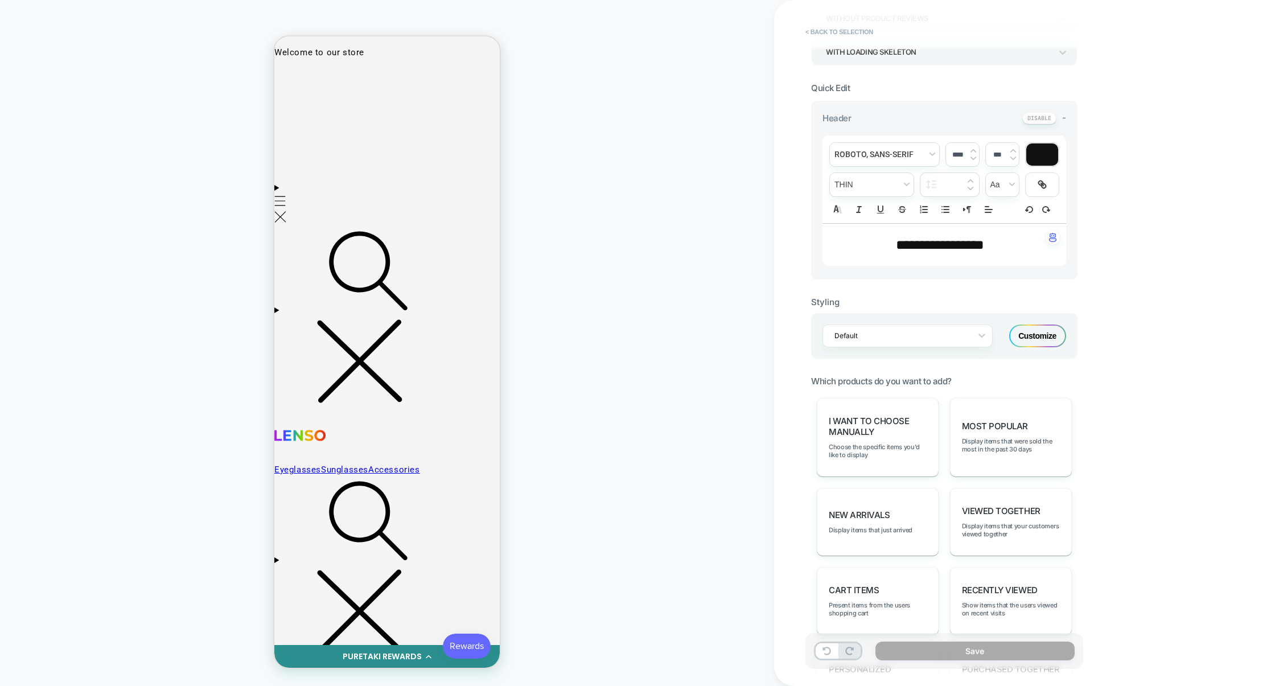
scroll to position [357, 0]
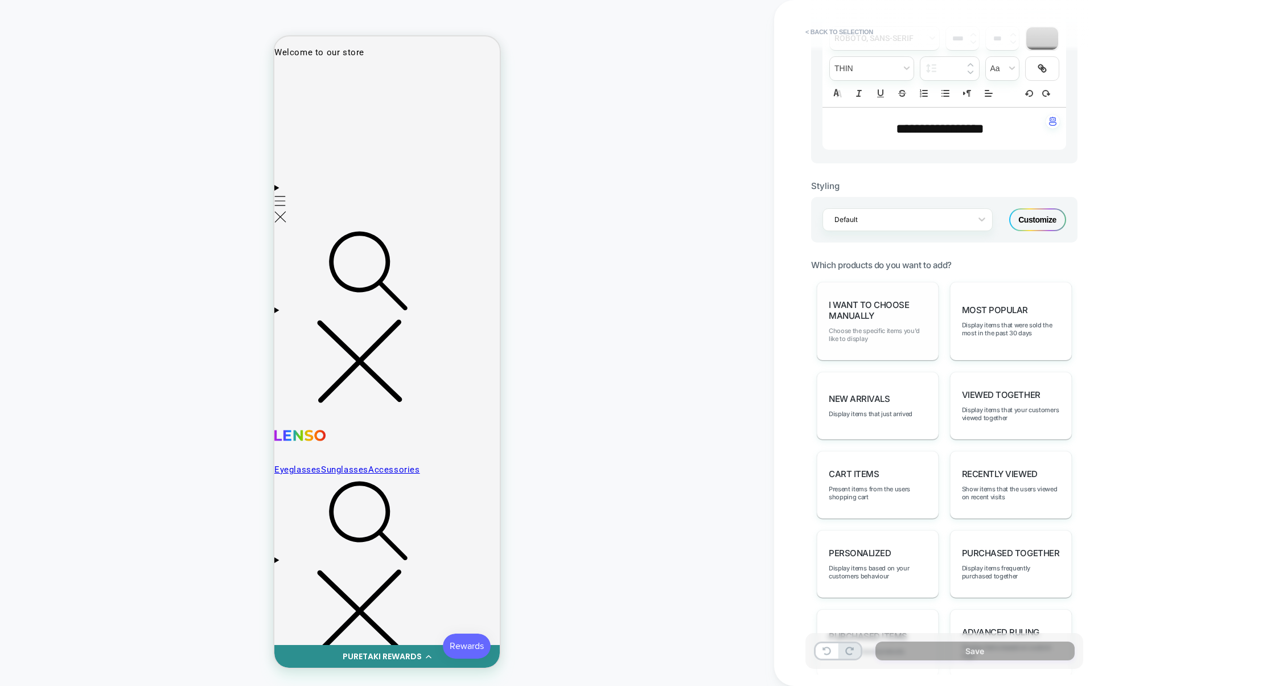
click at [910, 332] on span "Choose the specific items you'd like to display" at bounding box center [878, 335] width 98 height 16
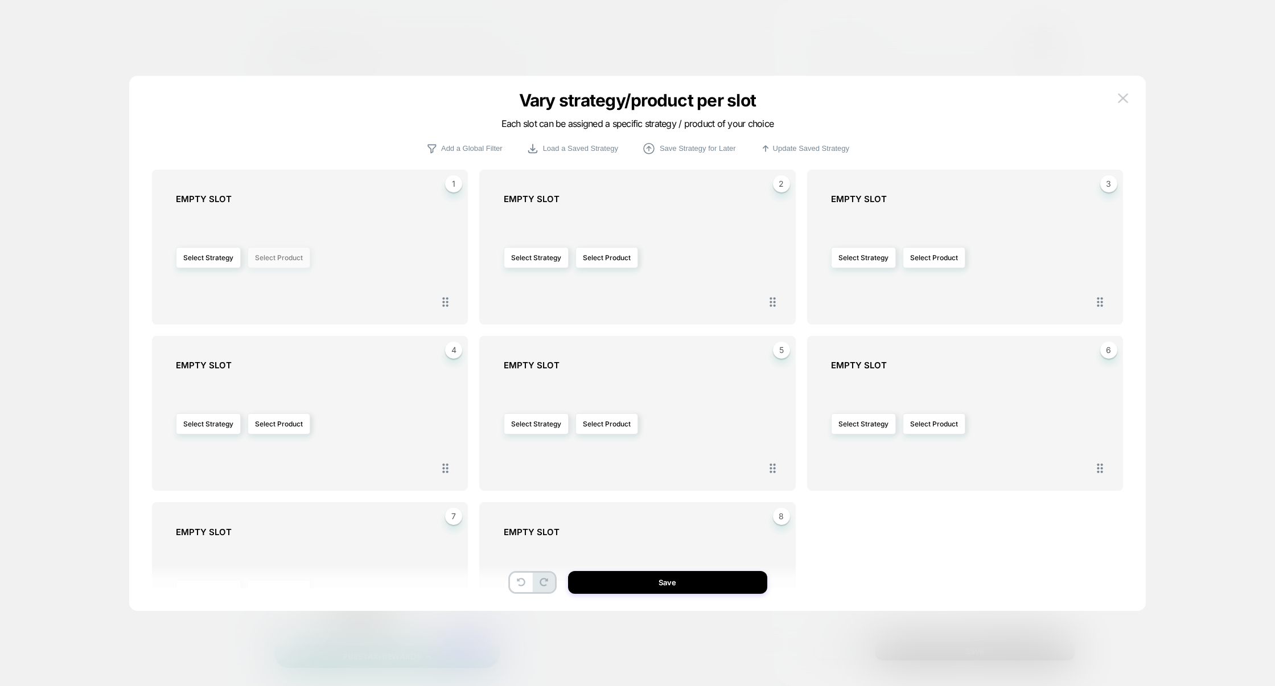
click at [276, 262] on button "Select Product" at bounding box center [279, 257] width 63 height 21
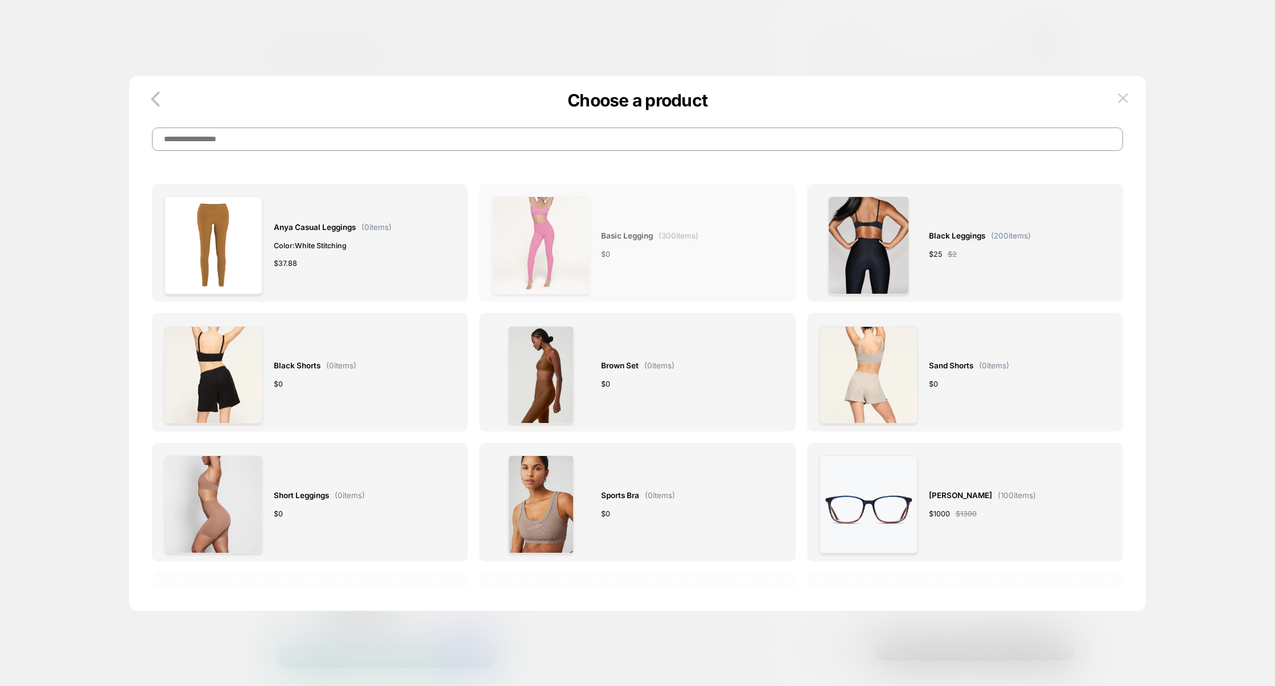
click at [624, 262] on div "Basic legging ( 300 items) $ 0" at bounding box center [649, 245] width 97 height 98
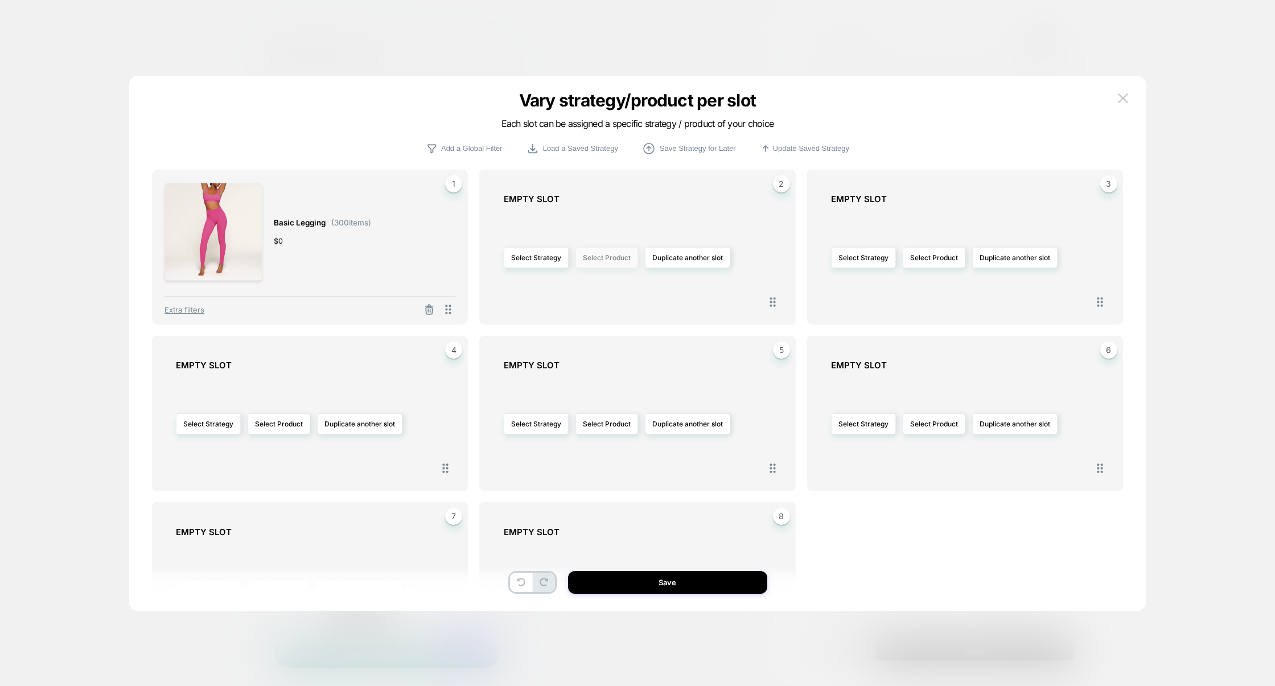
click at [625, 261] on button "Select Product" at bounding box center [606, 257] width 63 height 21
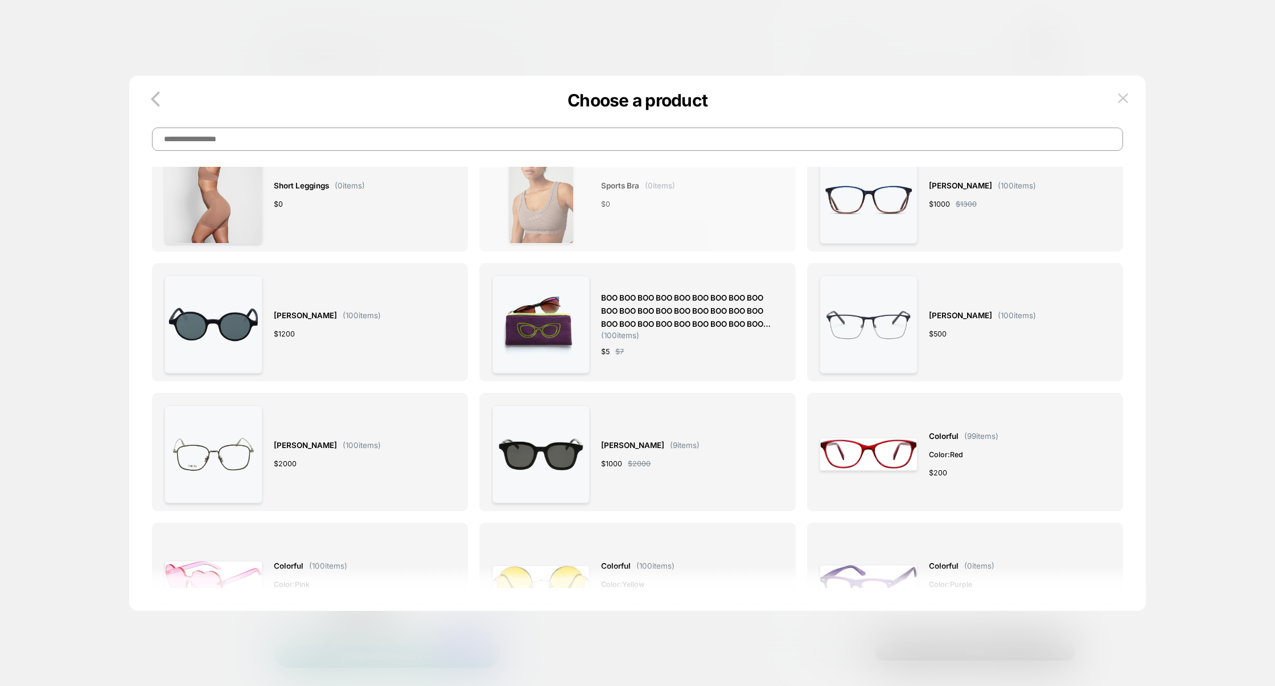
scroll to position [376, 0]
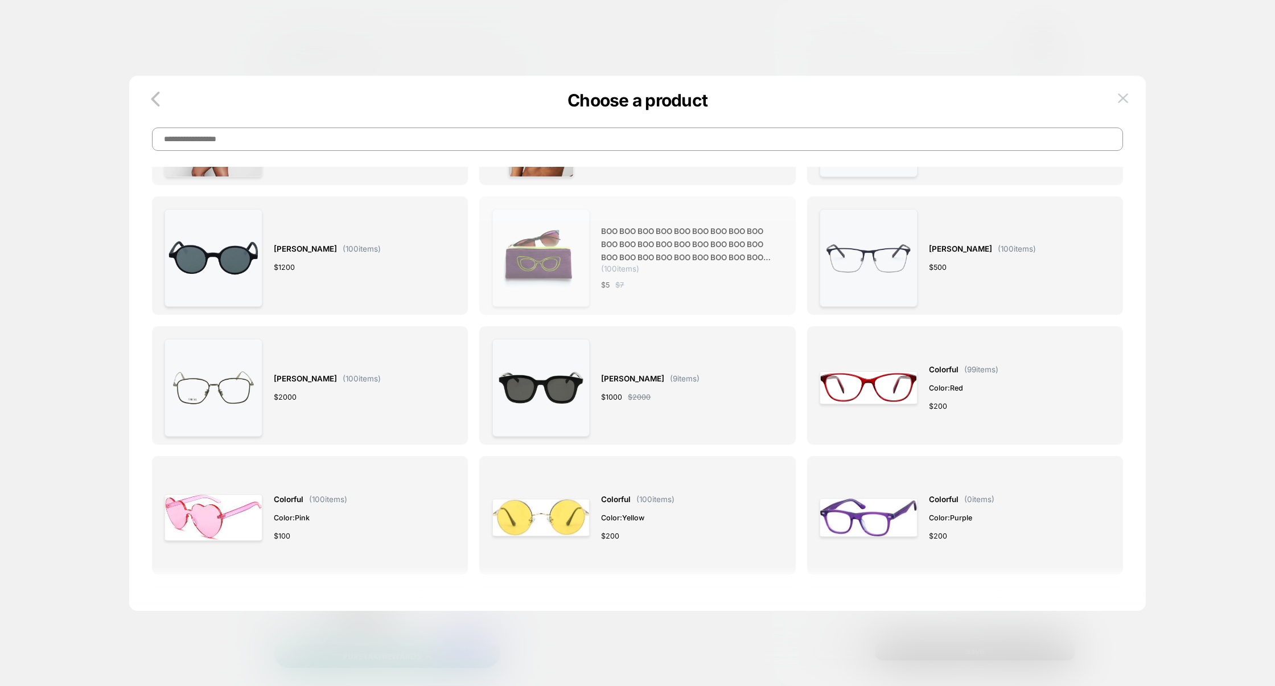
click at [642, 296] on div "BOO BOO BOO BOO BOO BOO BOO BOO BOO BOO BOO BOO BOO BOO BOO BOO BOO BOO BOO BOO…" at bounding box center [686, 258] width 170 height 98
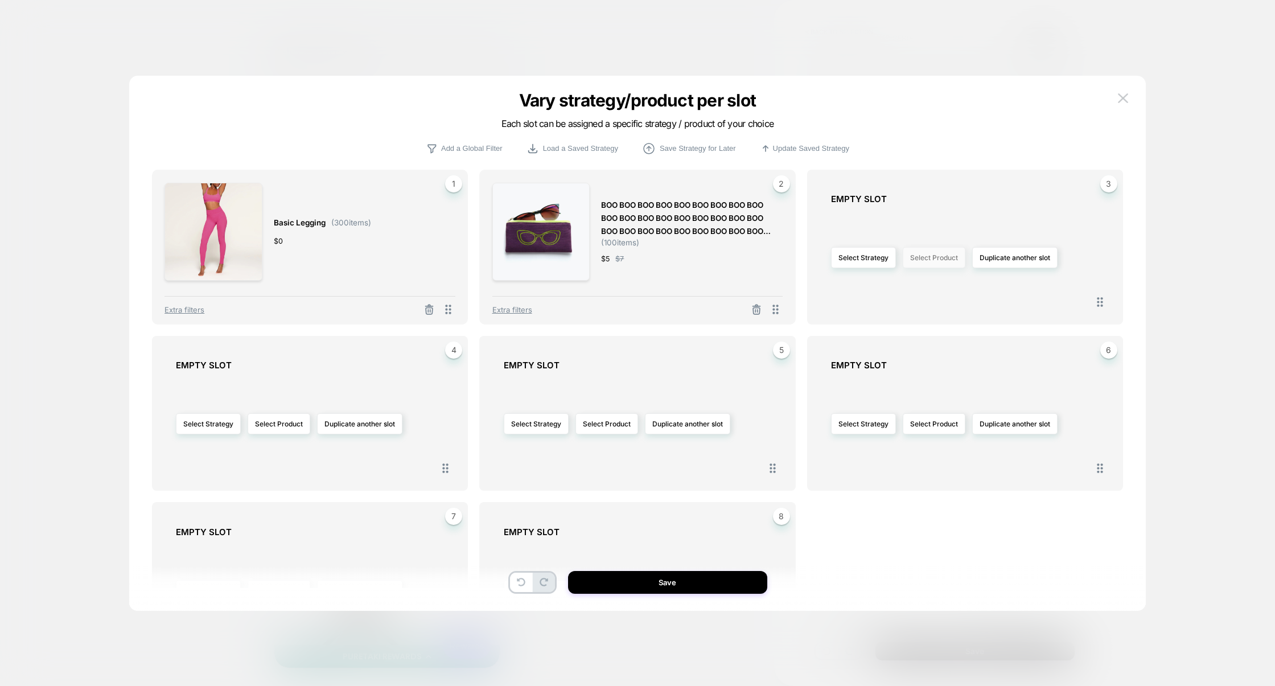
click at [938, 253] on button "Select Product" at bounding box center [934, 257] width 63 height 21
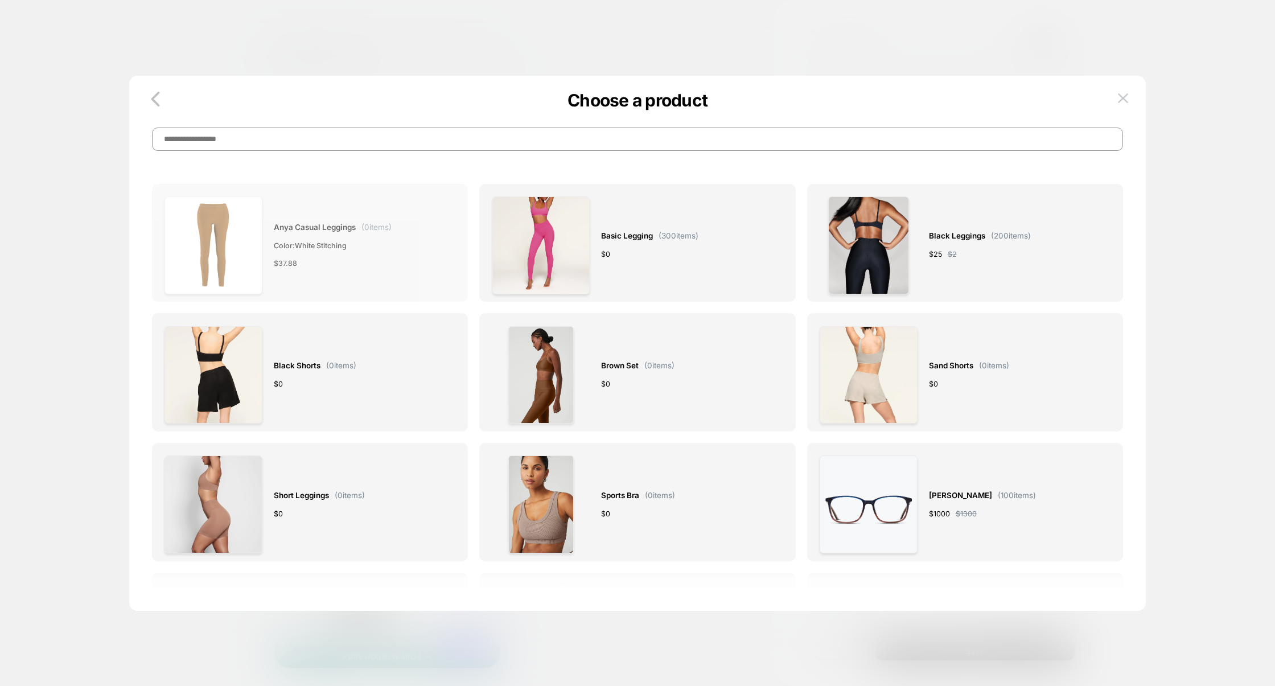
click at [349, 271] on div "Anya Casual Leggings ( 0 items) Color: White stitching $ 37.88" at bounding box center [333, 245] width 118 height 98
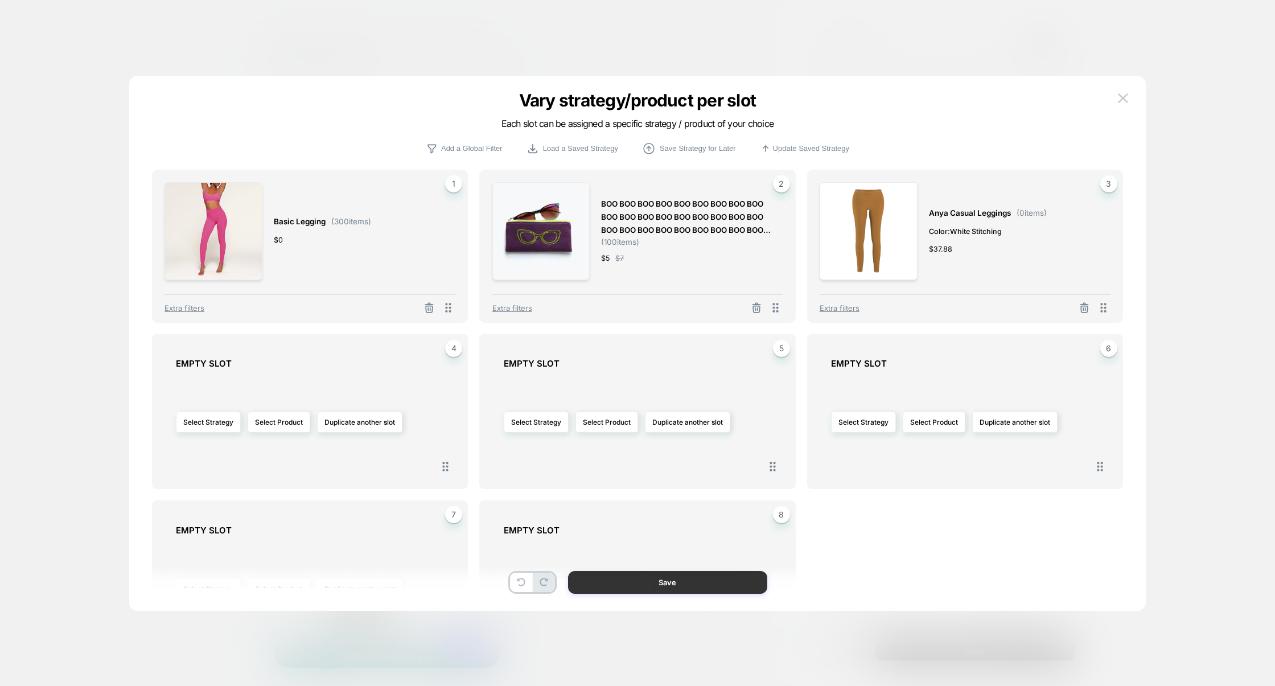
click at [708, 586] on button "Save" at bounding box center [667, 582] width 199 height 23
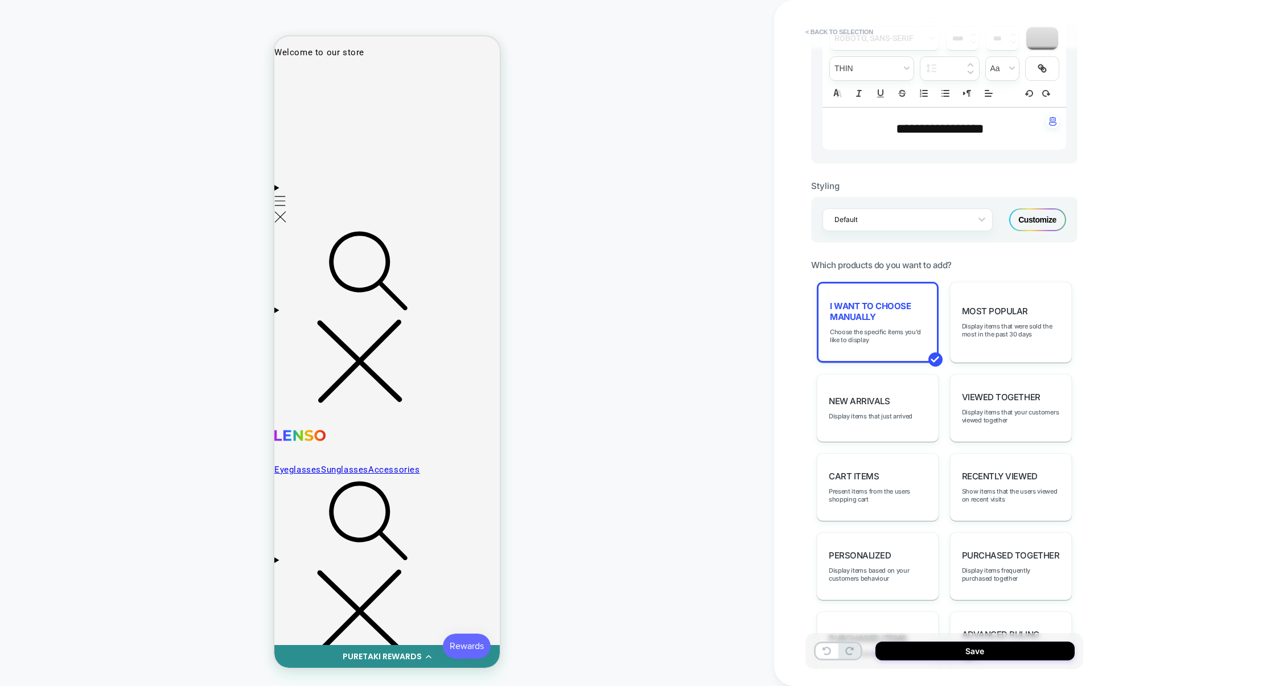
scroll to position [0, 0]
click at [861, 299] on div "I want to choose manually Choose the specific items you'd like to display" at bounding box center [878, 322] width 122 height 81
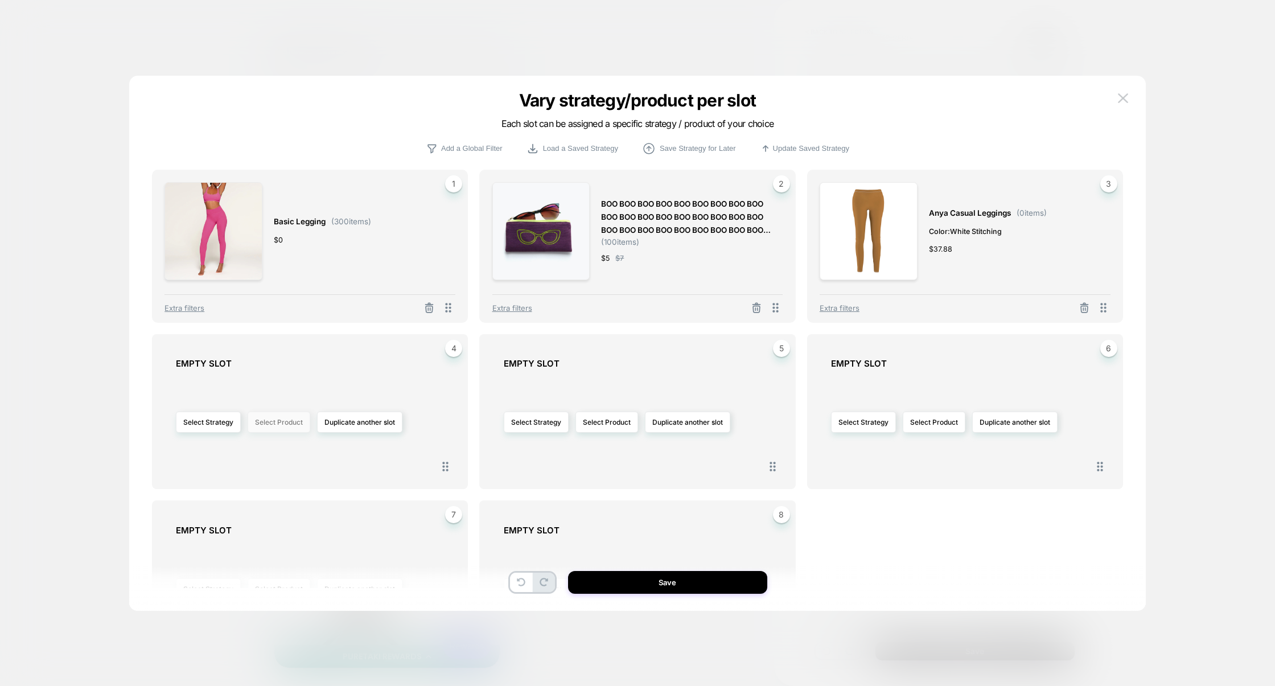
click at [276, 425] on button "Select Product" at bounding box center [279, 422] width 63 height 21
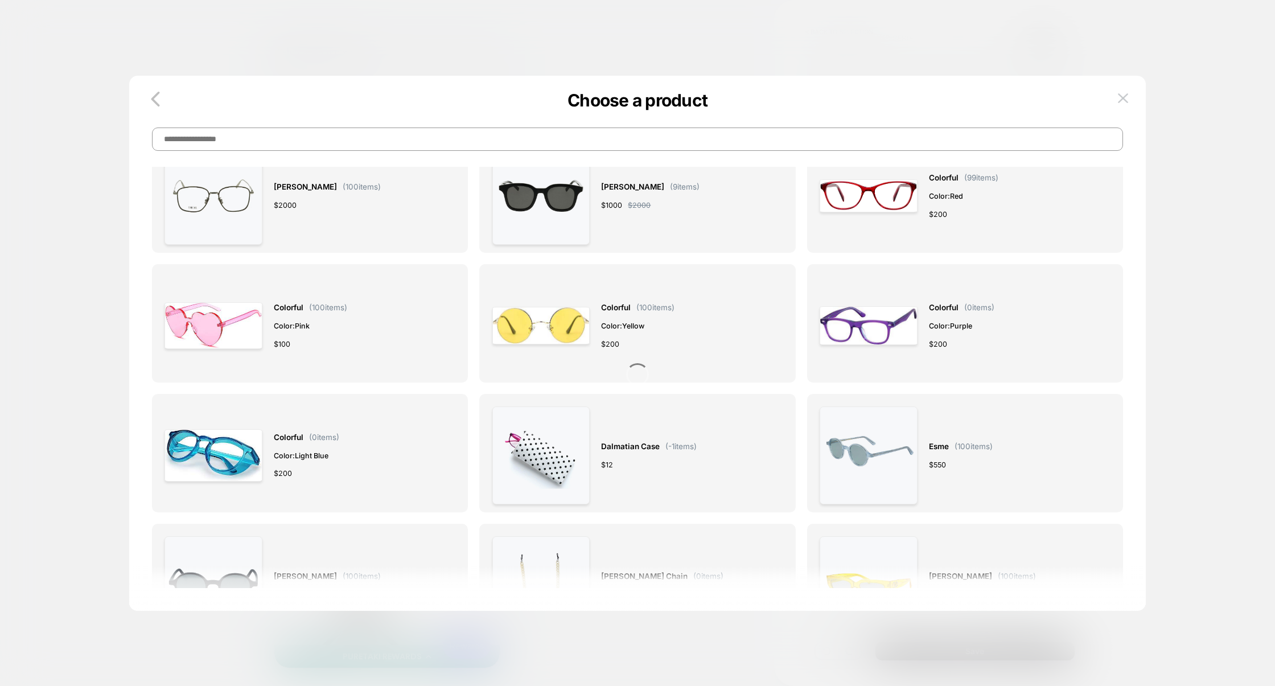
scroll to position [570, 0]
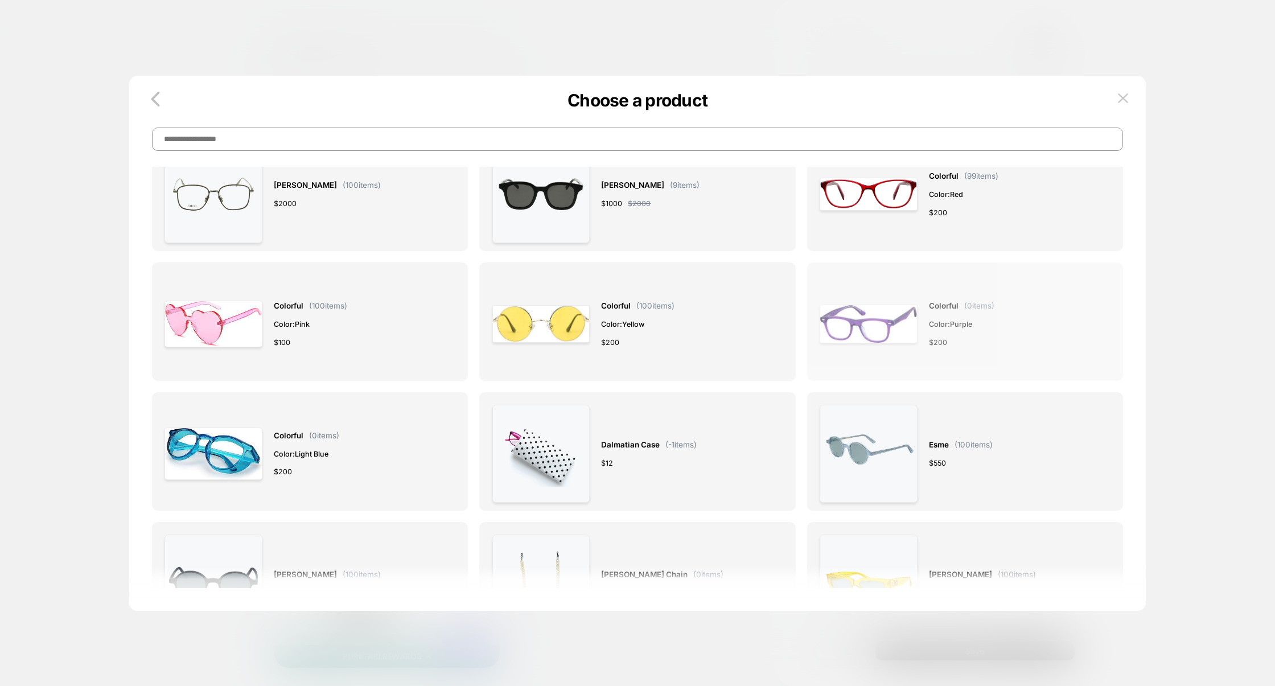
click at [980, 353] on div "colorful ( 0 items) Color: purple $ 200" at bounding box center [961, 324] width 65 height 98
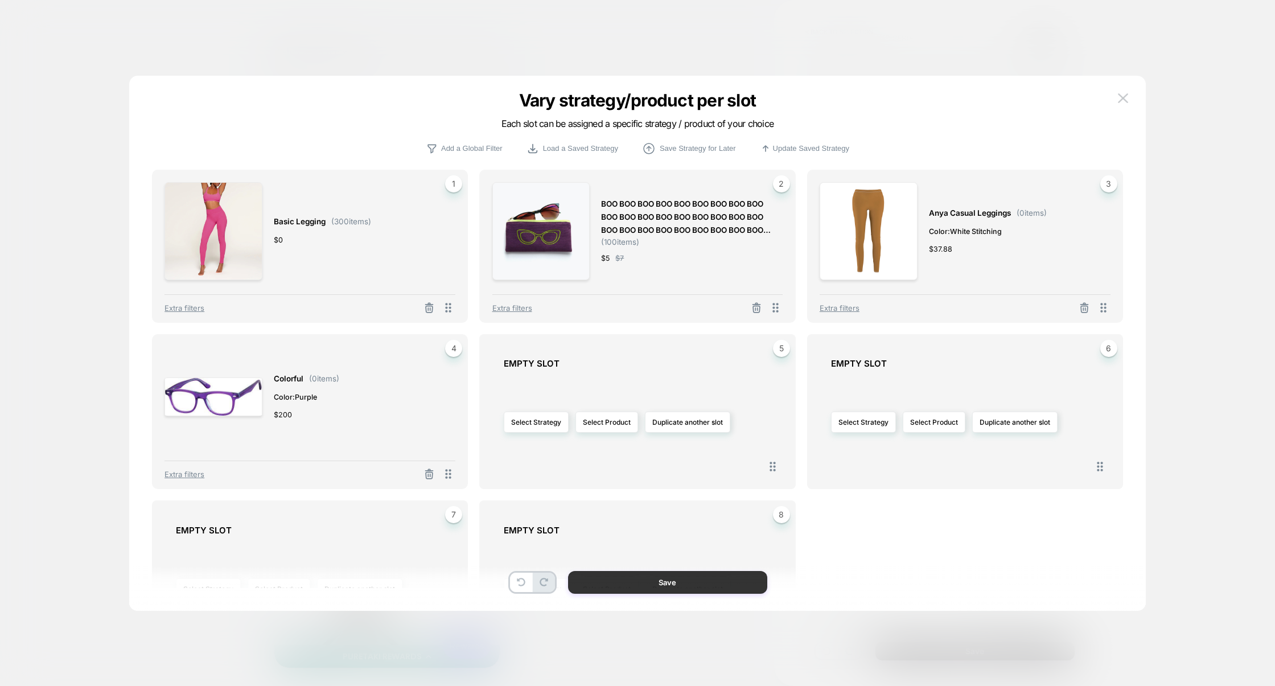
click at [690, 586] on button "Save" at bounding box center [667, 582] width 199 height 23
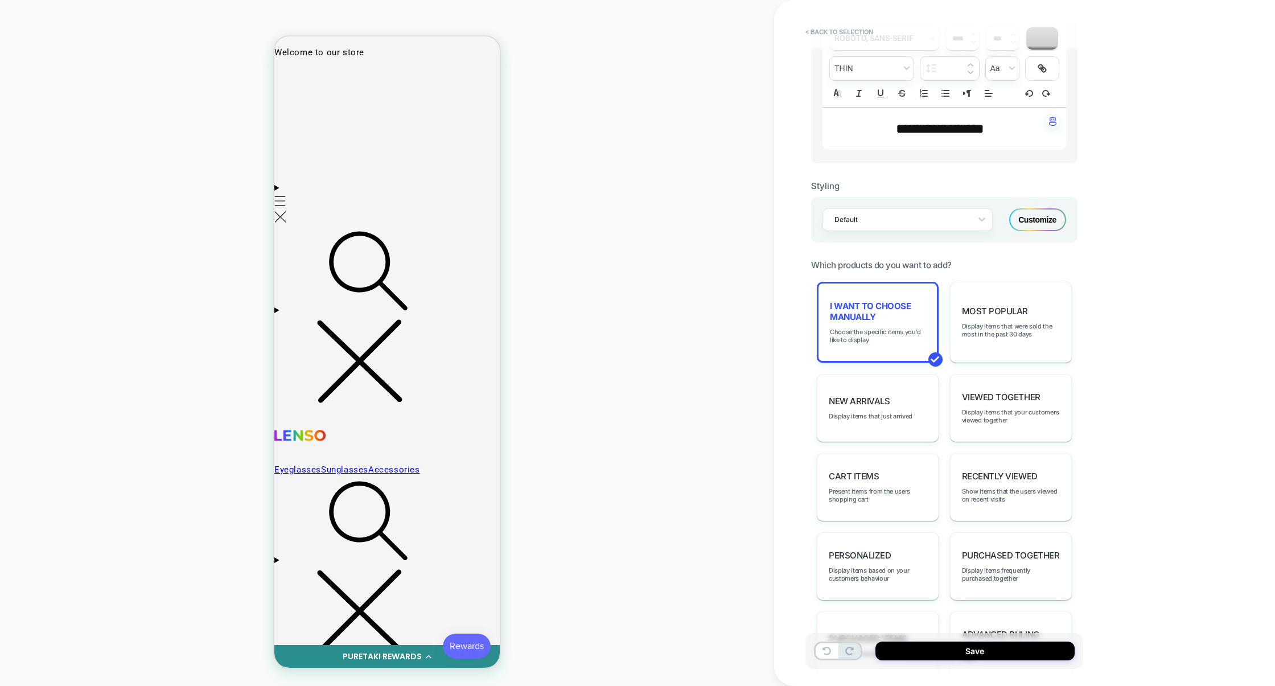
scroll to position [0, 0]
click at [860, 333] on span "Choose the specific items you'd like to display" at bounding box center [878, 336] width 96 height 16
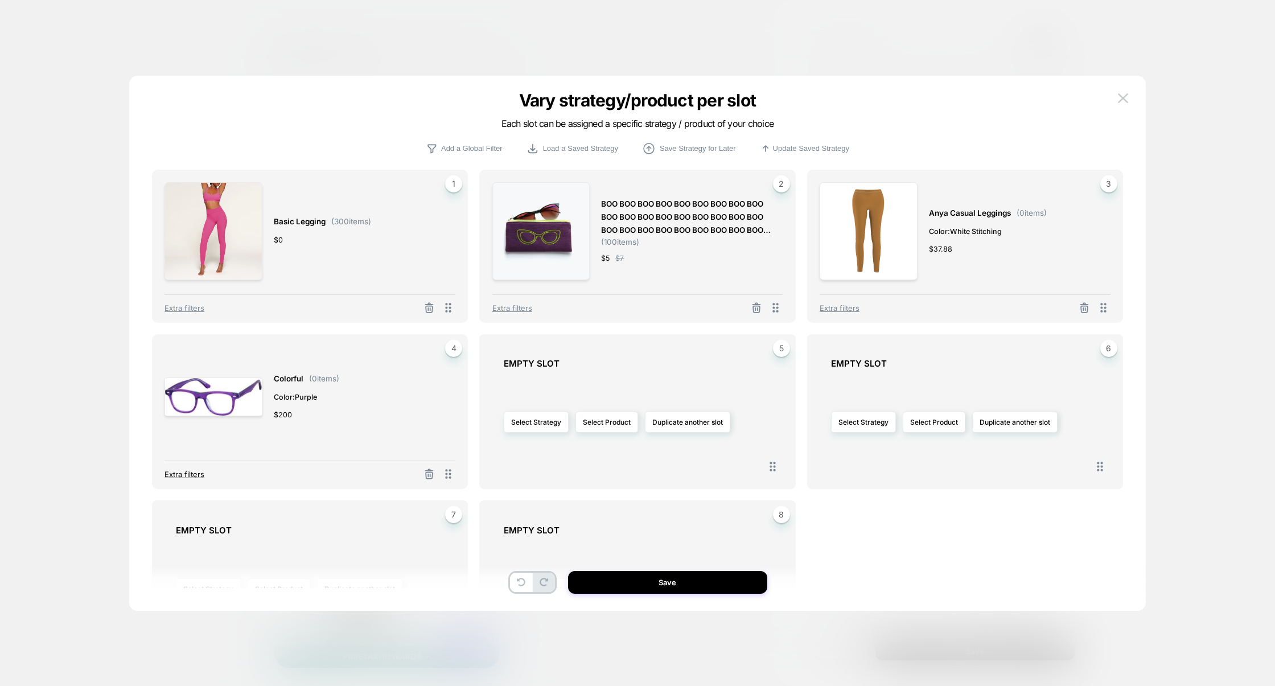
click at [183, 473] on span "Extra filters" at bounding box center [185, 474] width 40 height 9
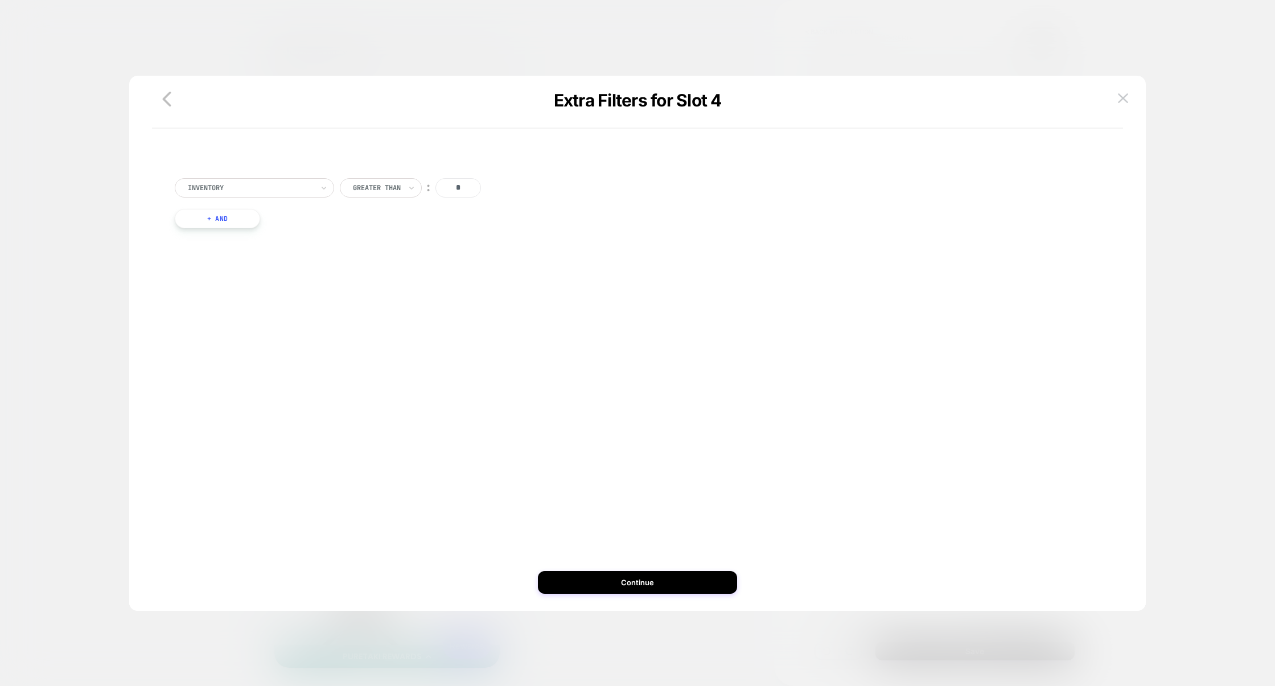
click at [449, 187] on input "*" at bounding box center [458, 187] width 46 height 19
click at [410, 189] on icon at bounding box center [412, 187] width 8 height 11
click at [161, 105] on icon "button" at bounding box center [166, 99] width 23 height 23
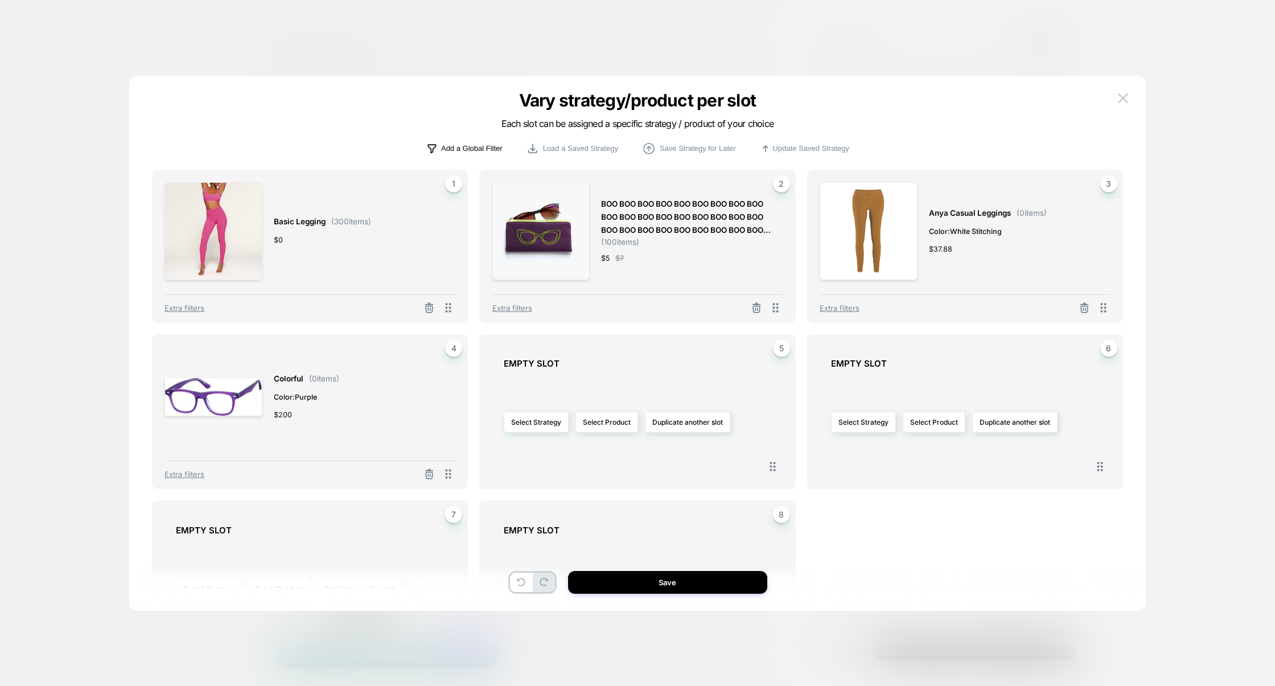
click at [459, 146] on p "Add a Global Filter" at bounding box center [471, 148] width 61 height 9
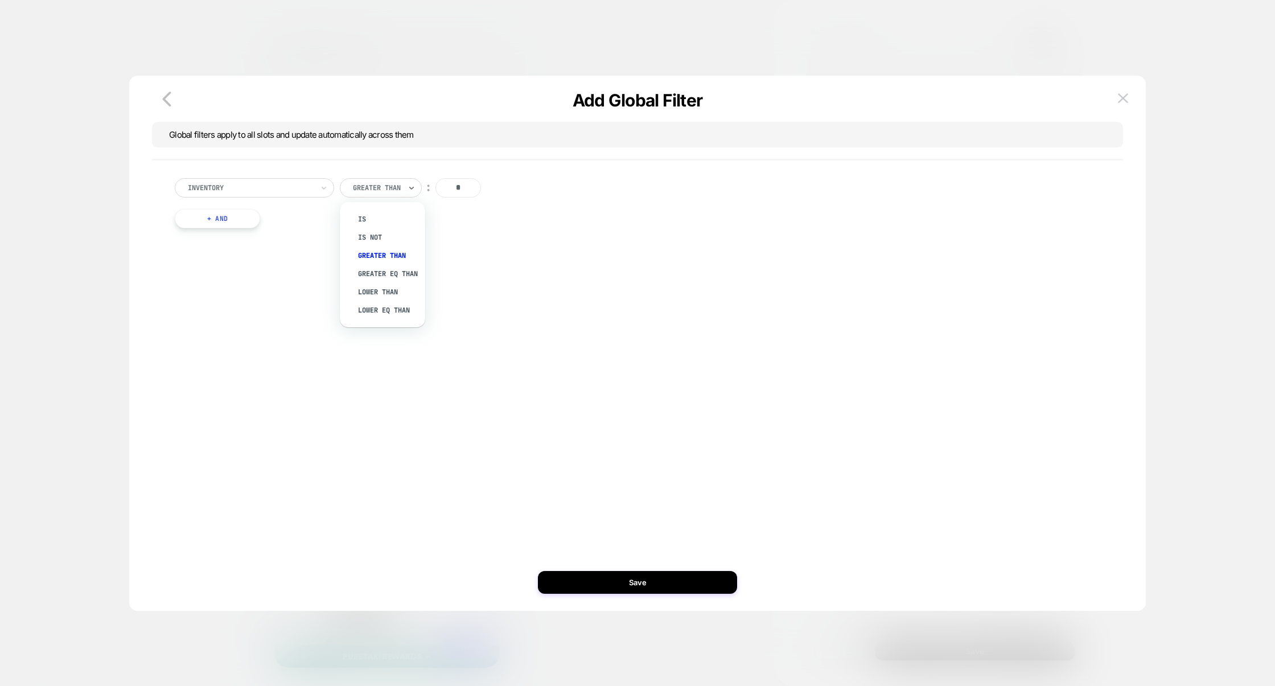
click at [384, 194] on div "Greater Than" at bounding box center [377, 188] width 50 height 13
click at [372, 273] on div "Greater Eq Than" at bounding box center [388, 274] width 74 height 18
click at [640, 581] on button "Save" at bounding box center [637, 582] width 199 height 23
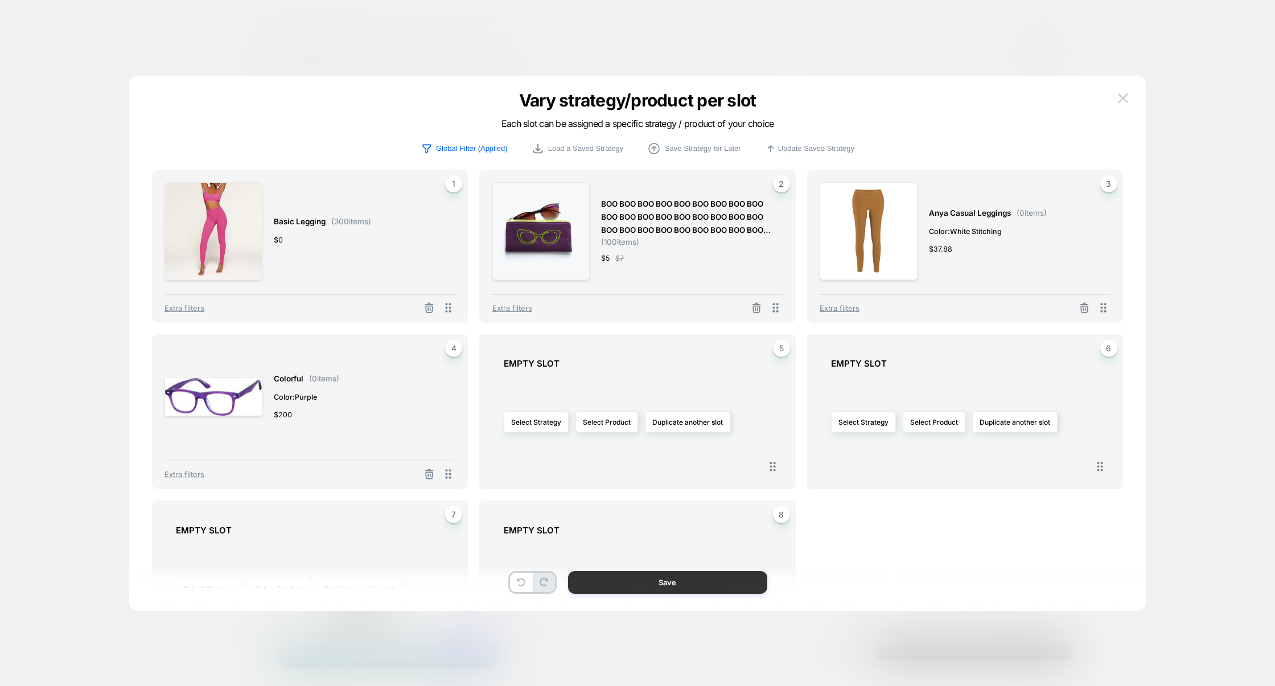
click at [686, 583] on button "Save" at bounding box center [667, 582] width 199 height 23
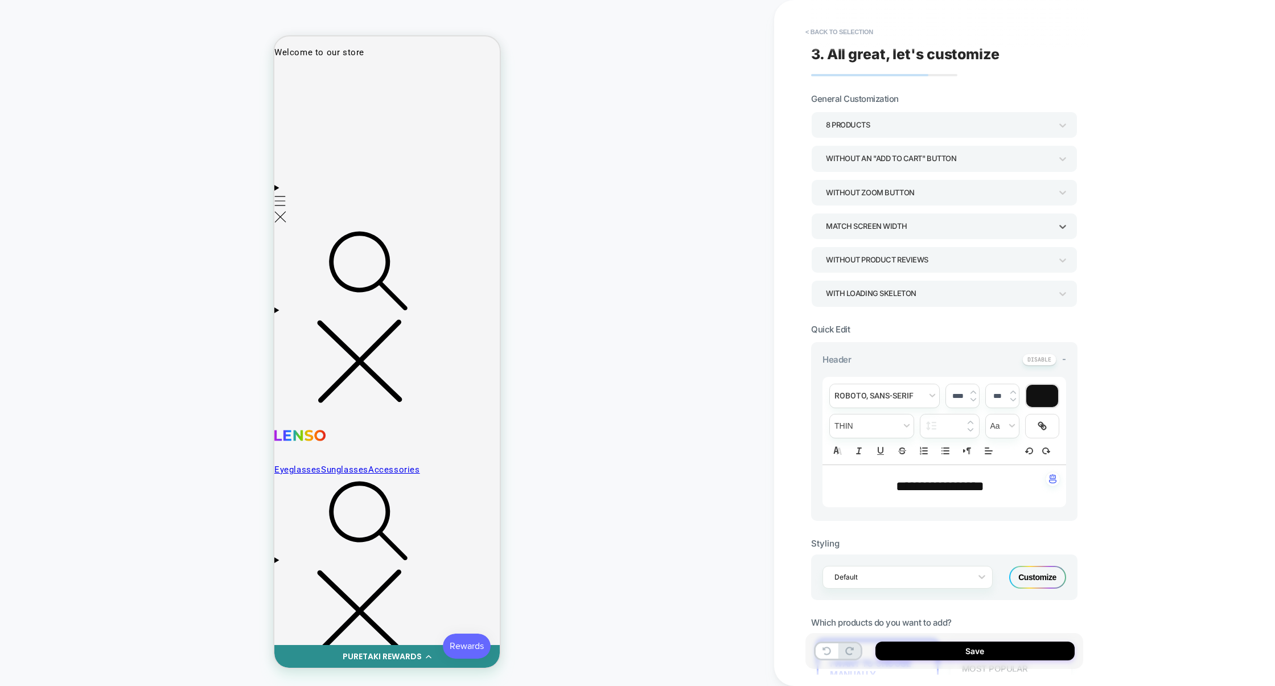
click at [885, 227] on div "Match Screen Width" at bounding box center [938, 226] width 225 height 15
click at [885, 227] on div at bounding box center [637, 343] width 1275 height 686
click at [869, 259] on div "Without Product Reviews" at bounding box center [938, 259] width 225 height 15
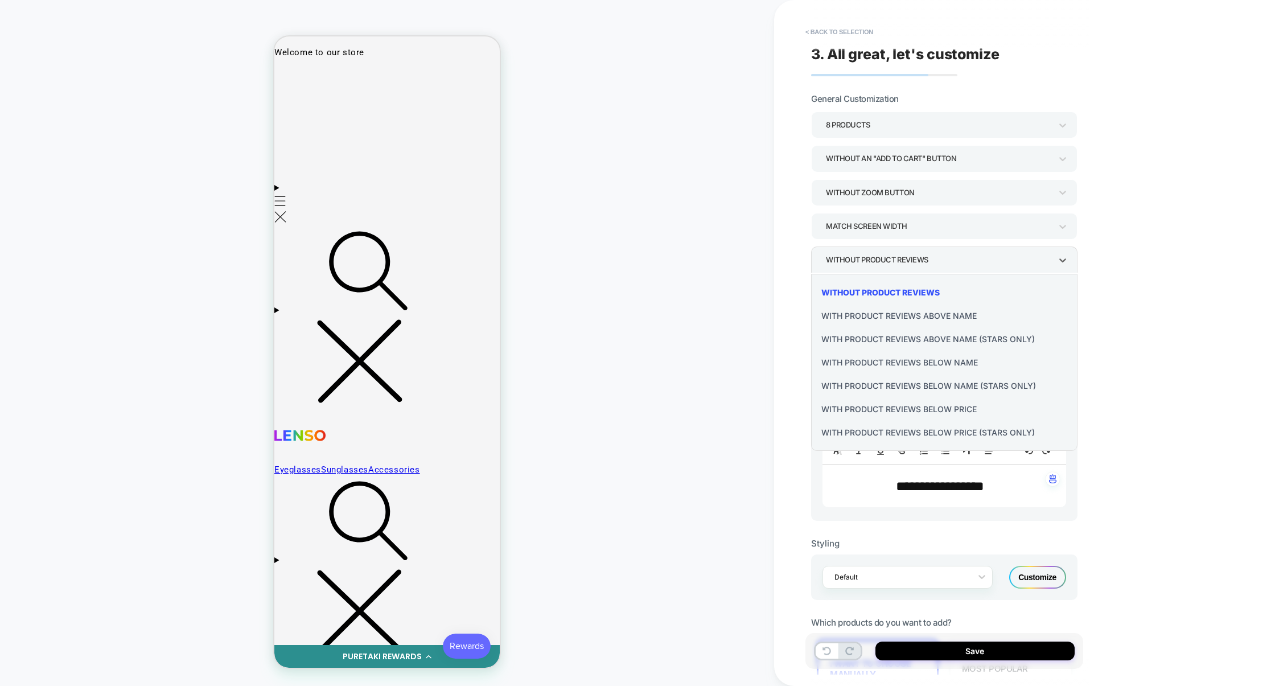
click at [869, 257] on div at bounding box center [637, 343] width 1275 height 686
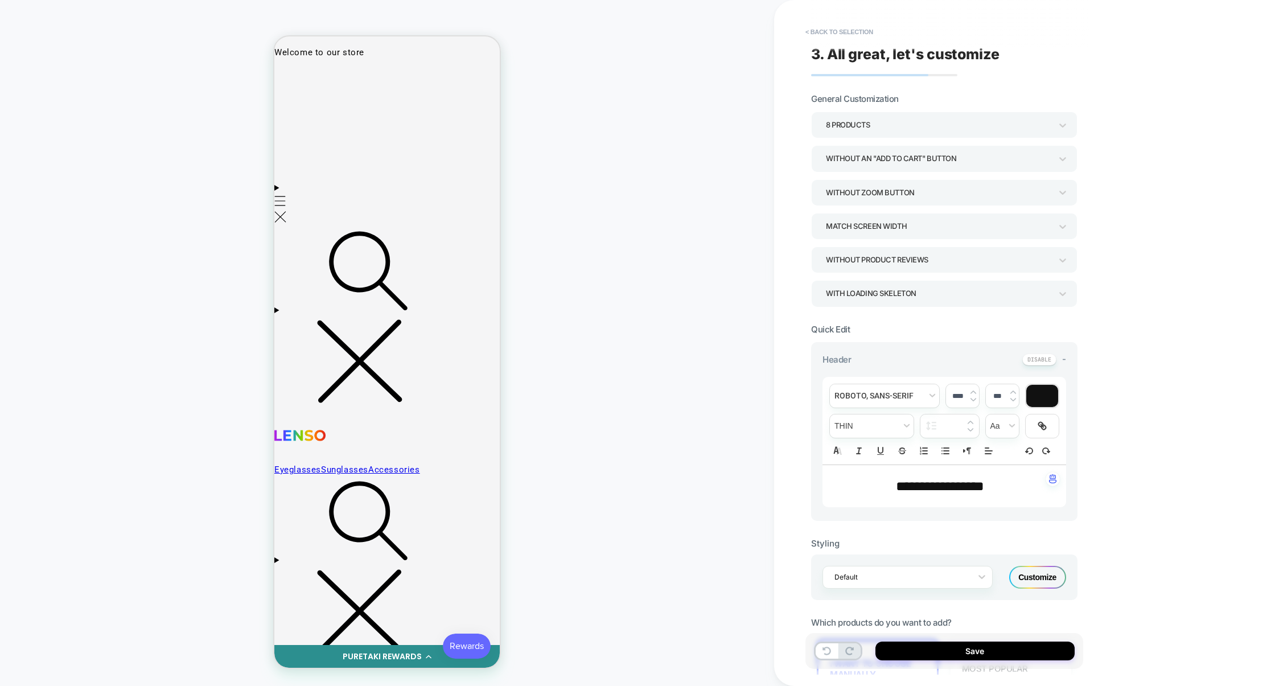
click at [864, 163] on div "Without an "add to cart" button" at bounding box center [938, 158] width 225 height 15
click at [866, 265] on div "With add to cart below prices" at bounding box center [944, 260] width 257 height 23
click at [983, 652] on button "Save" at bounding box center [974, 651] width 199 height 19
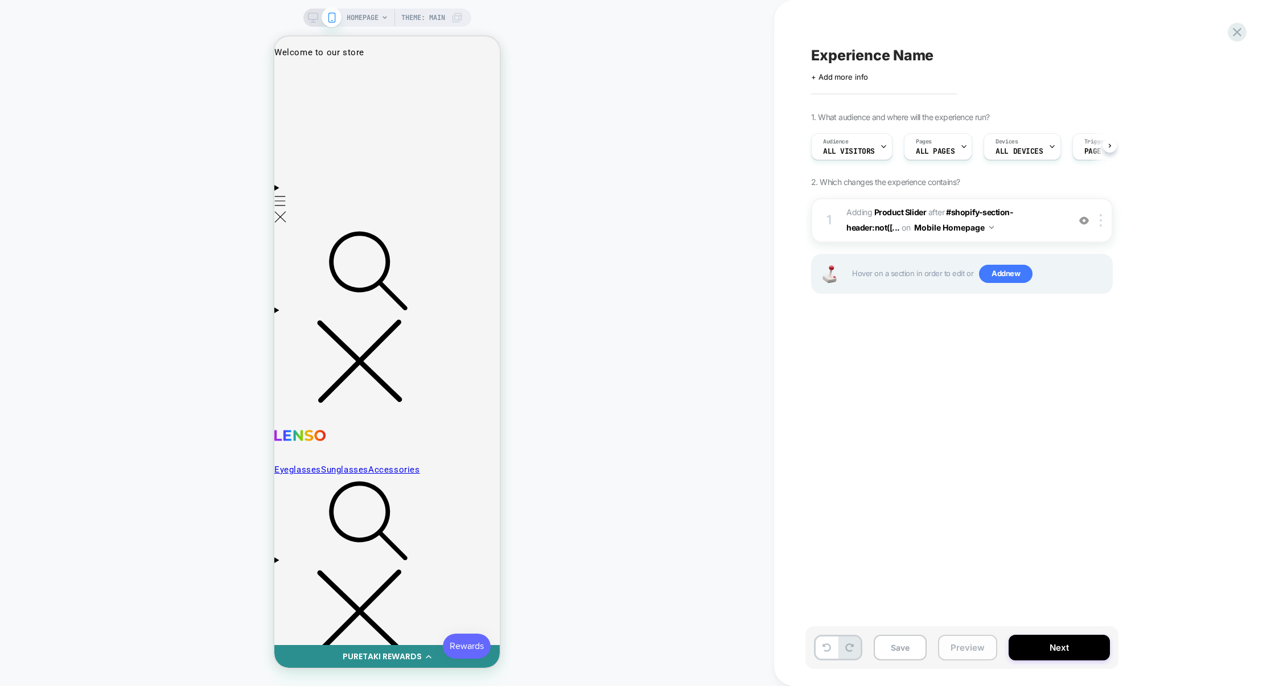
click at [976, 651] on button "Preview" at bounding box center [967, 648] width 59 height 26
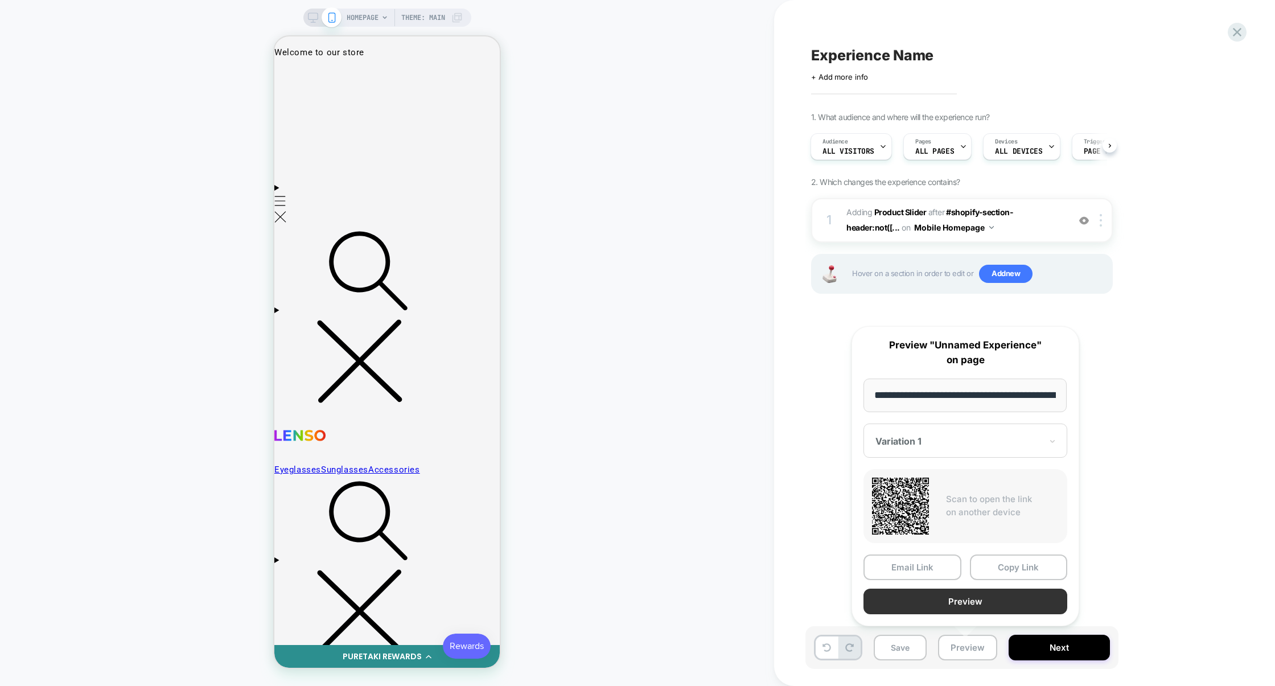
click at [979, 606] on button "Preview" at bounding box center [966, 602] width 204 height 26
